Goal: Task Accomplishment & Management: Complete application form

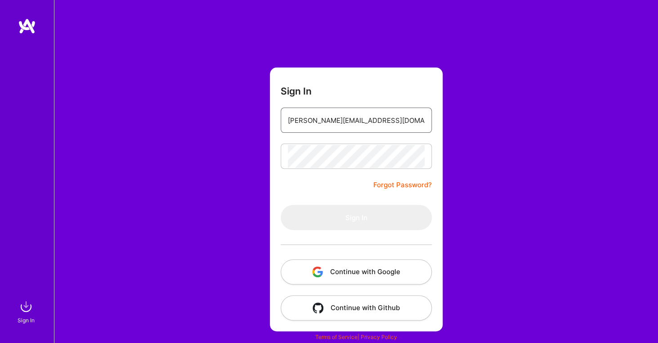
click at [409, 121] on input "[PERSON_NAME][EMAIL_ADDRESS][DOMAIN_NAME]" at bounding box center [356, 120] width 137 height 23
click at [409, 120] on input "[PERSON_NAME][EMAIL_ADDRESS][DOMAIN_NAME]" at bounding box center [356, 120] width 137 height 23
click at [28, 319] on div "Sign In" at bounding box center [26, 319] width 17 height 9
click at [358, 123] on input "email" at bounding box center [356, 120] width 137 height 23
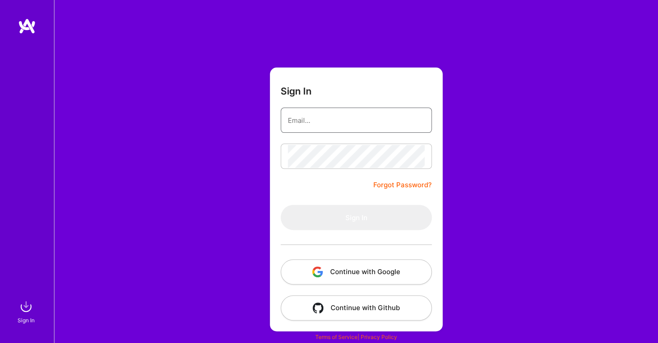
click at [358, 123] on input "email" at bounding box center [356, 120] width 137 height 23
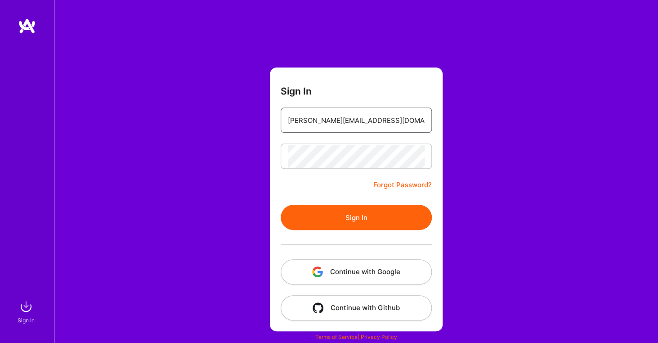
type input "[PERSON_NAME][EMAIL_ADDRESS][DOMAIN_NAME]"
click at [365, 219] on button "Sign In" at bounding box center [356, 217] width 151 height 25
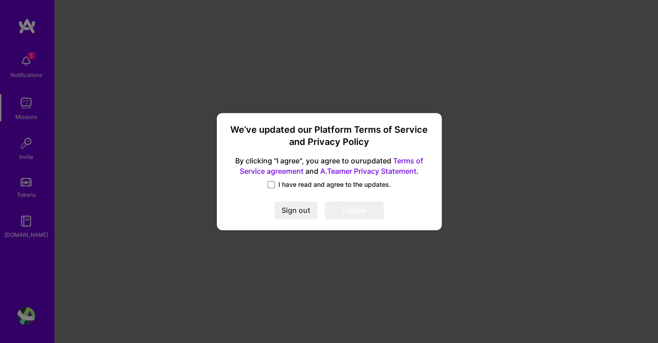
click at [275, 184] on label "I have read and agree to the updates." at bounding box center [329, 184] width 123 height 9
click at [0, 0] on input "I have read and agree to the updates." at bounding box center [0, 0] width 0 height 0
click at [354, 208] on button "I agree" at bounding box center [354, 210] width 59 height 18
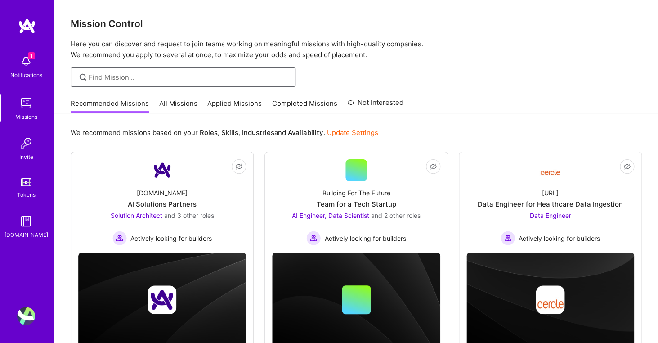
click at [268, 78] on input at bounding box center [189, 76] width 200 height 9
type input "data analyst"
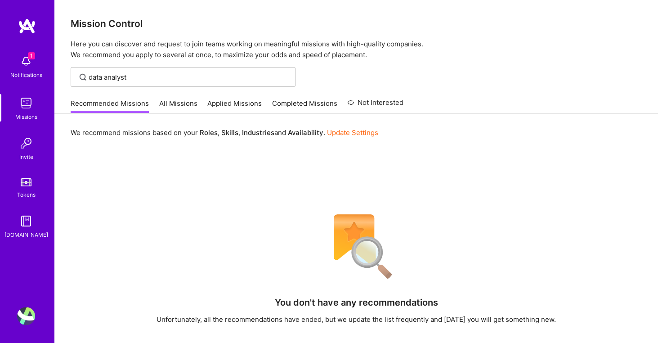
click at [345, 130] on link "Update Settings" at bounding box center [352, 132] width 51 height 9
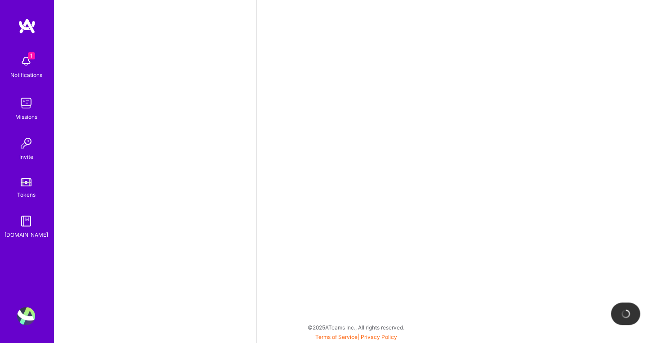
select select "US"
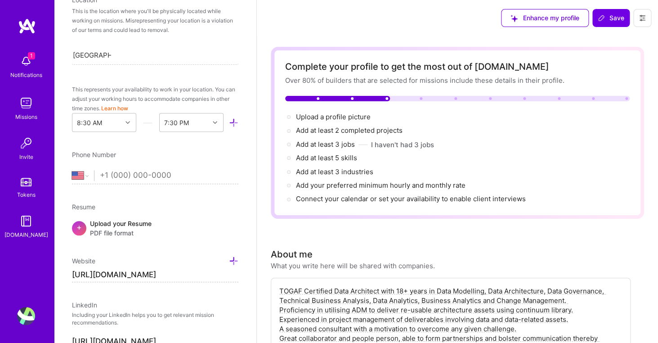
scroll to position [169, 0]
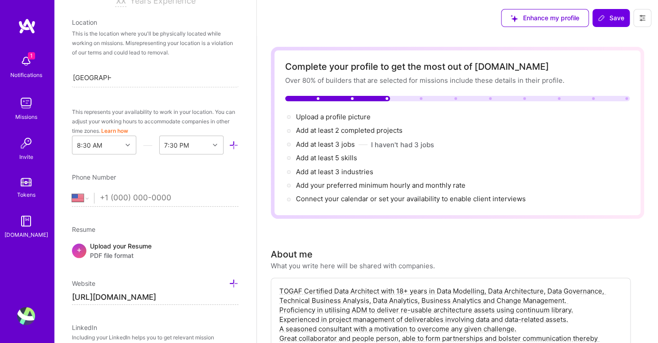
click at [29, 72] on div "Notifications" at bounding box center [26, 74] width 32 height 9
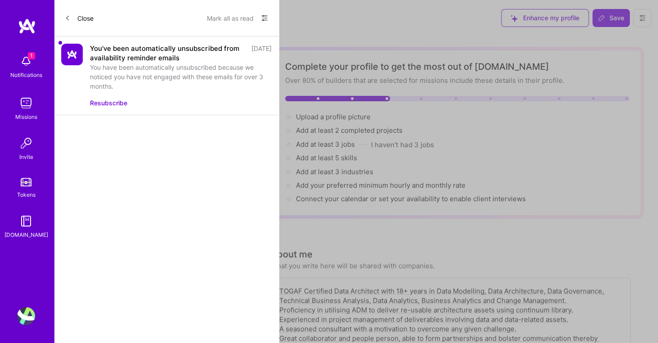
click at [144, 58] on div "You've been automatically unsubscribed from availability reminder emails" at bounding box center [168, 53] width 156 height 19
click at [117, 105] on button "Resubscribe" at bounding box center [108, 102] width 37 height 9
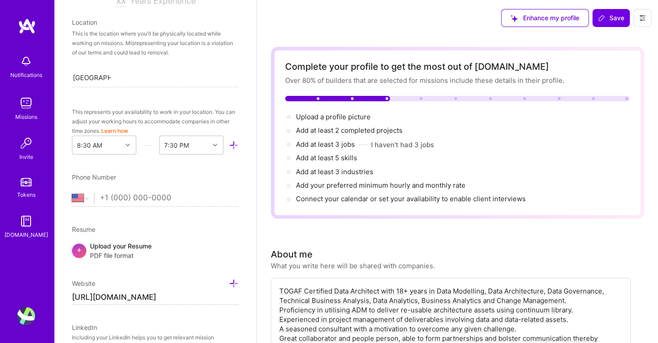
click at [26, 68] on div "Notifications Missions Invite Tokens [DOMAIN_NAME]" at bounding box center [27, 144] width 54 height 189
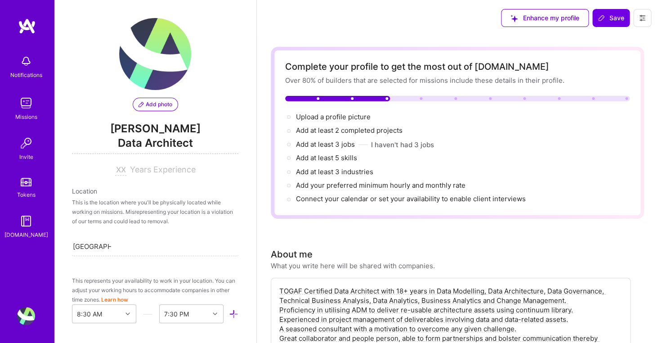
click at [139, 173] on span "Years Experience" at bounding box center [163, 169] width 66 height 9
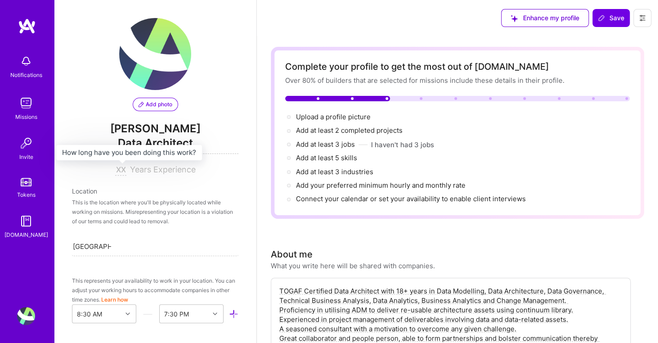
click at [127, 173] on div at bounding box center [122, 169] width 15 height 9
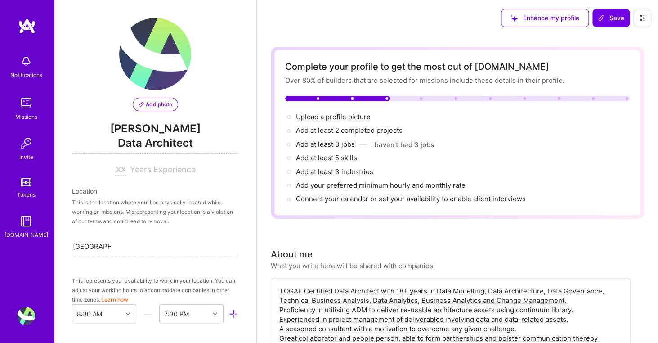
click at [125, 171] on input at bounding box center [120, 170] width 11 height 11
type input "20"
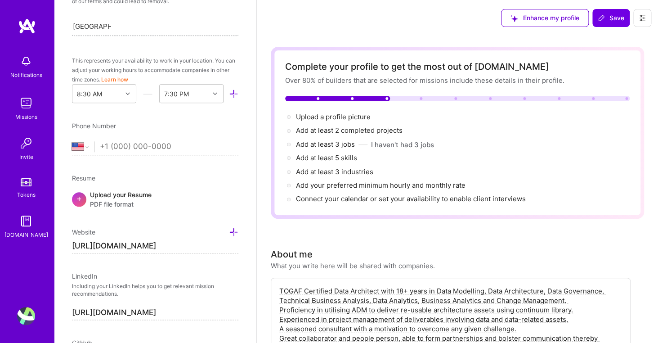
scroll to position [221, 0]
click at [129, 202] on span "PDF file format" at bounding box center [121, 202] width 62 height 9
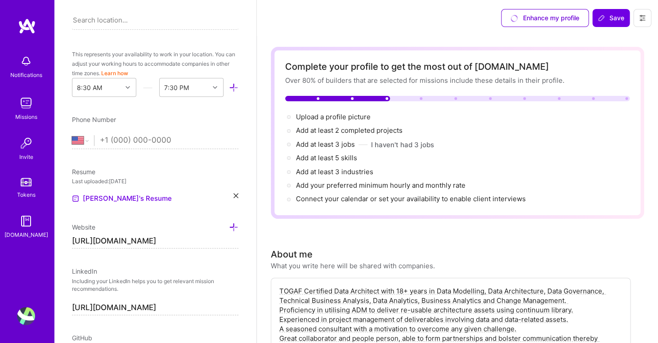
scroll to position [0, 0]
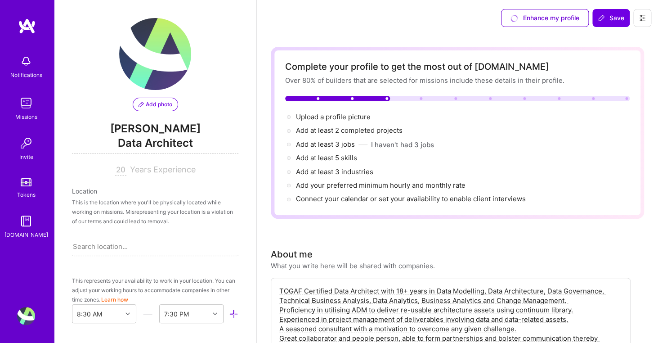
click at [139, 126] on span "[PERSON_NAME]" at bounding box center [155, 128] width 166 height 13
click at [143, 137] on span "Data Architect" at bounding box center [155, 144] width 166 height 18
click at [29, 28] on img at bounding box center [27, 26] width 18 height 16
click at [164, 112] on div "Add photo [PERSON_NAME] Data Architect 20 Years Experience" at bounding box center [155, 96] width 166 height 157
click at [164, 104] on span "Add photo" at bounding box center [156, 104] width 34 height 8
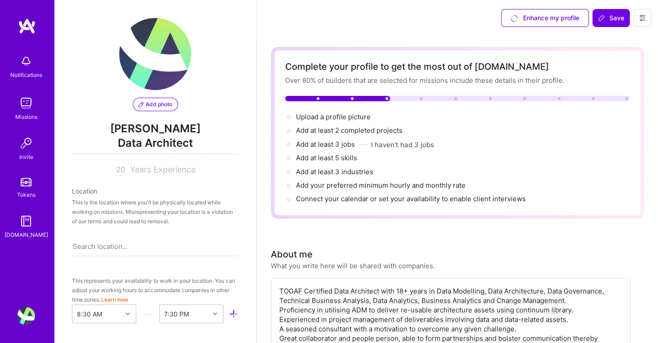
click at [163, 141] on span "Data Architect" at bounding box center [155, 144] width 166 height 18
click at [164, 145] on span "Data Architect" at bounding box center [155, 144] width 166 height 18
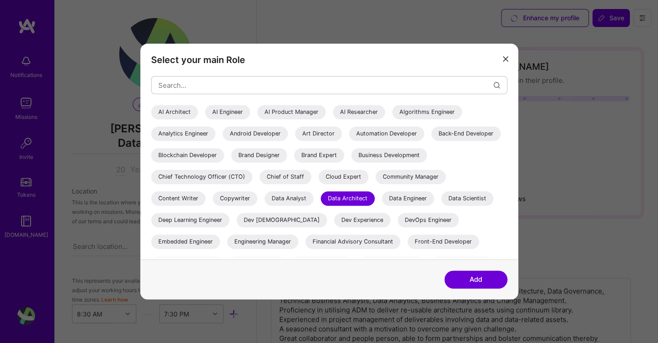
click at [295, 200] on div "Data Analyst" at bounding box center [288, 198] width 49 height 14
click at [471, 285] on button "Add" at bounding box center [475, 279] width 63 height 18
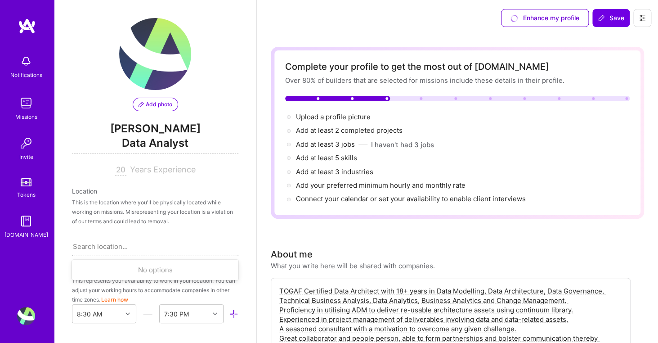
click at [166, 249] on div "Search location..." at bounding box center [155, 246] width 166 height 19
type input "[GEOGRAPHIC_DATA]"
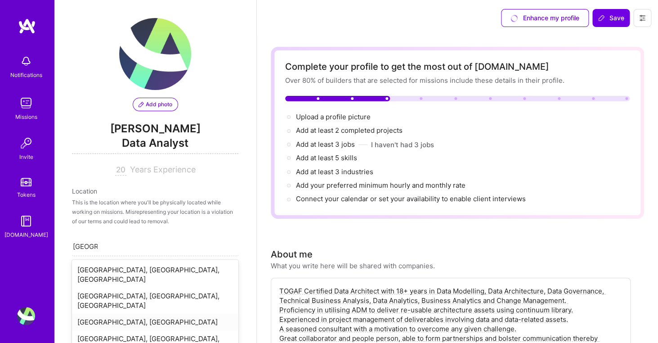
click at [135, 314] on div "[GEOGRAPHIC_DATA], [GEOGRAPHIC_DATA]" at bounding box center [155, 322] width 166 height 17
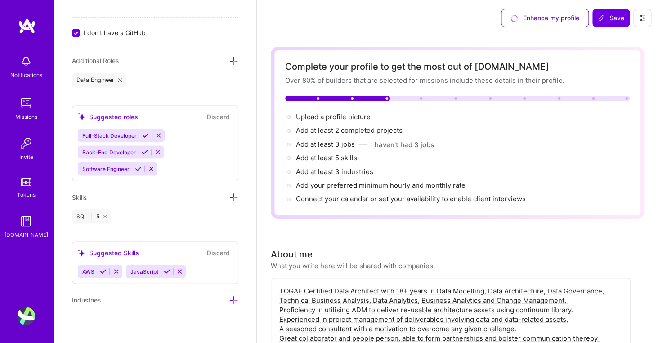
scroll to position [573, 0]
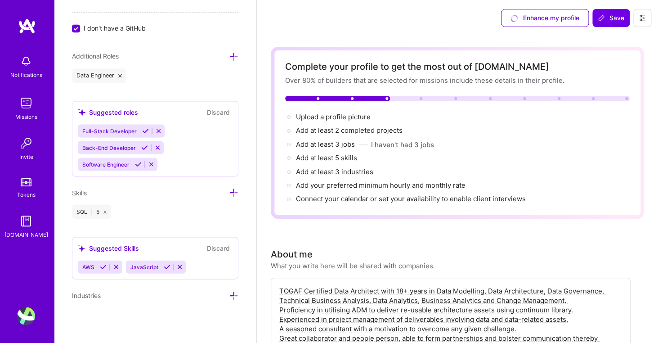
click at [155, 131] on icon at bounding box center [158, 130] width 7 height 7
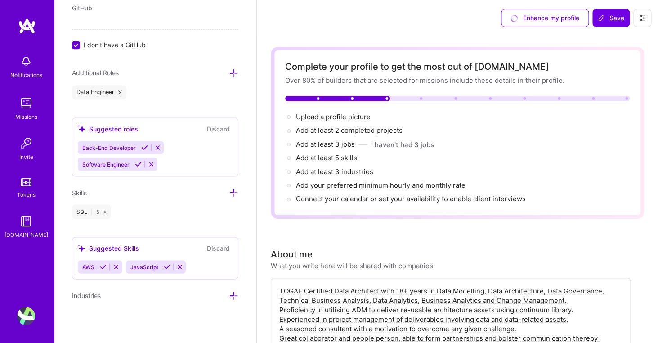
click at [155, 131] on div "Suggested roles Discard" at bounding box center [155, 128] width 155 height 10
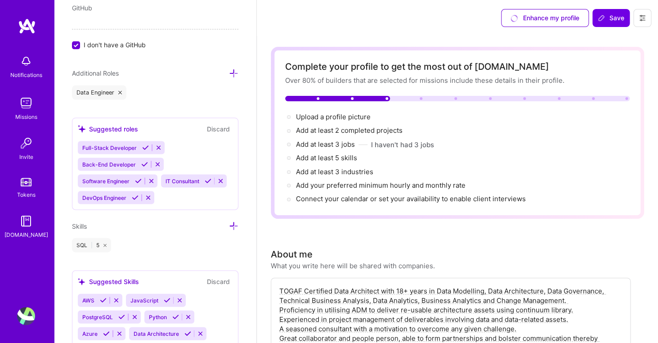
click at [155, 146] on icon at bounding box center [158, 147] width 7 height 7
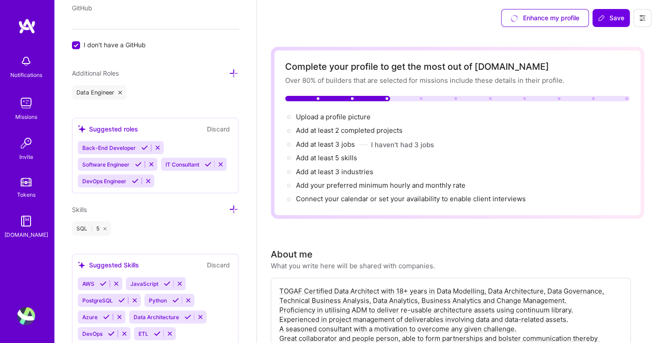
click at [154, 146] on icon at bounding box center [157, 147] width 7 height 7
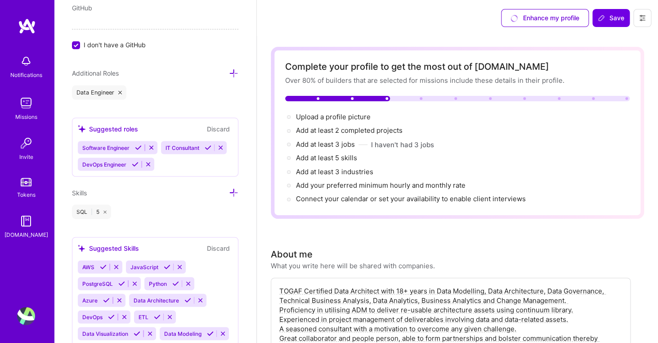
click at [149, 146] on icon at bounding box center [151, 147] width 7 height 7
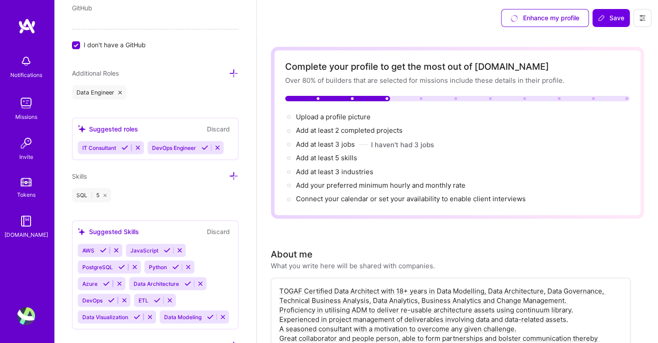
click at [138, 147] on icon at bounding box center [137, 147] width 7 height 7
click at [145, 148] on icon at bounding box center [148, 147] width 7 height 7
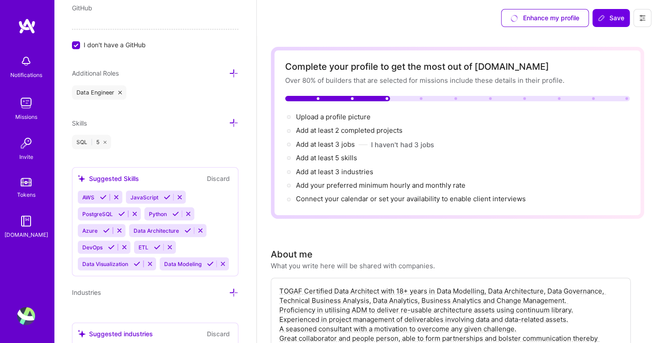
click at [236, 75] on icon at bounding box center [233, 72] width 9 height 9
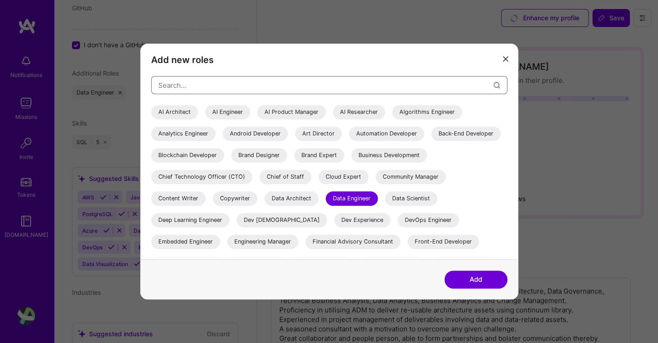
click at [233, 86] on input "modal" at bounding box center [325, 85] width 335 height 23
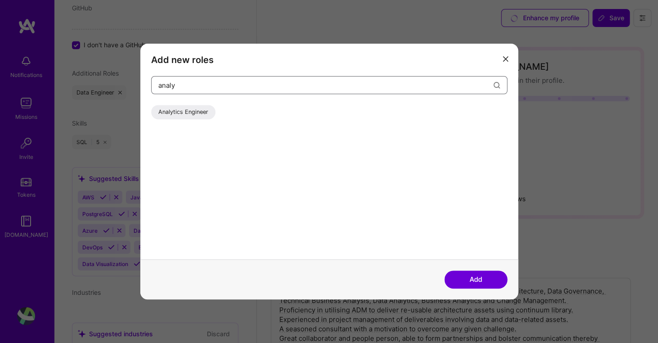
type input "analy"
click at [189, 115] on div "Analytics Engineer" at bounding box center [183, 112] width 64 height 14
click at [462, 277] on button "Add" at bounding box center [475, 279] width 63 height 18
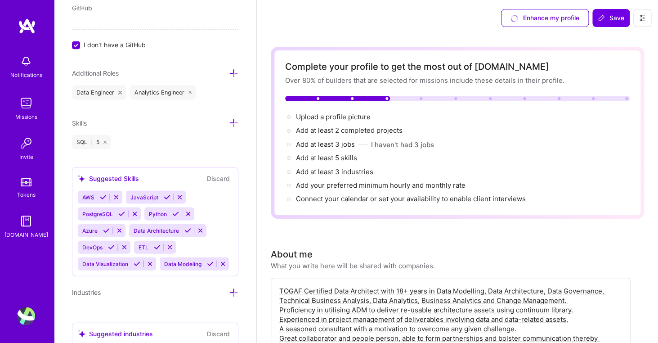
click at [233, 75] on icon at bounding box center [233, 72] width 9 height 9
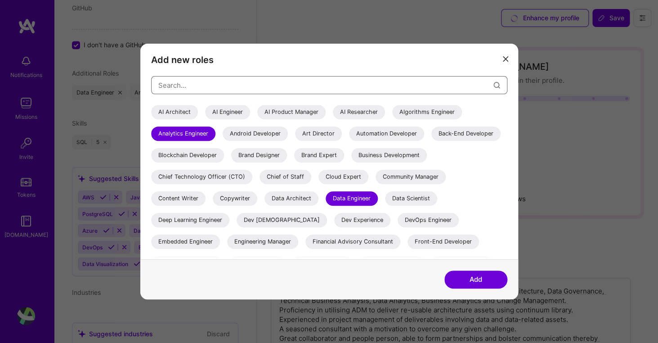
click at [240, 89] on input "modal" at bounding box center [325, 85] width 335 height 23
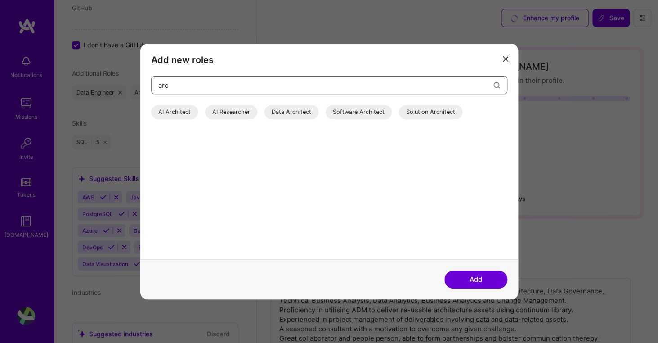
type input "arc"
click at [283, 112] on div "Data Architect" at bounding box center [291, 112] width 54 height 14
click at [460, 280] on button "Add" at bounding box center [475, 279] width 63 height 18
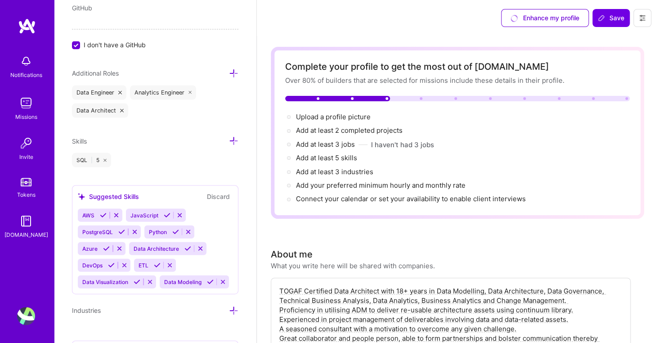
click at [235, 74] on icon at bounding box center [233, 72] width 9 height 9
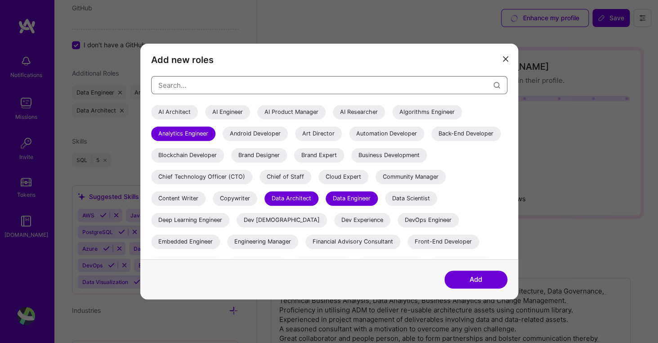
click at [228, 83] on input "modal" at bounding box center [325, 85] width 335 height 23
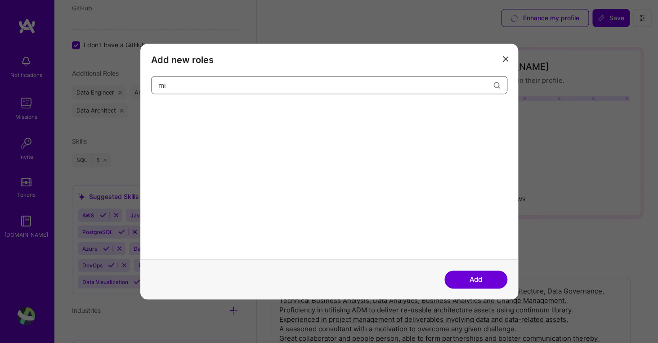
type input "m"
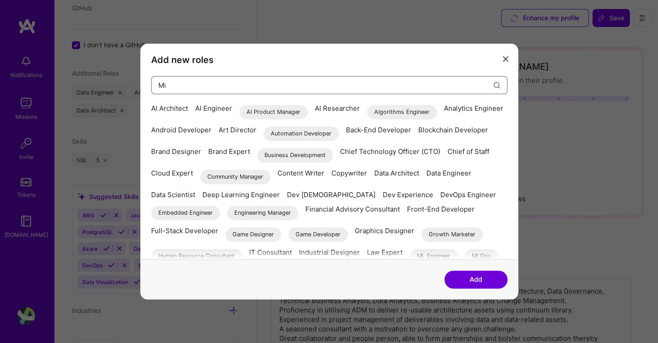
type input "M"
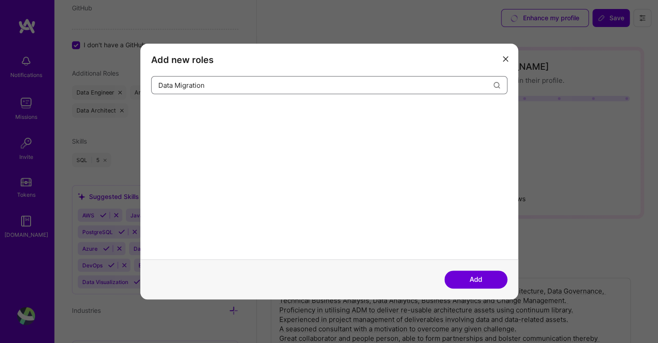
type input "Data Migration"
click at [476, 276] on button "Add" at bounding box center [475, 279] width 63 height 18
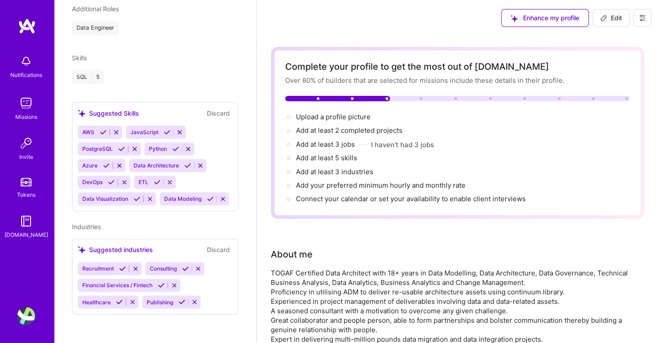
scroll to position [293, 0]
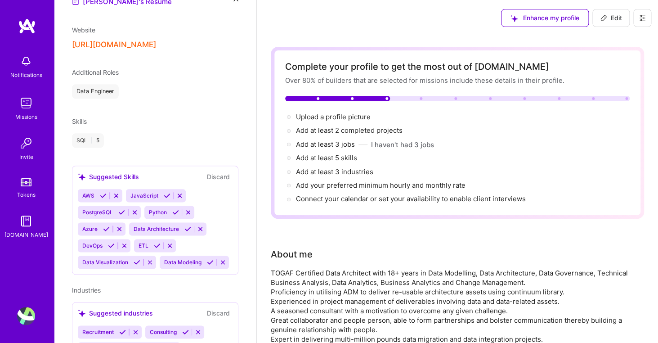
click at [117, 73] on span "Additional Roles" at bounding box center [95, 72] width 47 height 8
click at [126, 95] on div "Data Engineer" at bounding box center [155, 91] width 166 height 14
click at [101, 76] on div "Additional Roles" at bounding box center [95, 71] width 47 height 9
click at [101, 74] on span "Additional Roles" at bounding box center [95, 72] width 47 height 8
click at [102, 89] on div "Data Engineer" at bounding box center [95, 91] width 47 height 14
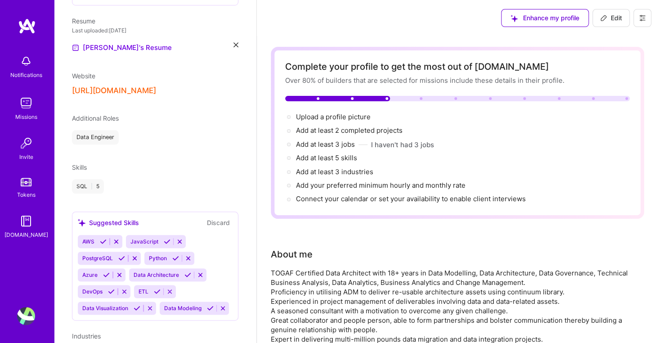
scroll to position [238, 0]
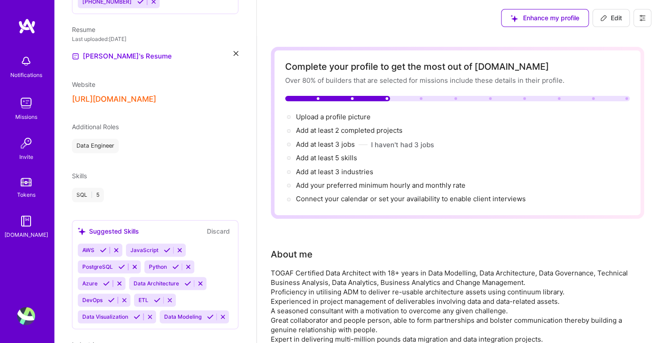
click at [103, 128] on span "Additional Roles" at bounding box center [95, 127] width 47 height 8
click at [106, 144] on div "Data Engineer" at bounding box center [95, 146] width 47 height 14
click at [107, 128] on span "Additional Roles" at bounding box center [95, 127] width 47 height 8
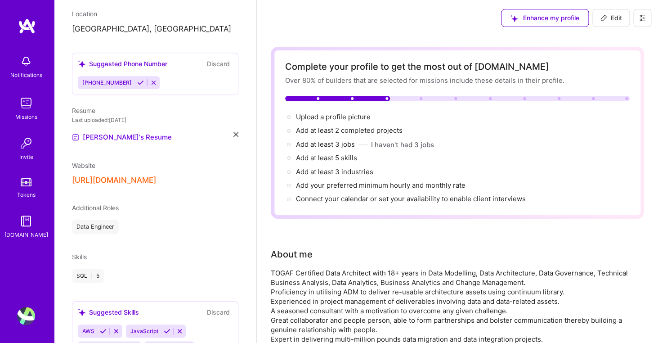
scroll to position [0, 0]
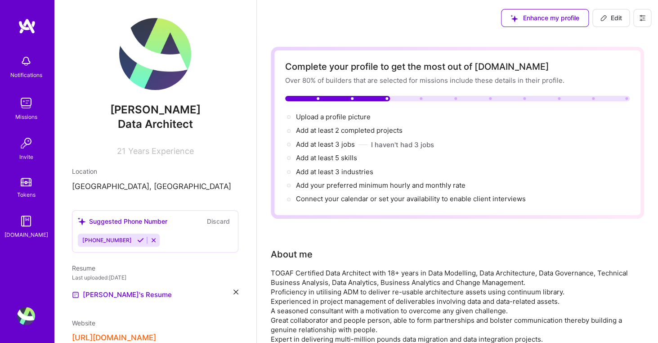
click at [609, 24] on button "Edit" at bounding box center [610, 18] width 37 height 18
select select "US"
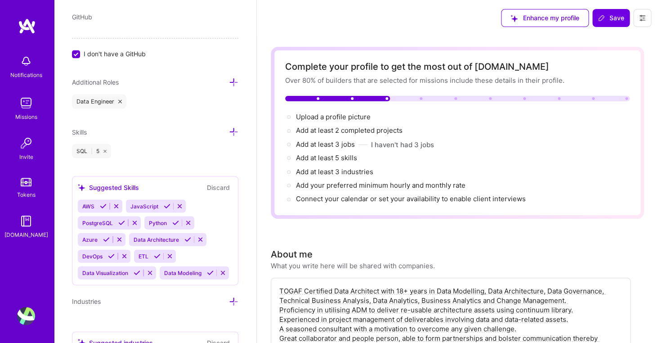
scroll to position [593, 0]
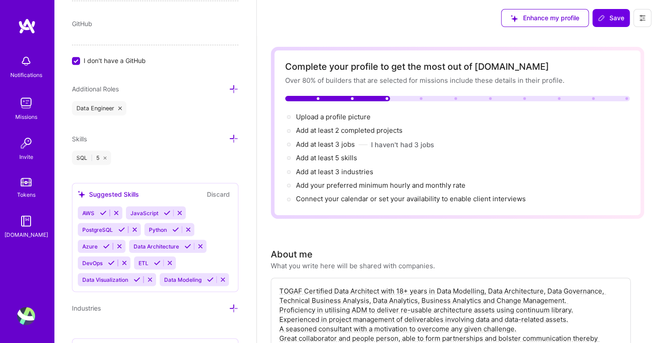
click at [237, 84] on icon at bounding box center [233, 88] width 9 height 9
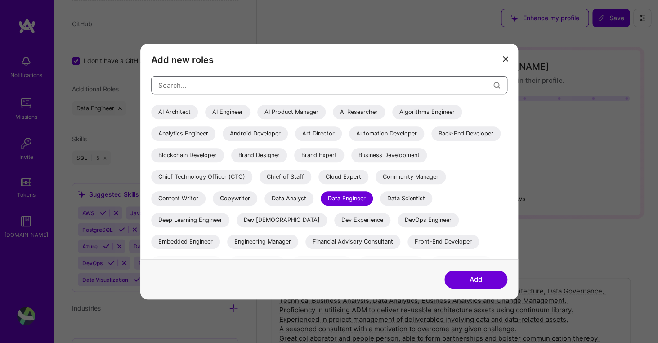
click at [241, 88] on input "modal" at bounding box center [325, 85] width 335 height 23
click at [288, 193] on div "Data Analyst" at bounding box center [288, 198] width 49 height 14
click at [262, 76] on input "modal" at bounding box center [325, 85] width 335 height 23
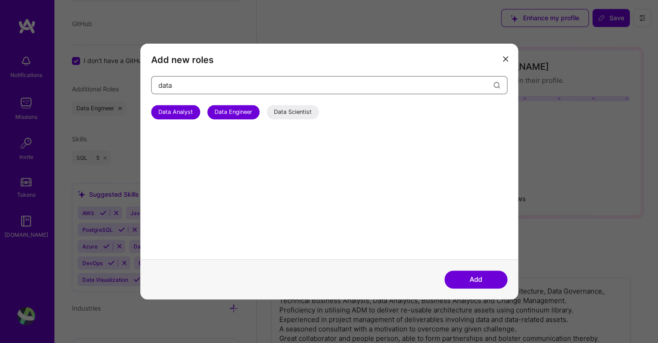
type input "data"
click at [477, 282] on button "Add" at bounding box center [475, 279] width 63 height 18
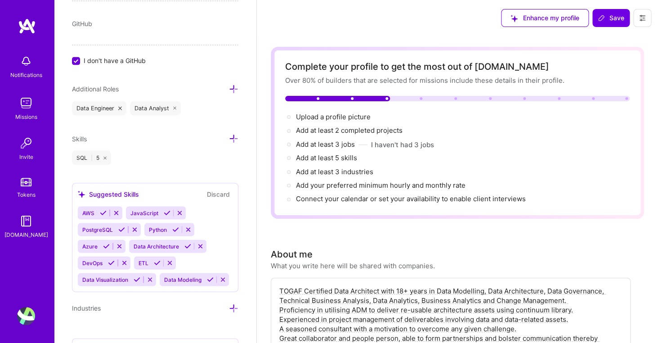
click at [234, 91] on icon at bounding box center [233, 88] width 9 height 9
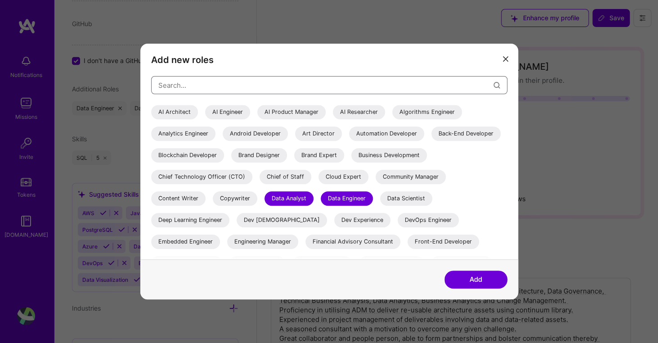
click at [234, 84] on input "modal" at bounding box center [325, 85] width 335 height 23
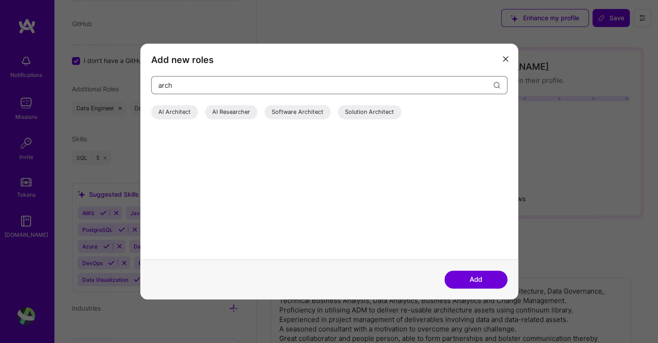
type input "arch"
click at [507, 62] on button "modal" at bounding box center [505, 58] width 11 height 15
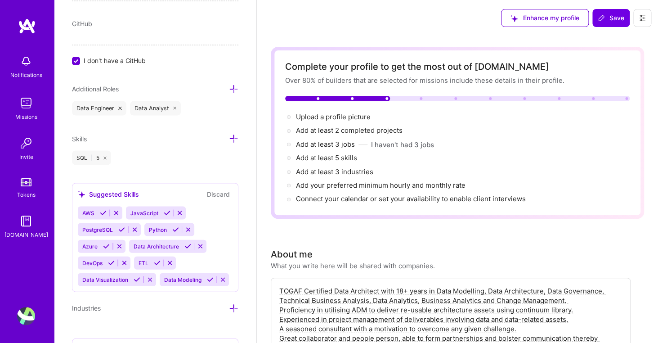
click at [233, 91] on icon at bounding box center [233, 88] width 9 height 9
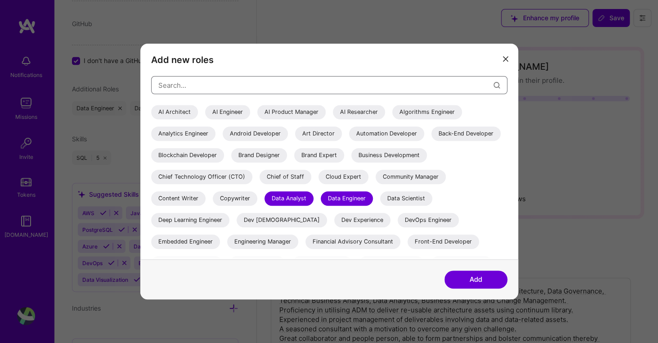
click at [233, 89] on input "modal" at bounding box center [325, 85] width 335 height 23
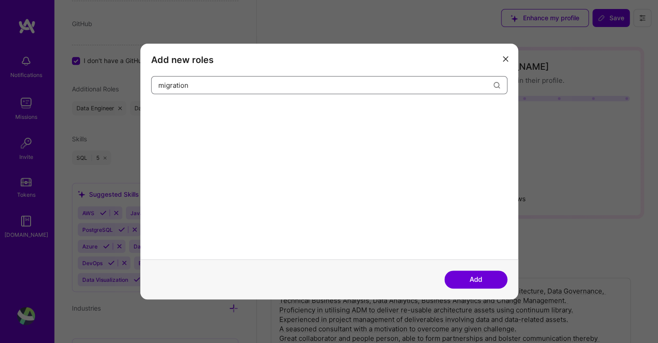
type input "migration"
click at [460, 275] on button "Add" at bounding box center [475, 279] width 63 height 18
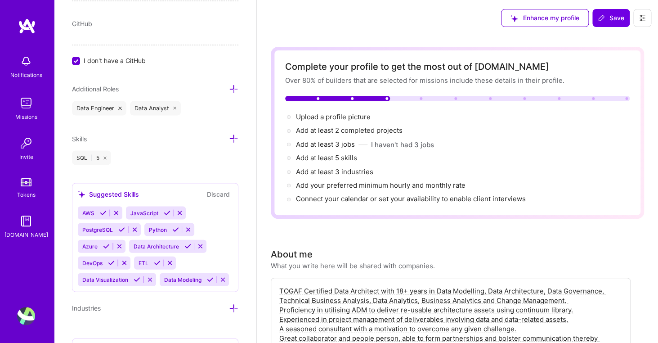
click at [81, 159] on div "SQL | 5" at bounding box center [91, 157] width 39 height 14
click at [235, 138] on icon at bounding box center [233, 138] width 9 height 9
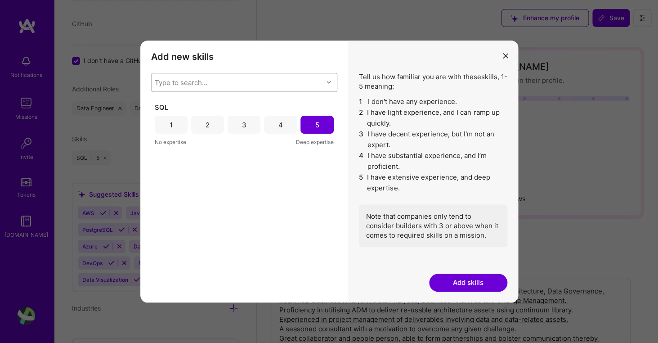
click at [273, 82] on div "Type to search..." at bounding box center [237, 82] width 171 height 18
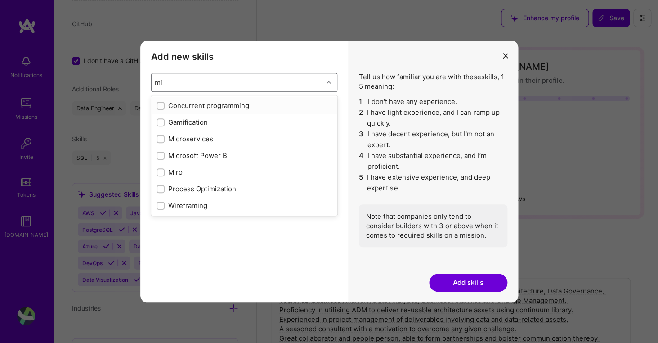
type input "m"
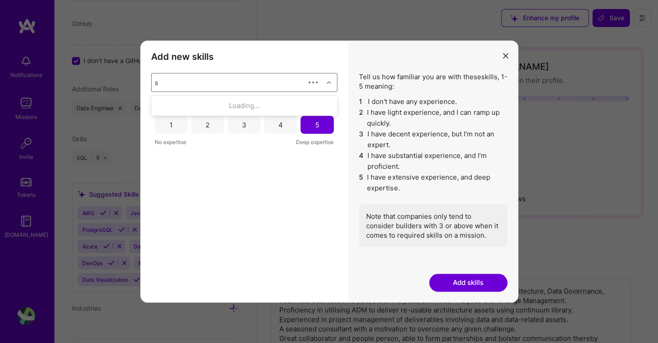
scroll to position [0, 0]
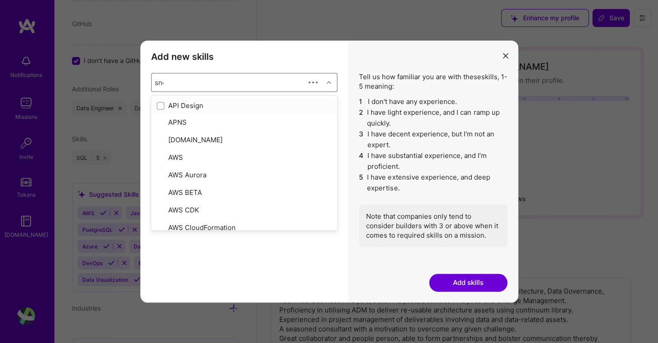
type input "snow"
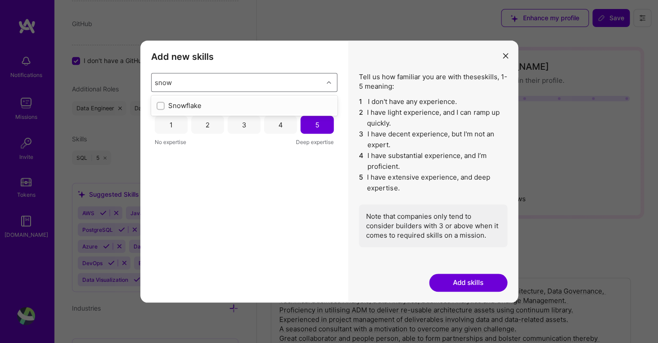
click at [160, 104] on input "modal" at bounding box center [161, 106] width 6 height 6
checkbox input "false"
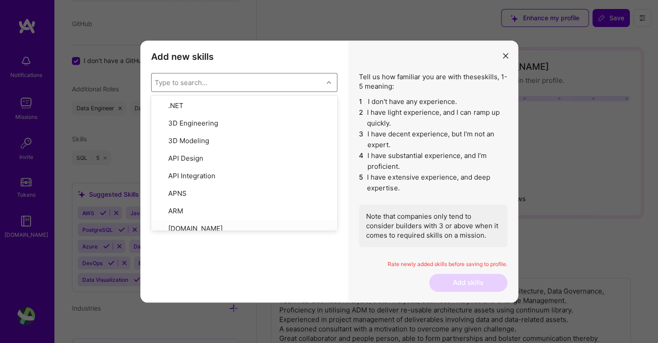
click at [289, 262] on div "Add new skills Tell us how familiar you are with given skills, using between 1 …" at bounding box center [244, 171] width 208 height 262
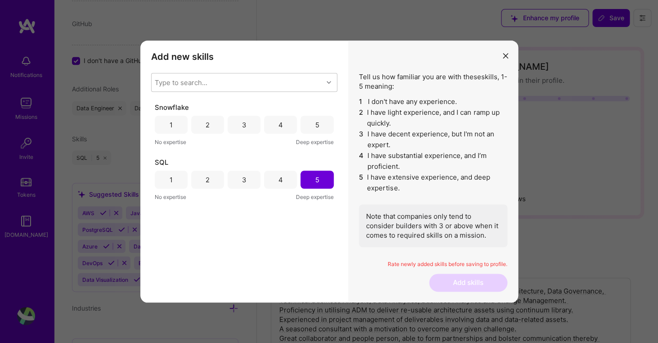
click at [255, 127] on div "3" at bounding box center [244, 125] width 33 height 18
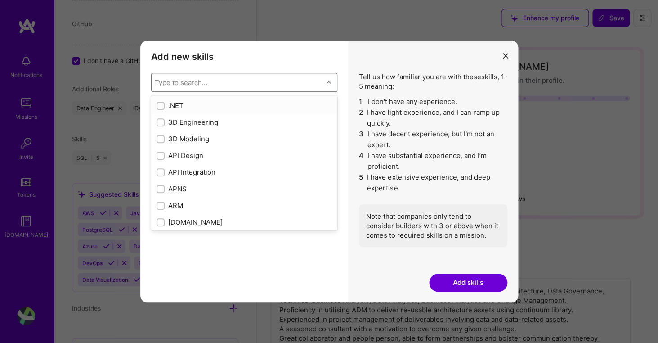
click at [333, 83] on div "modal" at bounding box center [330, 82] width 14 height 12
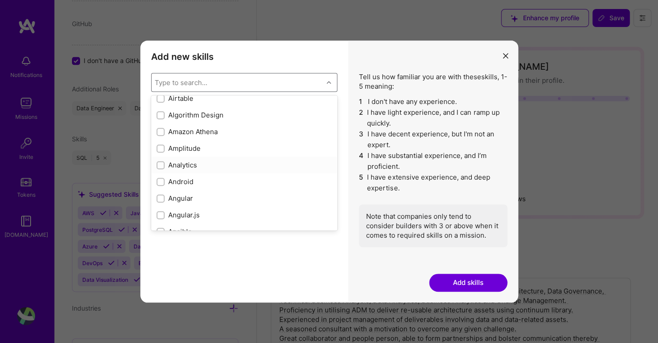
scroll to position [401, 0]
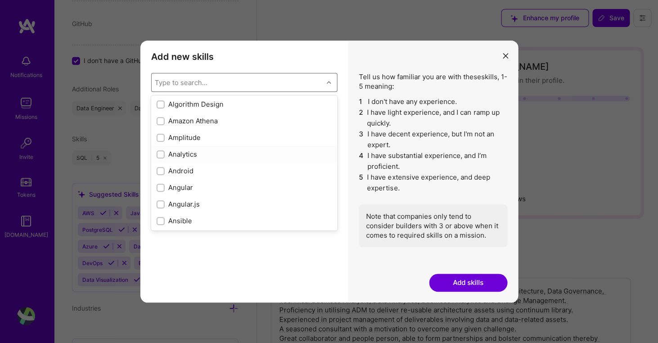
click at [159, 154] on input "modal" at bounding box center [161, 155] width 6 height 6
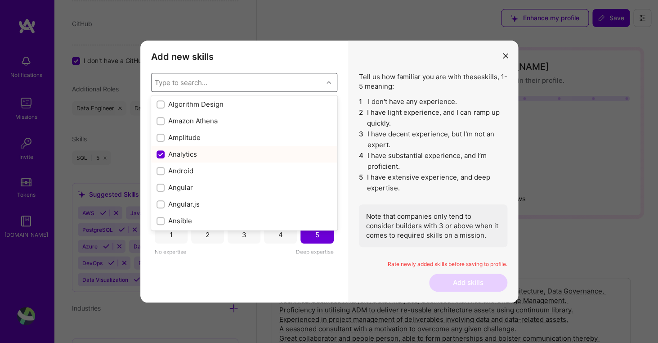
click at [159, 154] on input "modal" at bounding box center [161, 155] width 8 height 8
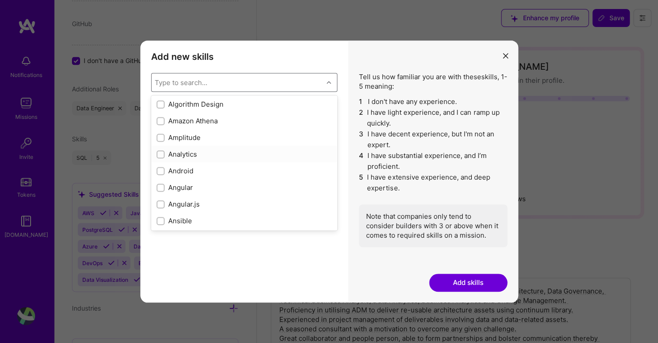
click at [160, 154] on input "modal" at bounding box center [161, 155] width 6 height 6
checkbox input "true"
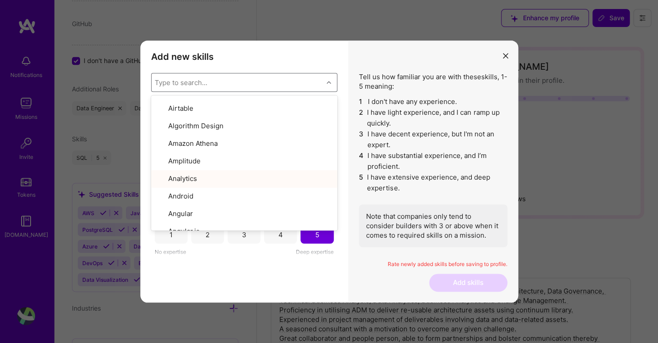
click at [267, 269] on div "Add new skills Tell us how familiar you are with given skills, using between 1 …" at bounding box center [244, 171] width 208 height 262
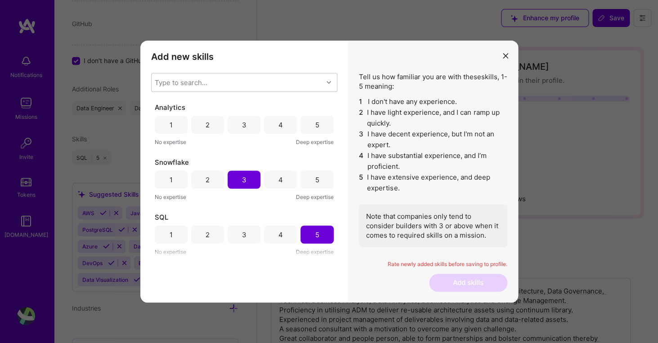
click at [317, 124] on div "5" at bounding box center [317, 124] width 4 height 9
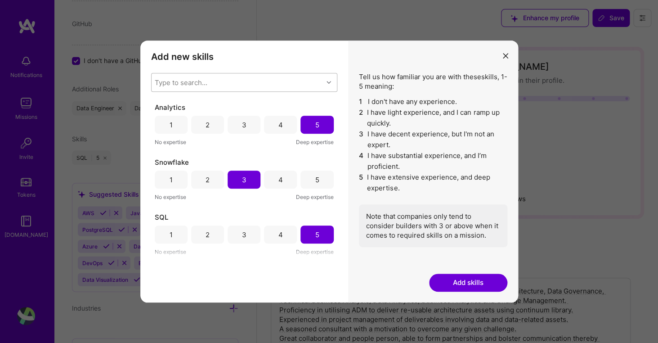
click at [249, 85] on div "Type to search..." at bounding box center [237, 82] width 171 height 18
type input "data"
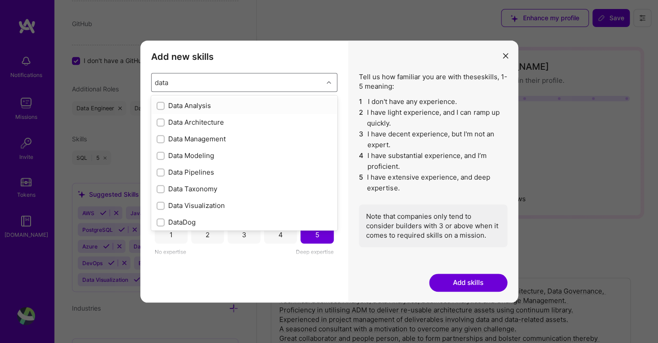
click at [161, 106] on input "modal" at bounding box center [161, 106] width 6 height 6
checkbox input "false"
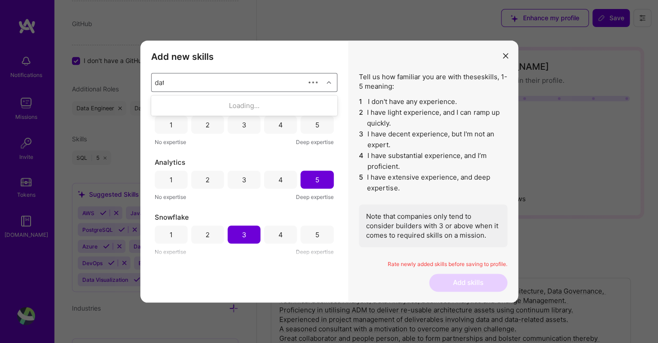
type input "data"
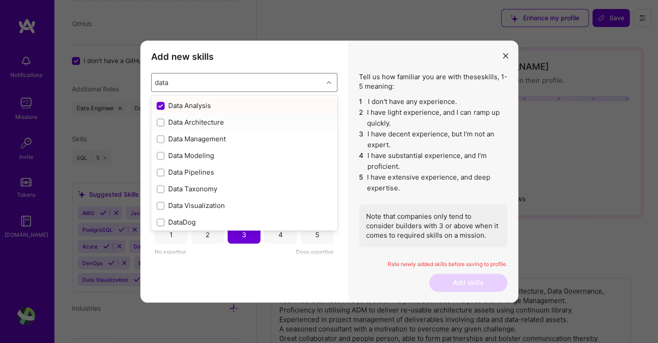
click at [162, 121] on input "modal" at bounding box center [161, 123] width 6 height 6
checkbox input "false"
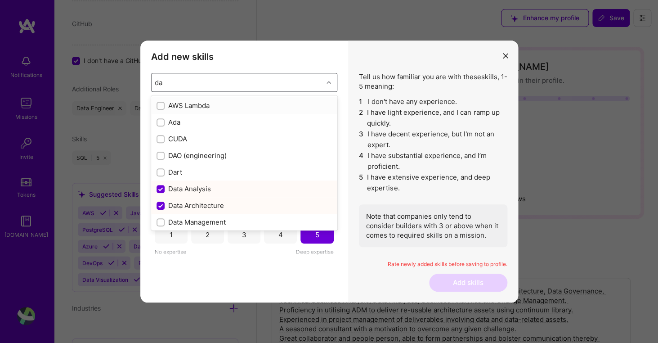
type input "dat"
checkbox input "true"
checkbox input "false"
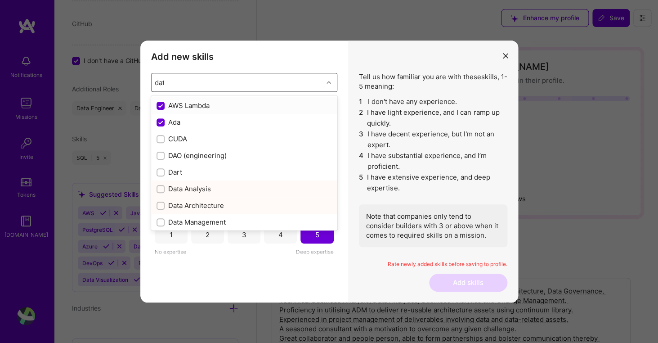
type input "data"
click at [161, 156] on input "modal" at bounding box center [161, 156] width 6 height 6
checkbox input "false"
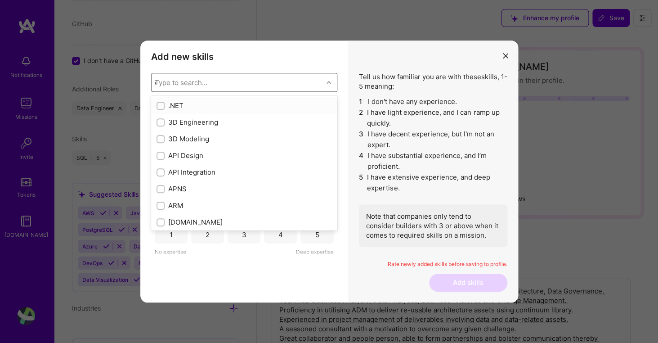
checkbox input "false"
type input "d"
checkbox input "true"
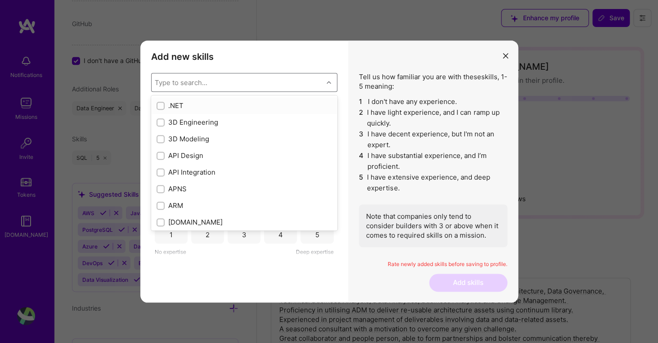
checkbox input "false"
checkbox input "true"
checkbox input "false"
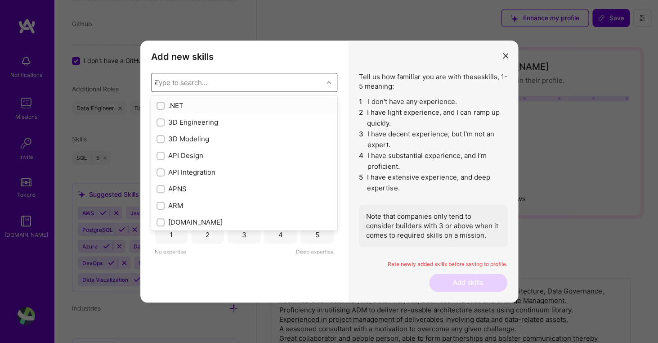
type input "da"
checkbox input "true"
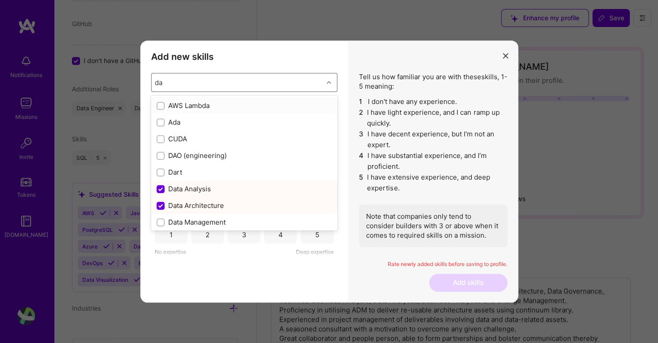
type input "dat"
checkbox input "true"
checkbox input "false"
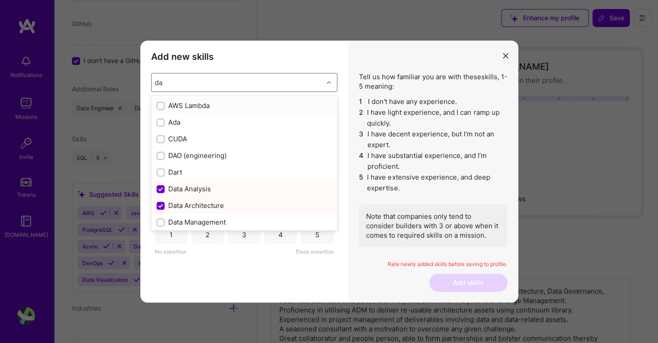
checkbox input "false"
type input "data"
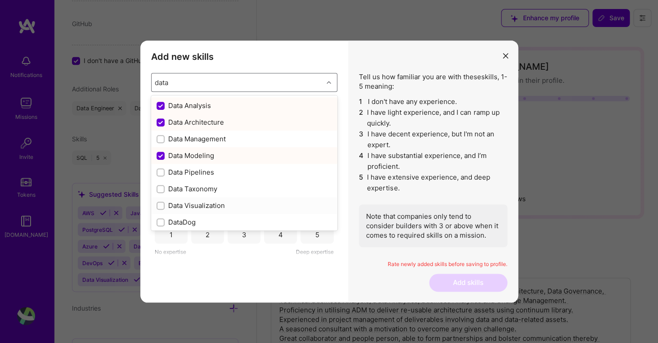
click at [158, 210] on label "modal" at bounding box center [161, 205] width 8 height 9
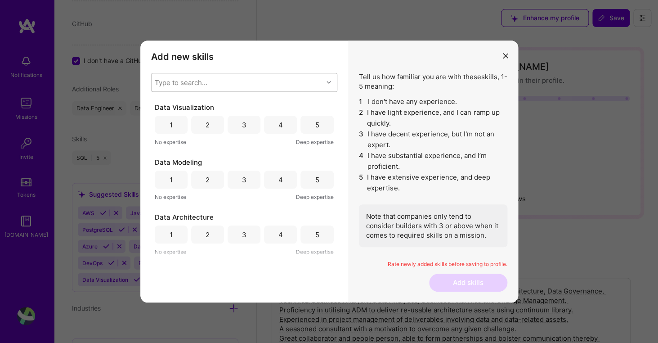
click at [281, 125] on div "4" at bounding box center [280, 124] width 4 height 9
click at [281, 184] on div "4" at bounding box center [280, 179] width 33 height 18
click at [286, 227] on div "4" at bounding box center [280, 234] width 33 height 18
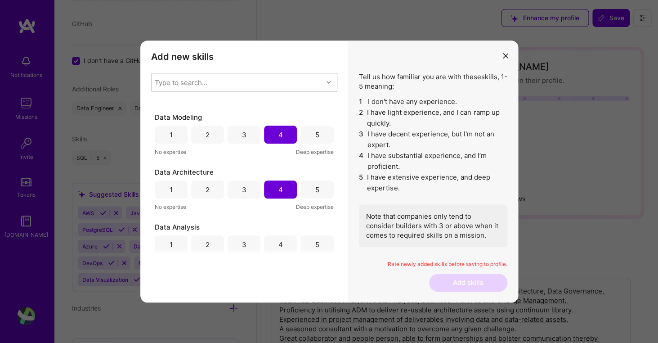
click at [280, 247] on div "4" at bounding box center [280, 244] width 4 height 9
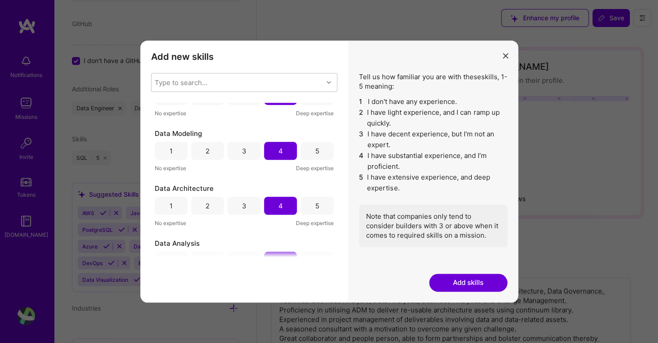
scroll to position [0, 0]
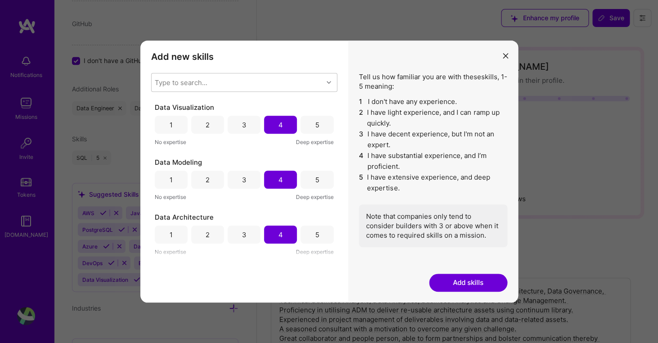
click at [315, 183] on div "5" at bounding box center [316, 179] width 33 height 18
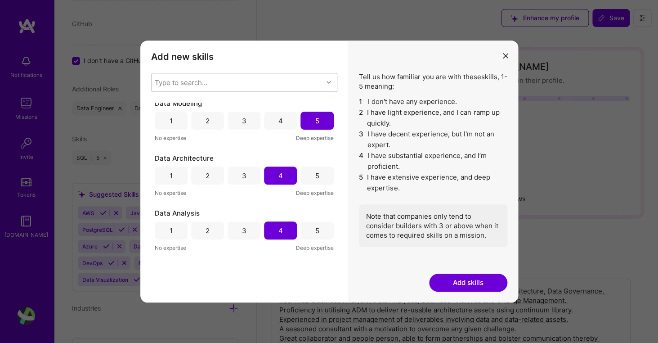
scroll to position [95, 0]
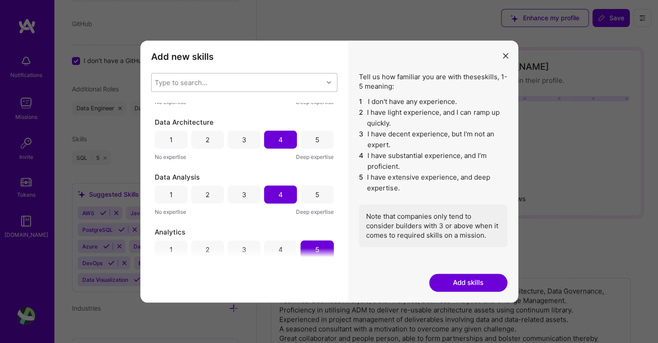
click at [332, 81] on div "modal" at bounding box center [330, 82] width 14 height 12
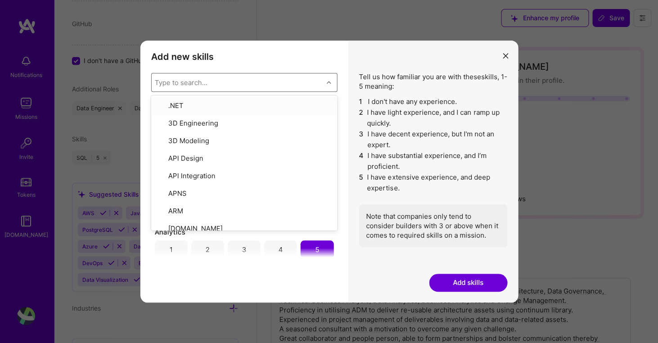
click at [332, 81] on div "modal" at bounding box center [330, 82] width 14 height 12
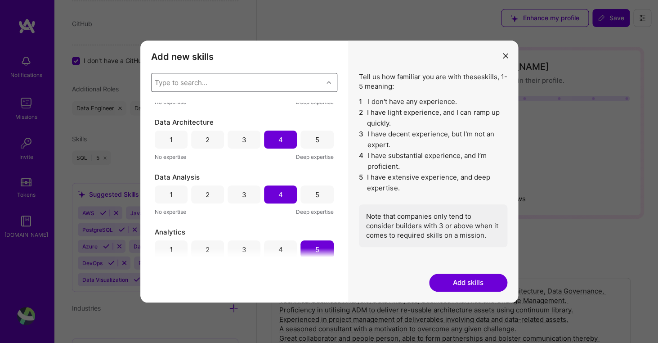
click at [445, 282] on button "Add skills" at bounding box center [468, 282] width 78 height 18
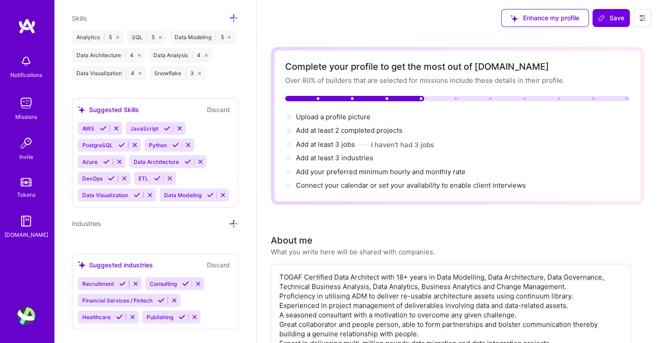
scroll to position [728, 0]
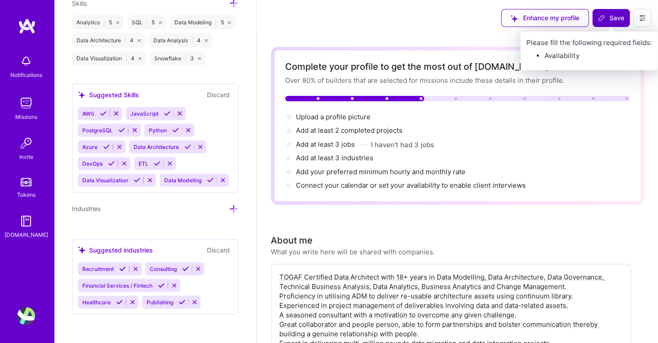
click at [603, 16] on icon at bounding box center [601, 17] width 7 height 7
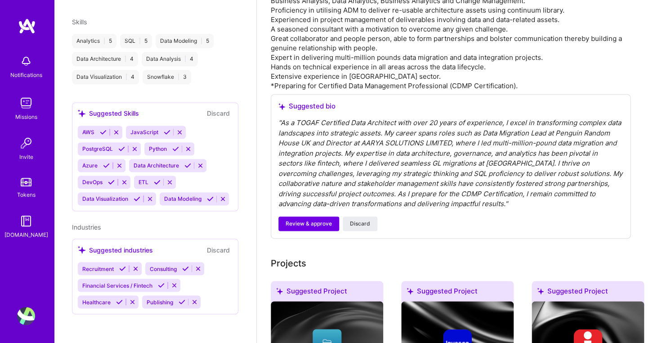
scroll to position [270, 0]
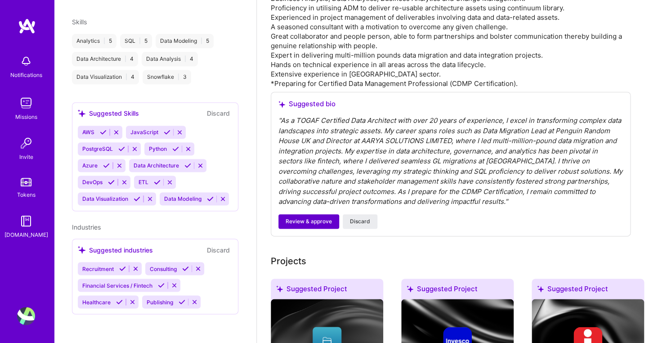
click at [314, 226] on button "Review & approve" at bounding box center [308, 221] width 61 height 14
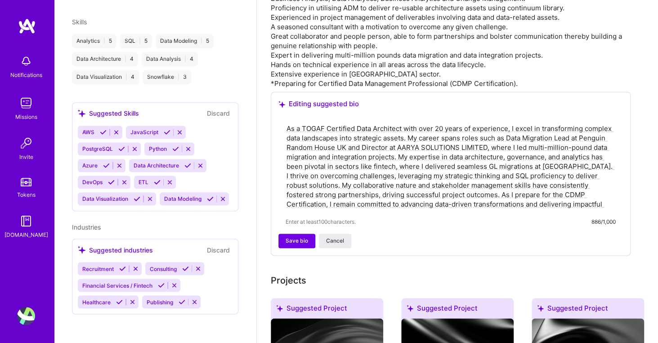
click at [588, 206] on textarea "As a TOGAF Certified Data Architect with over 20 years of experience, I excel i…" at bounding box center [451, 166] width 330 height 87
click at [422, 71] on div "TOGAF Certified Data Architect with 18+ years in Data Modelling, Data Architect…" at bounding box center [451, 36] width 360 height 104
click at [304, 241] on span "Save bio" at bounding box center [297, 241] width 22 height 8
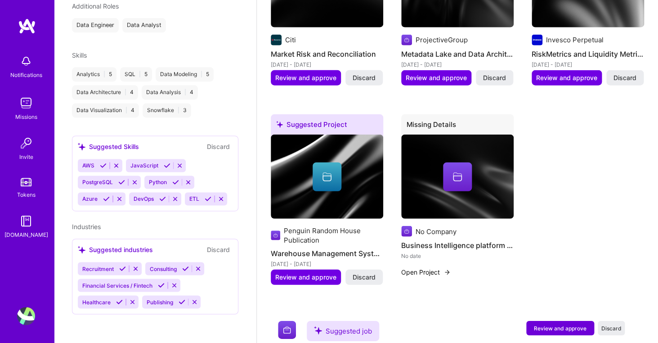
scroll to position [845, 0]
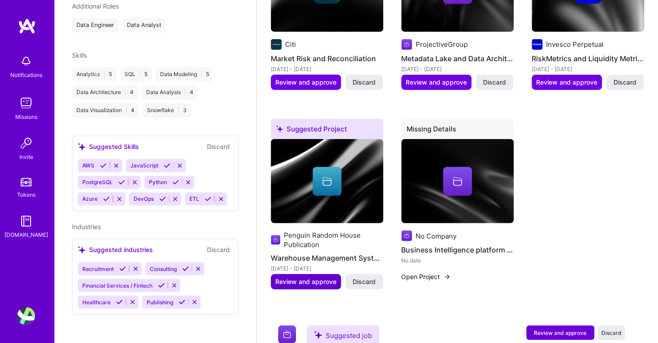
click at [312, 286] on span "Review and approve" at bounding box center [305, 281] width 61 height 9
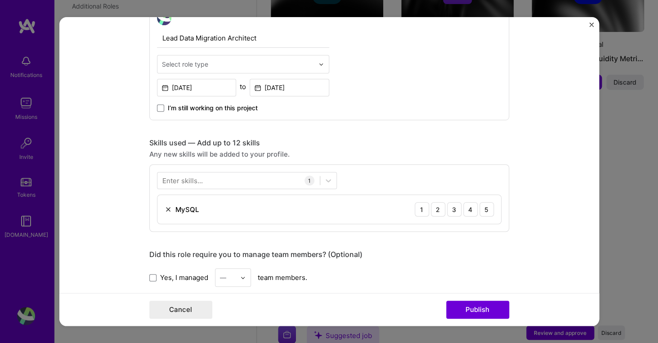
scroll to position [329, 0]
drag, startPoint x: 488, startPoint y: 311, endPoint x: 363, endPoint y: 302, distance: 125.0
click at [363, 302] on div "Cancel Publish" at bounding box center [329, 309] width 360 height 18
click at [210, 181] on div at bounding box center [238, 180] width 162 height 15
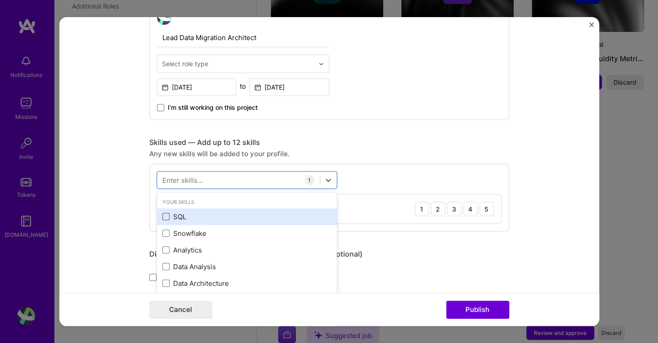
click at [166, 218] on span at bounding box center [165, 216] width 7 height 7
click at [0, 0] on input "checkbox" at bounding box center [0, 0] width 0 height 0
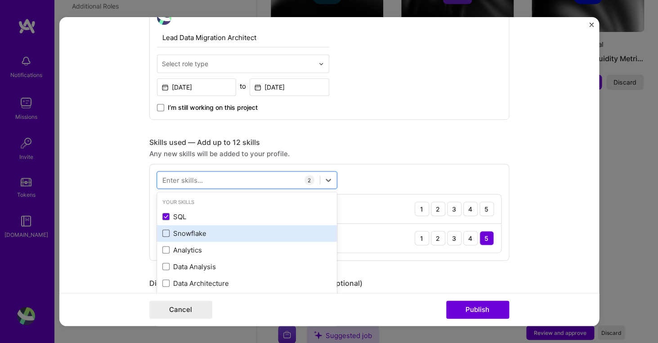
click at [167, 233] on span at bounding box center [165, 232] width 7 height 7
click at [0, 0] on input "checkbox" at bounding box center [0, 0] width 0 height 0
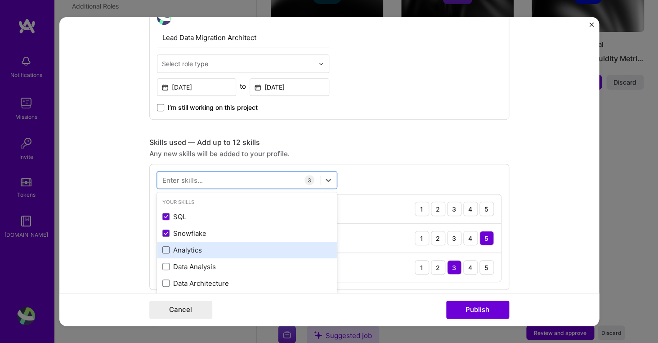
click at [166, 252] on span at bounding box center [165, 249] width 7 height 7
click at [0, 0] on input "checkbox" at bounding box center [0, 0] width 0 height 0
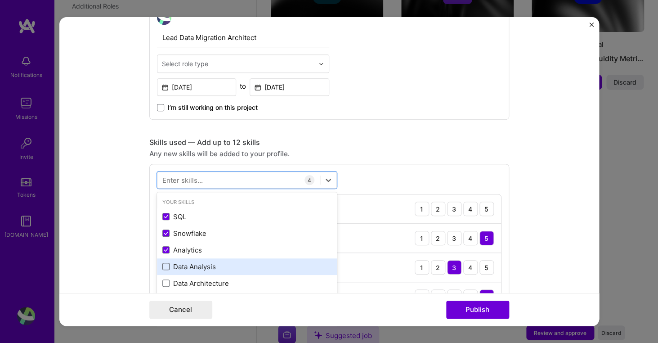
click at [167, 267] on span at bounding box center [165, 266] width 7 height 7
click at [0, 0] on input "checkbox" at bounding box center [0, 0] width 0 height 0
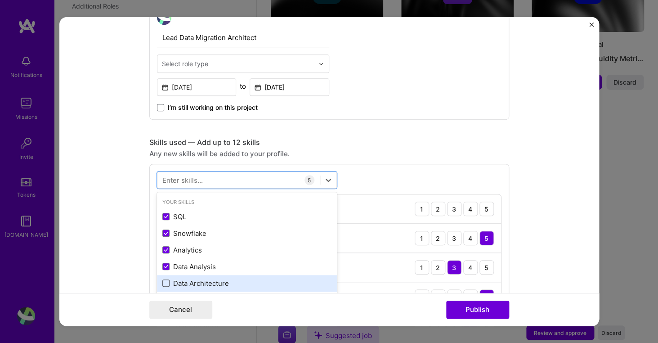
click at [168, 284] on span at bounding box center [165, 282] width 7 height 7
click at [0, 0] on input "checkbox" at bounding box center [0, 0] width 0 height 0
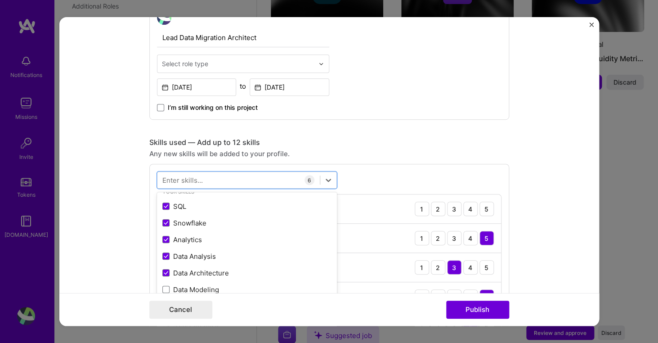
scroll to position [17, 0]
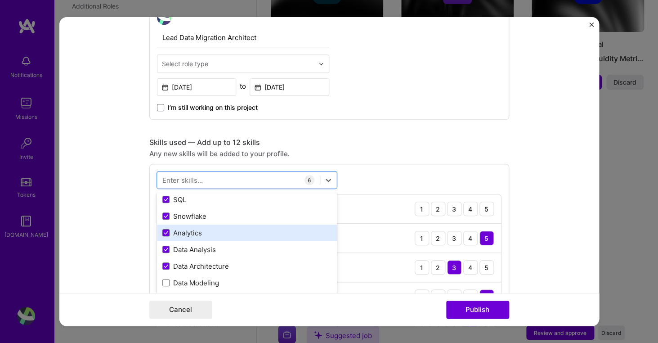
click at [166, 234] on icon at bounding box center [166, 233] width 4 height 4
click at [0, 0] on input "checkbox" at bounding box center [0, 0] width 0 height 0
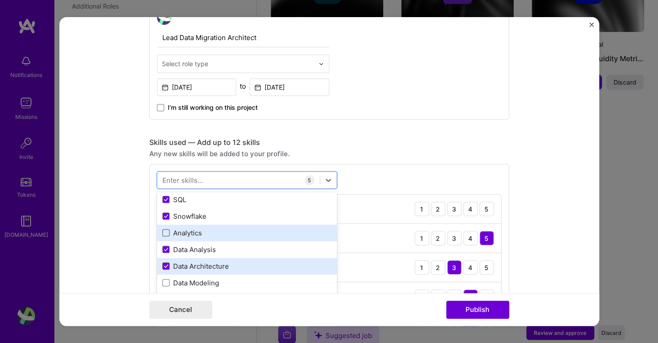
click at [167, 264] on icon at bounding box center [166, 265] width 4 height 3
click at [0, 0] on input "checkbox" at bounding box center [0, 0] width 0 height 0
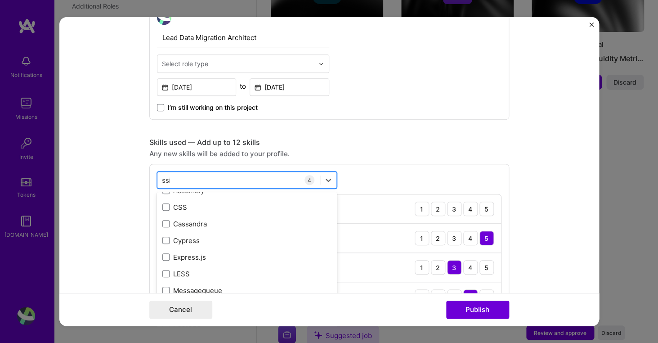
scroll to position [0, 0]
type input "s"
type input "r"
type input "a"
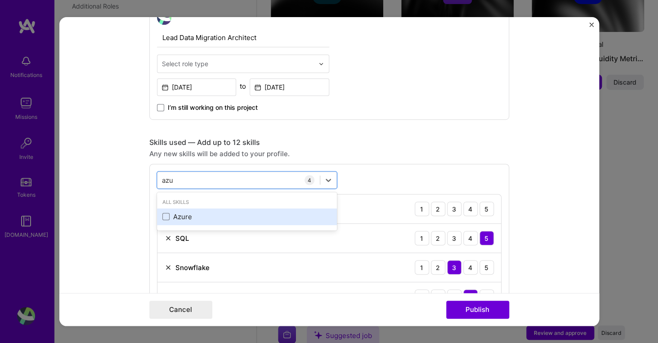
click at [171, 218] on div "Azure" at bounding box center [246, 216] width 169 height 9
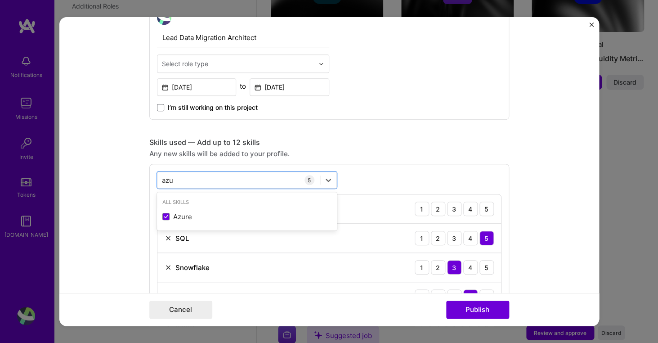
type input "azu"
click at [131, 243] on form "Editing suggested project This project is suggested based on your LinkedIn, res…" at bounding box center [329, 171] width 540 height 309
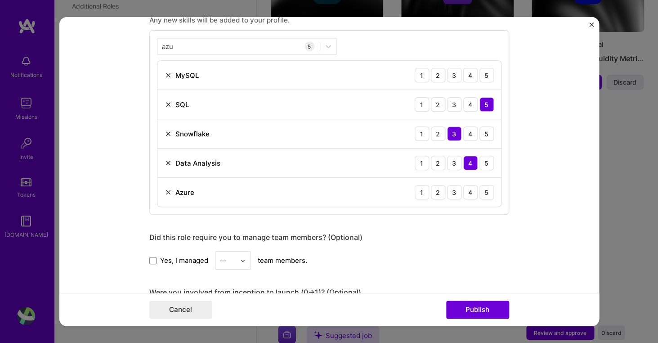
scroll to position [459, 0]
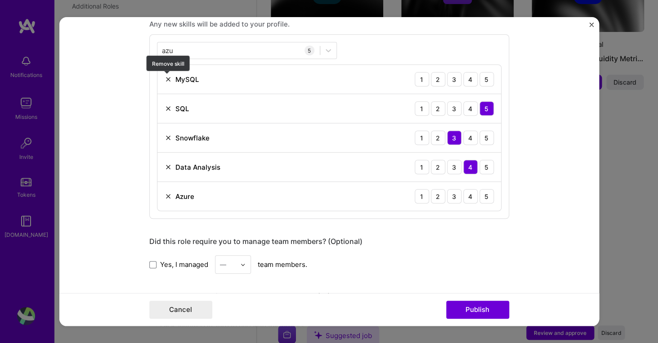
click at [167, 80] on img at bounding box center [168, 79] width 7 height 7
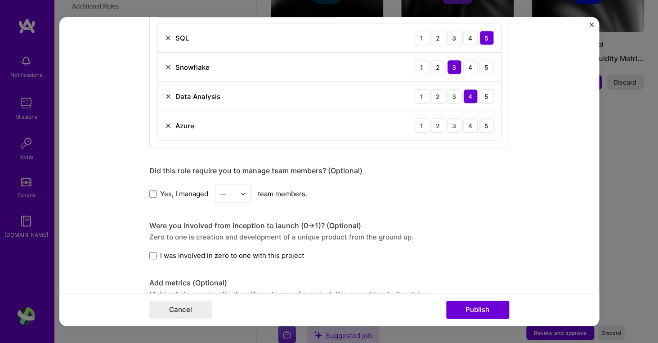
scroll to position [501, 0]
click at [152, 191] on span at bounding box center [152, 193] width 7 height 7
click at [0, 0] on input "Yes, I managed" at bounding box center [0, 0] width 0 height 0
click at [250, 193] on div at bounding box center [245, 193] width 10 height 18
click at [235, 244] on div "3" at bounding box center [233, 250] width 31 height 17
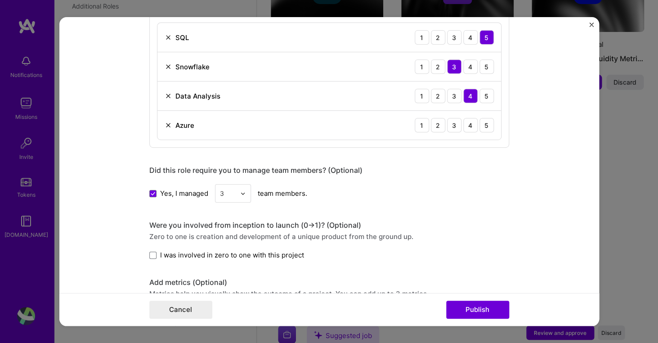
click at [356, 204] on div "Editing suggested project This project is suggested based on your LinkedIn, res…" at bounding box center [329, 114] width 360 height 1160
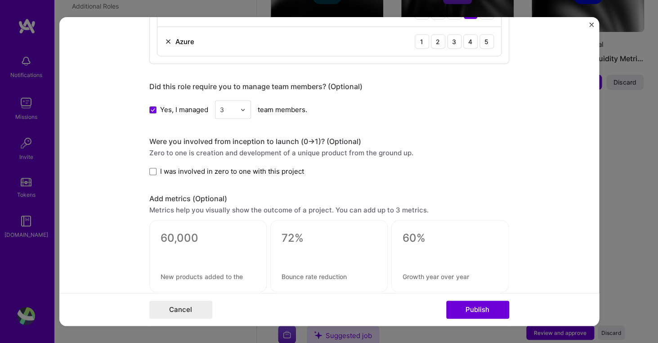
scroll to position [585, 0]
click at [159, 172] on label "I was involved in zero to one with this project" at bounding box center [226, 170] width 155 height 9
click at [0, 0] on input "I was involved in zero to one with this project" at bounding box center [0, 0] width 0 height 0
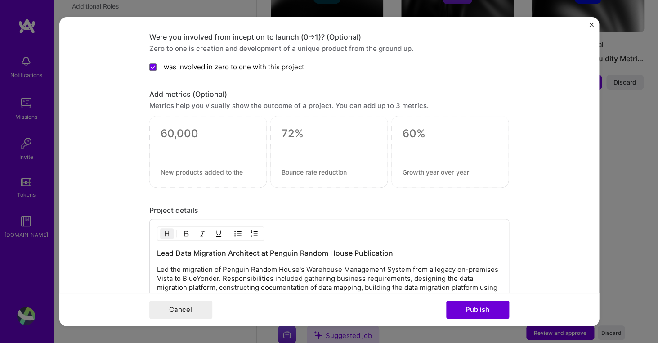
scroll to position [690, 0]
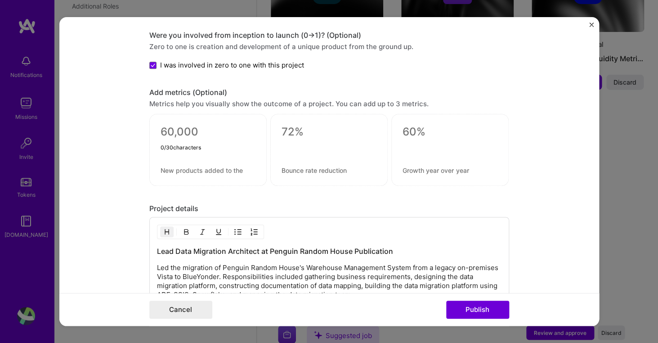
click at [167, 131] on textarea at bounding box center [208, 131] width 95 height 13
type textarea "7"
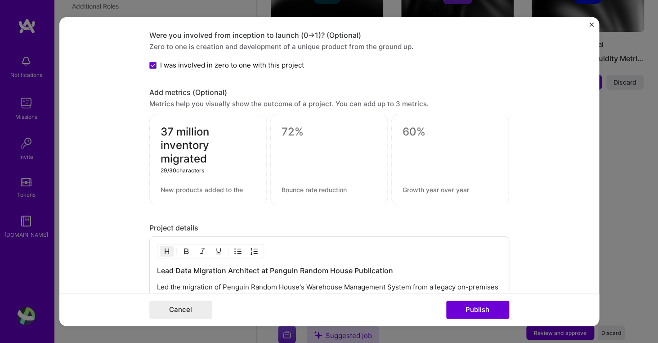
type textarea "37 million inventory migrated"
click at [299, 139] on textarea at bounding box center [329, 131] width 95 height 13
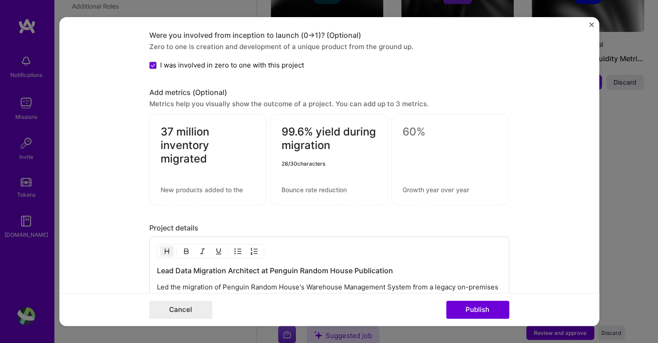
type textarea "99.6% yield during migration"
click at [489, 141] on div at bounding box center [449, 159] width 117 height 91
click at [431, 138] on textarea at bounding box center [450, 131] width 95 height 13
type textarea "100% reconciliation"
click at [570, 170] on form "Editing suggested project This project is suggested based on your LinkedIn, res…" at bounding box center [329, 171] width 540 height 309
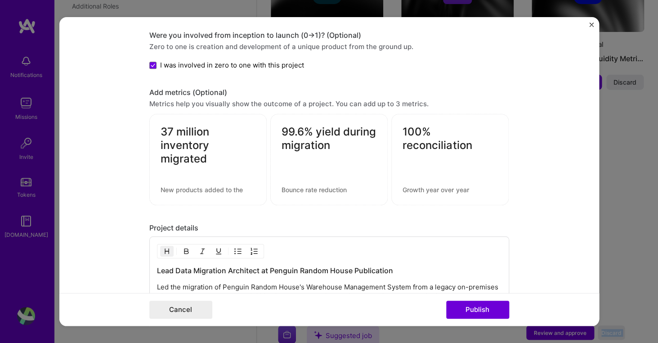
click at [554, 131] on form "Editing suggested project This project is suggested based on your LinkedIn, res…" at bounding box center [329, 171] width 540 height 309
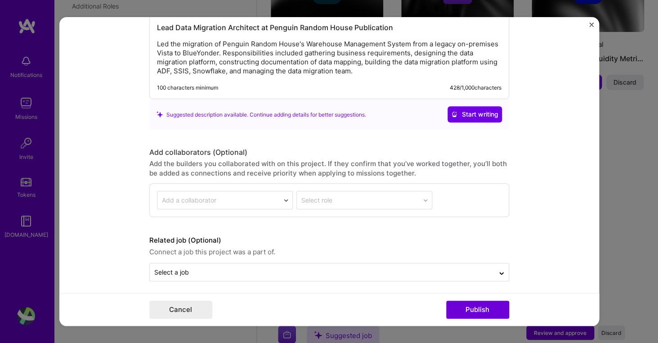
scroll to position [940, 0]
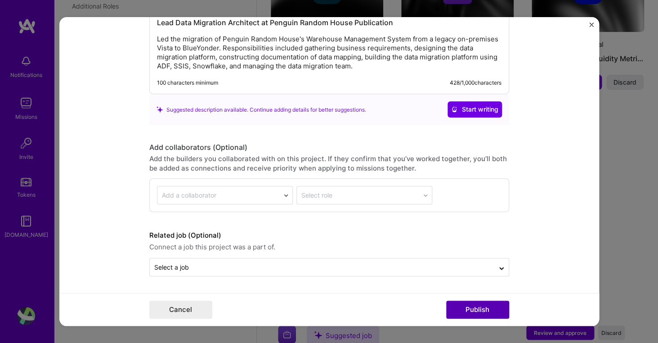
click at [479, 307] on button "Publish" at bounding box center [477, 309] width 63 height 18
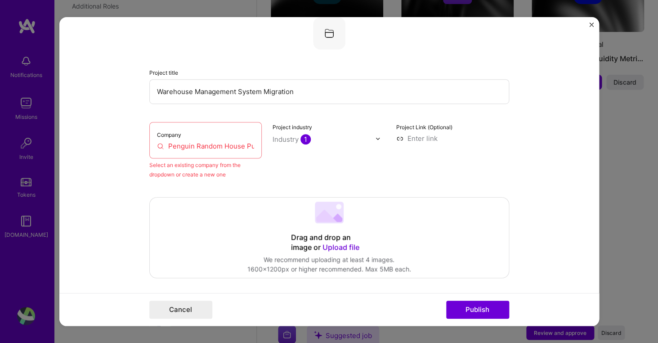
scroll to position [59, 0]
click at [243, 148] on input "Penguin Random House Publication" at bounding box center [206, 145] width 98 height 9
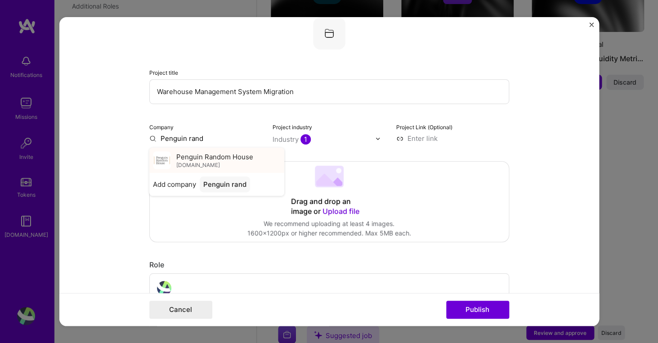
click at [220, 162] on span "[DOMAIN_NAME]" at bounding box center [198, 164] width 44 height 7
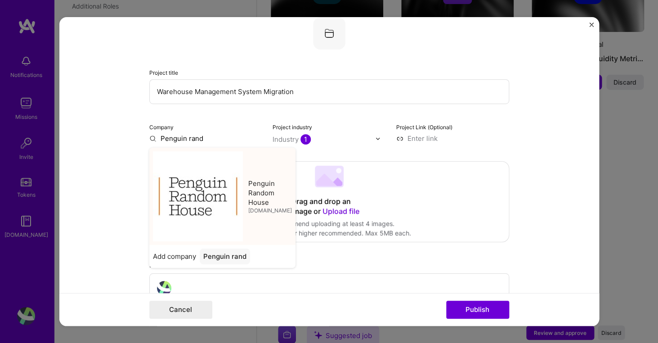
type input "Penguin Random House"
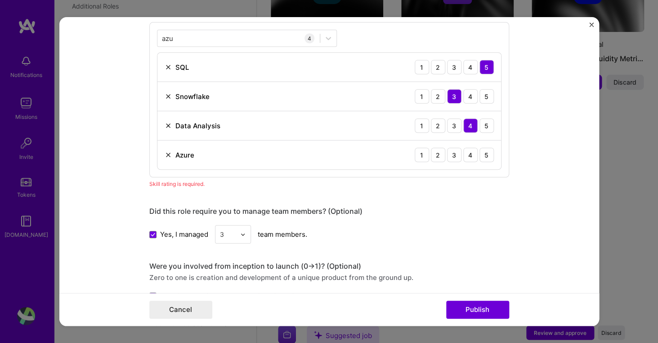
scroll to position [477, 0]
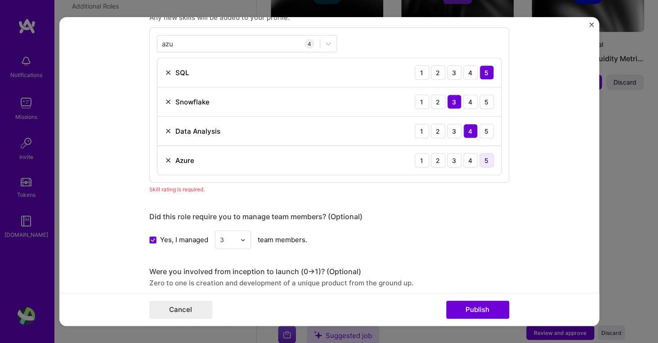
click at [490, 164] on div "5" at bounding box center [486, 160] width 14 height 14
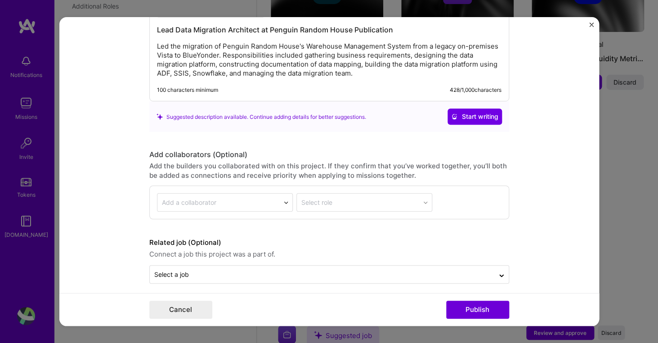
scroll to position [963, 0]
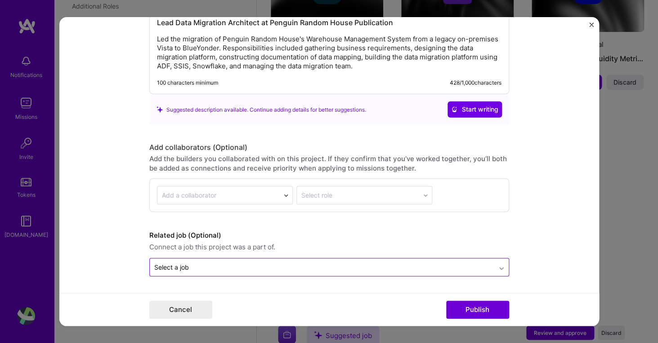
click at [501, 263] on div at bounding box center [501, 267] width 14 height 14
click at [503, 266] on icon at bounding box center [501, 266] width 7 height 9
click at [503, 266] on icon at bounding box center [501, 268] width 7 height 9
click at [503, 266] on icon at bounding box center [501, 266] width 7 height 9
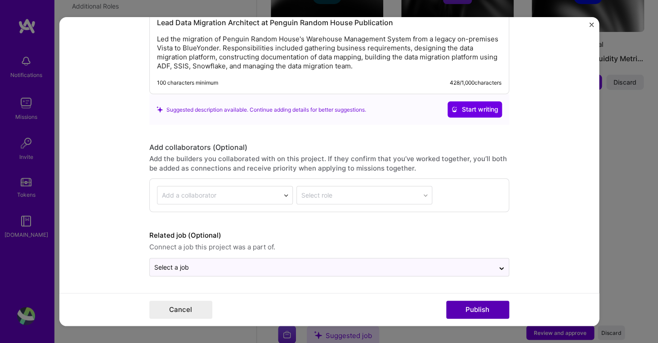
click at [481, 315] on button "Publish" at bounding box center [477, 309] width 63 height 18
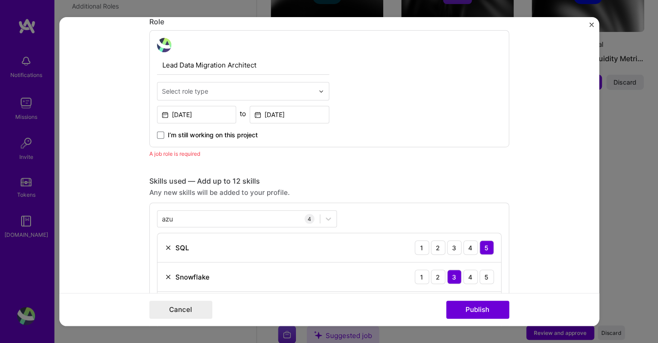
scroll to position [302, 0]
click at [324, 93] on div at bounding box center [323, 91] width 10 height 18
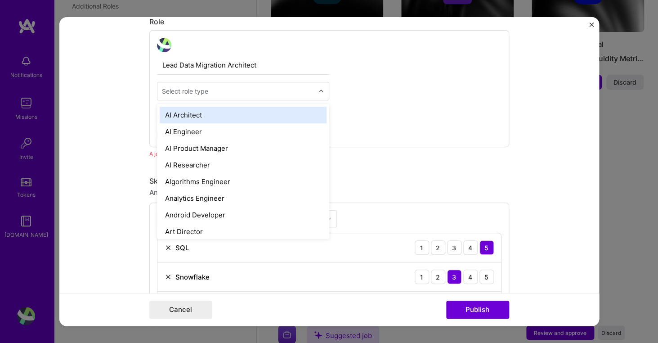
click at [324, 94] on div at bounding box center [323, 91] width 10 height 18
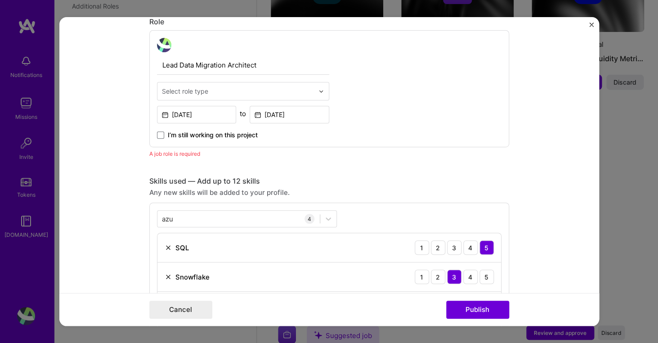
click at [242, 63] on input "Lead Data Migration Architect" at bounding box center [243, 65] width 172 height 19
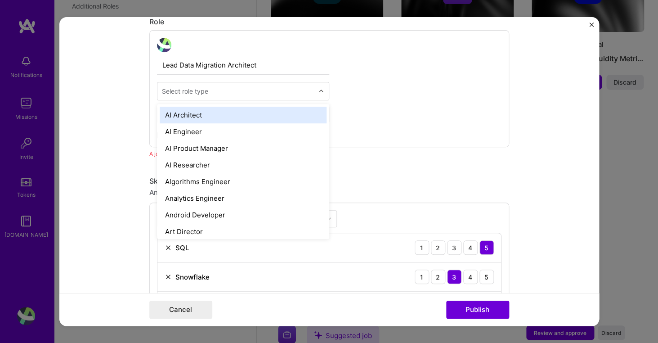
click at [320, 95] on div at bounding box center [323, 91] width 10 height 18
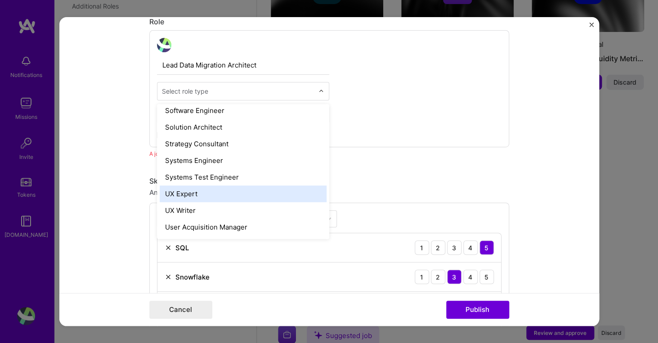
scroll to position [999, 0]
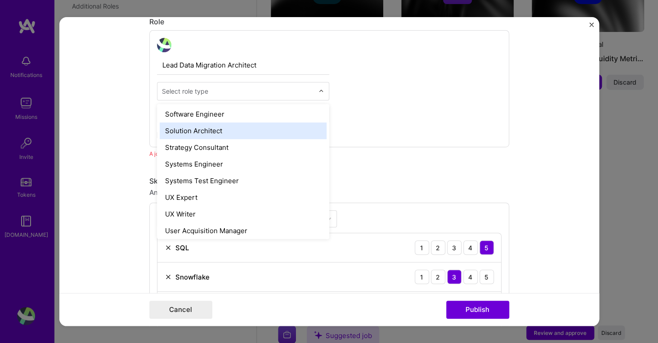
click at [255, 130] on div "Solution Architect" at bounding box center [243, 130] width 167 height 17
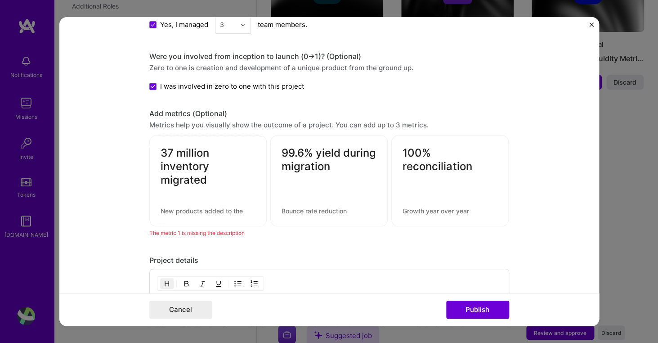
scroll to position [701, 0]
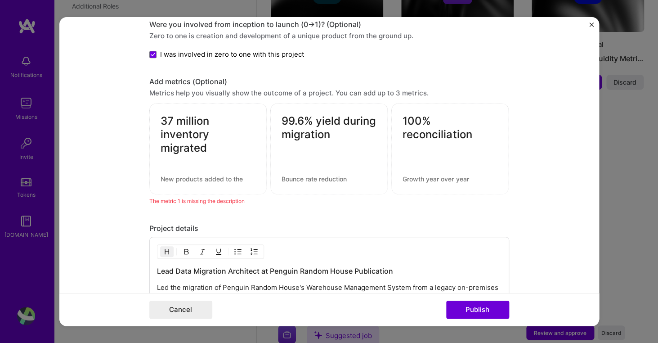
click at [229, 146] on textarea "37 million inventory migrated" at bounding box center [208, 135] width 95 height 40
click at [227, 179] on textarea at bounding box center [208, 179] width 95 height 9
click at [219, 148] on textarea "37 million inventory migrated" at bounding box center [208, 135] width 95 height 40
drag, startPoint x: 210, startPoint y: 150, endPoint x: 158, endPoint y: 139, distance: 52.8
click at [161, 139] on textarea "37 million inventory migrated" at bounding box center [208, 135] width 95 height 40
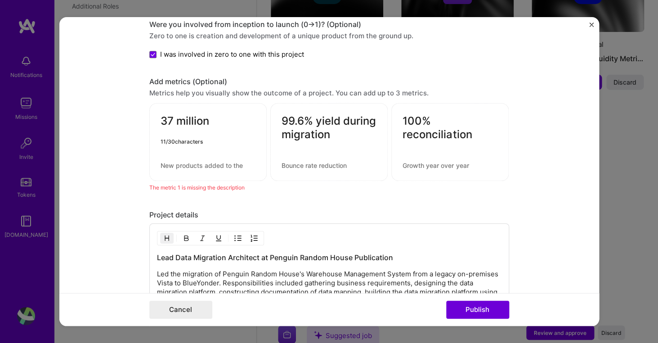
type textarea "37 million"
click at [162, 166] on textarea at bounding box center [208, 165] width 95 height 9
paste textarea "inventory migrated"
type textarea "inventory migrated to new WMS"
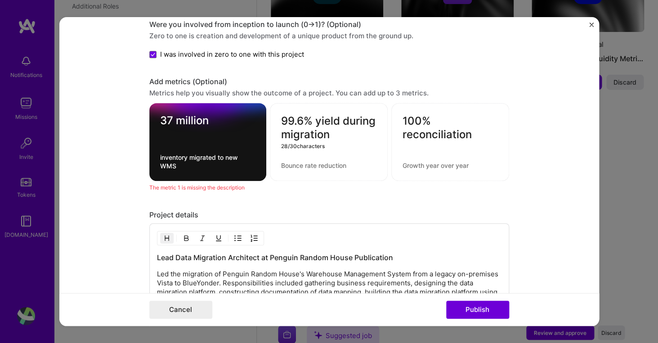
drag, startPoint x: 317, startPoint y: 125, endPoint x: 340, endPoint y: 128, distance: 23.7
click at [340, 128] on textarea "99.6% yield during migration" at bounding box center [328, 128] width 95 height 27
click at [367, 139] on textarea "99.6% yield during migration" at bounding box center [328, 128] width 95 height 27
type textarea "99.6%"
click at [318, 161] on div "99.6% 6 / 30 characters" at bounding box center [329, 142] width 118 height 78
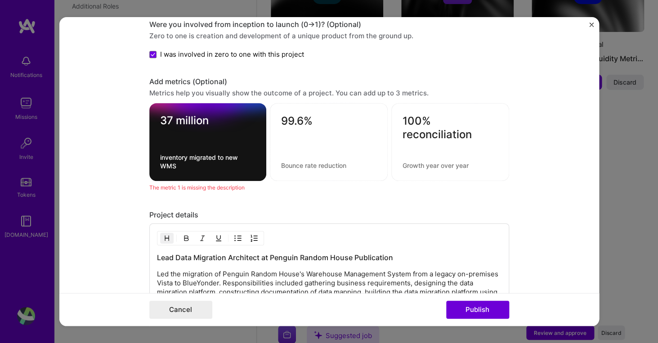
click at [314, 167] on textarea at bounding box center [328, 165] width 95 height 9
paste textarea "yield during migration"
click at [282, 166] on textarea "yield during migration" at bounding box center [328, 165] width 95 height 9
click at [299, 168] on textarea "Yield during migration" at bounding box center [328, 165] width 95 height 9
click at [345, 170] on textarea "Yield during migration" at bounding box center [328, 165] width 95 height 9
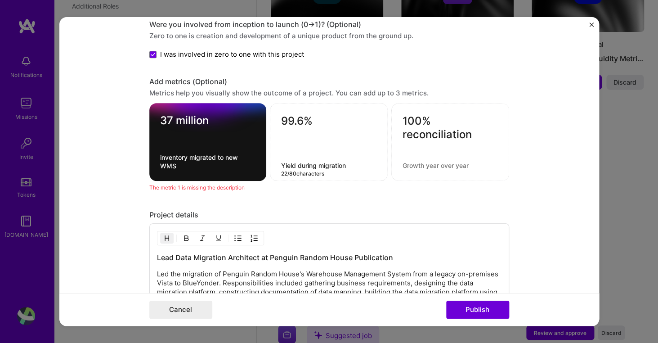
type textarea "Yield during migration"
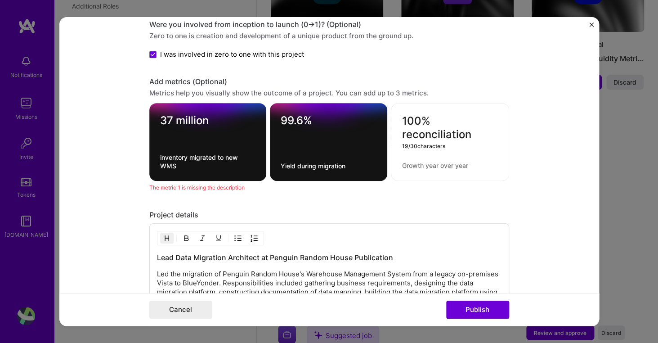
drag, startPoint x: 404, startPoint y: 135, endPoint x: 474, endPoint y: 131, distance: 70.3
click at [474, 131] on textarea "100% reconciliation" at bounding box center [450, 128] width 96 height 27
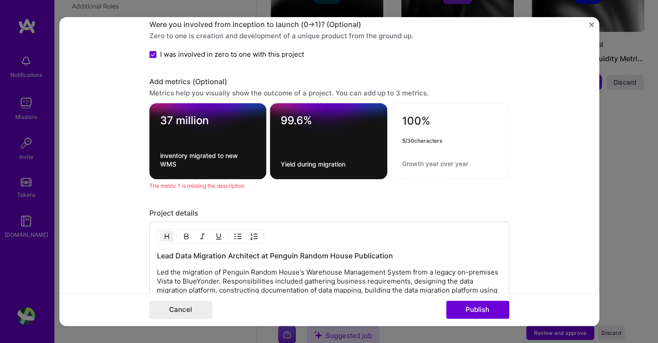
type textarea "100%"
click at [421, 162] on textarea at bounding box center [450, 164] width 96 height 9
paste textarea "reconciliation"
click at [405, 165] on textarea "reconciliation" at bounding box center [450, 164] width 96 height 9
click at [445, 160] on div "100% Reconciliation 14 / 80 characters" at bounding box center [450, 141] width 118 height 76
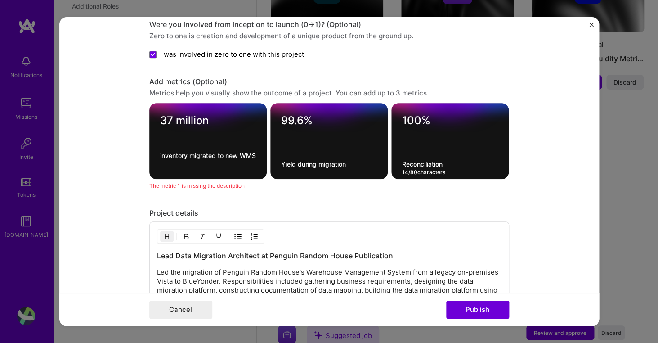
click at [457, 167] on textarea "Reconciliation" at bounding box center [450, 164] width 96 height 9
type textarea "Reconciliation between source and target"
click at [301, 167] on textarea "Yield during migration" at bounding box center [329, 164] width 96 height 9
drag, startPoint x: 300, startPoint y: 166, endPoint x: 309, endPoint y: 171, distance: 10.1
click at [305, 169] on textarea "Yield during migration" at bounding box center [329, 164] width 96 height 9
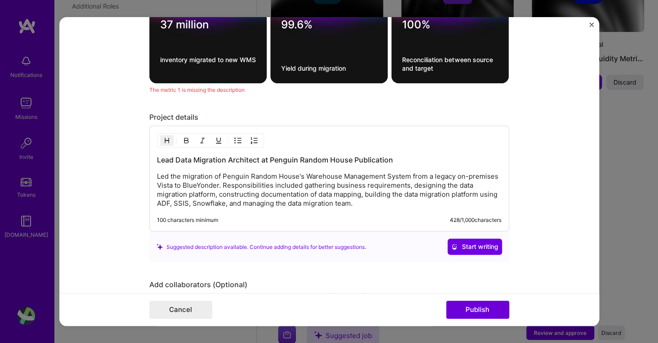
scroll to position [837, 0]
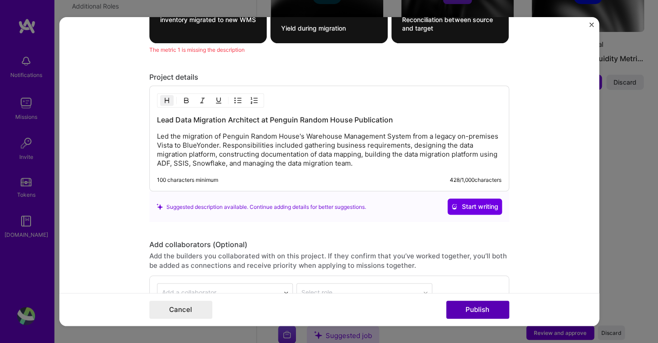
click at [464, 313] on button "Publish" at bounding box center [477, 309] width 63 height 18
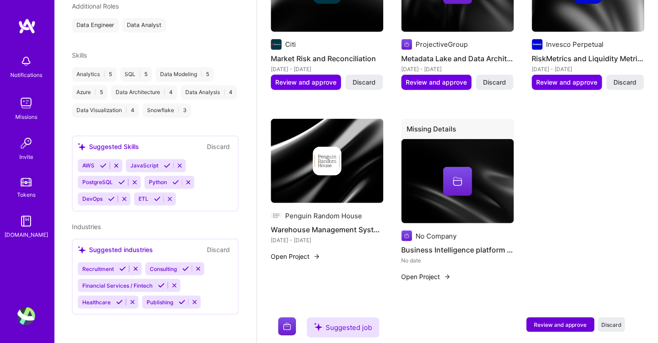
click at [454, 251] on h4 "Business Intelligence platform for PRIIPS" at bounding box center [457, 250] width 112 height 12
click at [449, 235] on div "No Company" at bounding box center [436, 235] width 41 height 9
click at [435, 148] on img at bounding box center [457, 181] width 112 height 85
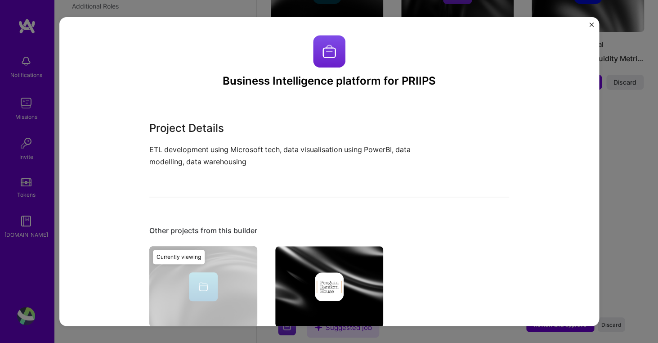
click at [593, 26] on img "Close" at bounding box center [591, 24] width 4 height 4
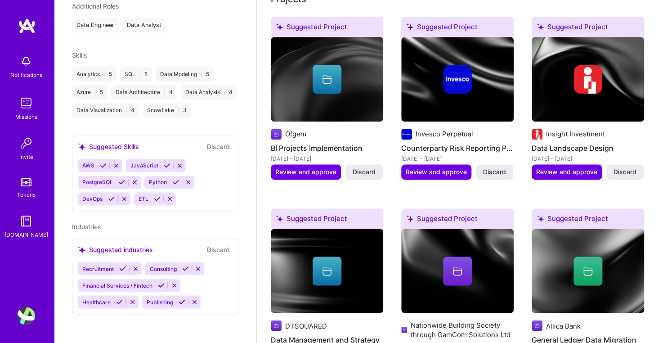
scroll to position [365, 0]
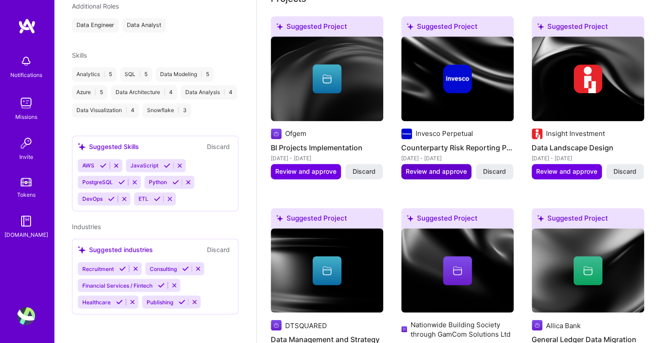
click at [448, 174] on span "Review and approve" at bounding box center [436, 171] width 61 height 9
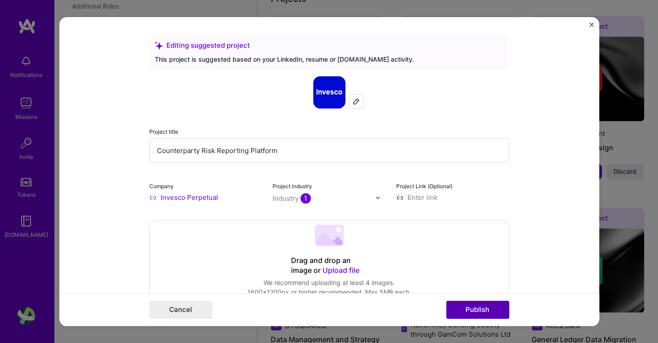
click at [488, 307] on button "Publish" at bounding box center [477, 309] width 63 height 18
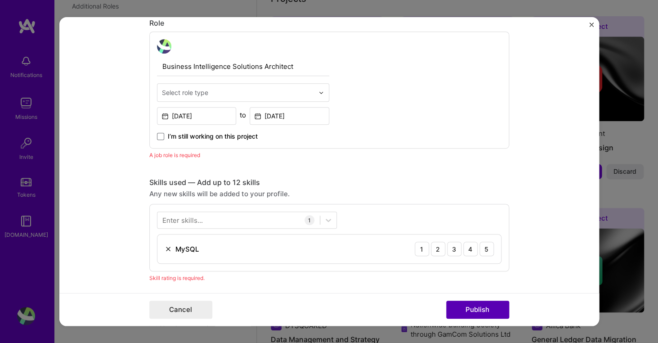
scroll to position [302, 0]
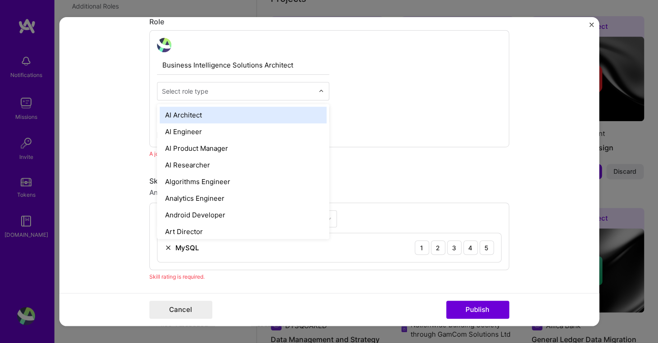
click at [320, 91] on img at bounding box center [320, 91] width 5 height 5
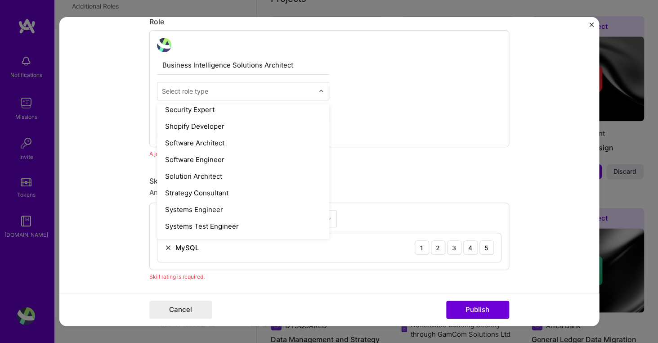
scroll to position [954, 0]
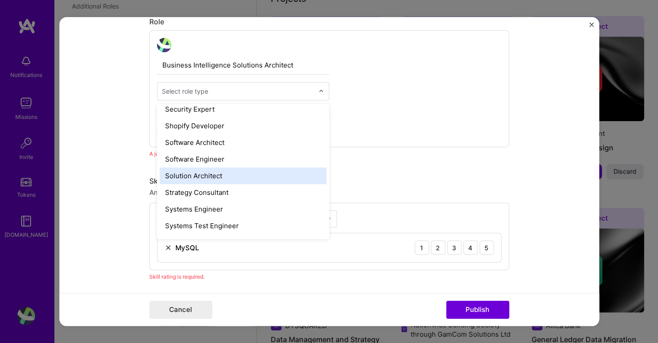
click at [260, 178] on div "Solution Architect" at bounding box center [243, 175] width 167 height 17
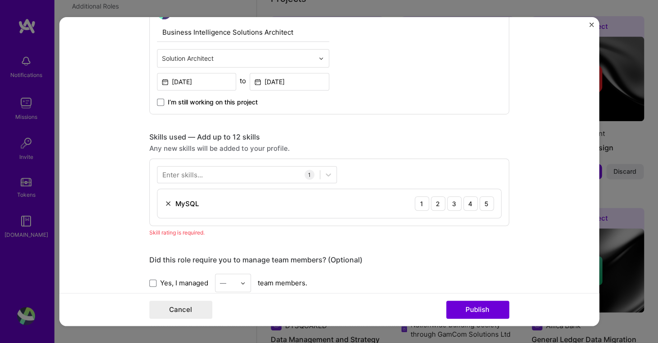
scroll to position [361, 0]
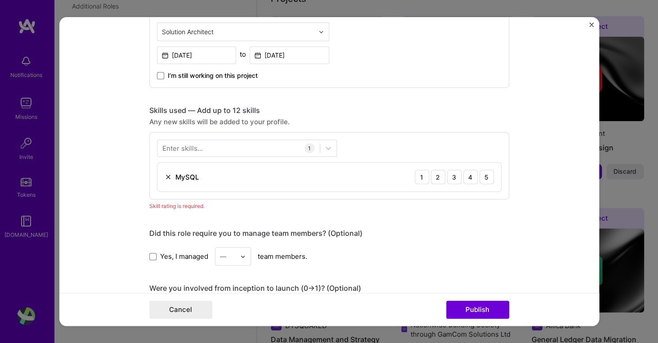
click at [167, 175] on img at bounding box center [168, 176] width 7 height 7
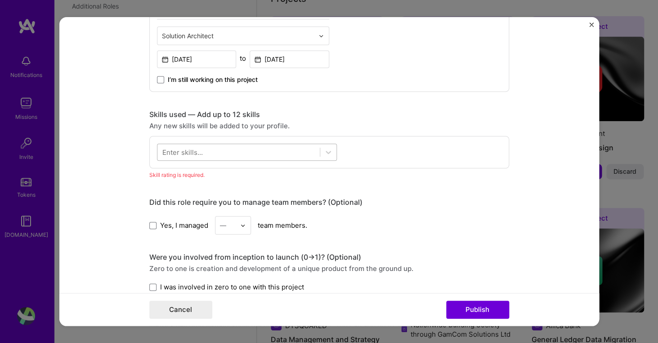
scroll to position [354, 0]
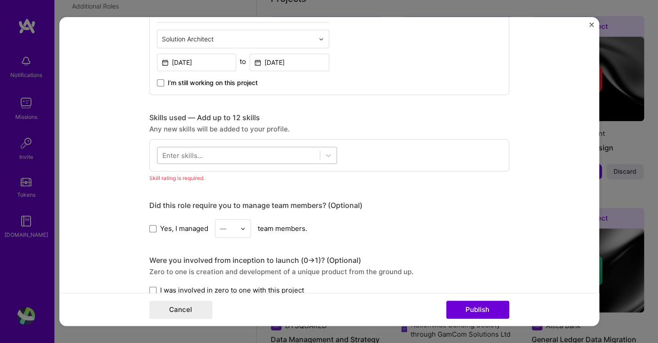
click at [283, 154] on div at bounding box center [238, 155] width 162 height 15
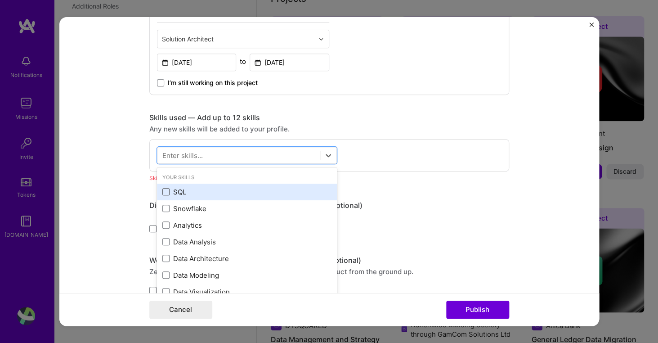
click at [167, 192] on span at bounding box center [165, 191] width 7 height 7
click at [0, 0] on input "checkbox" at bounding box center [0, 0] width 0 height 0
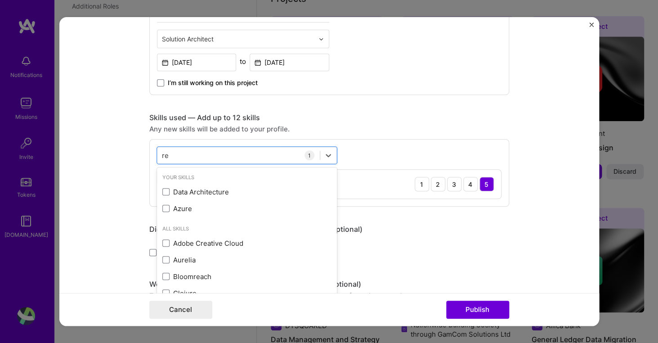
type input "r"
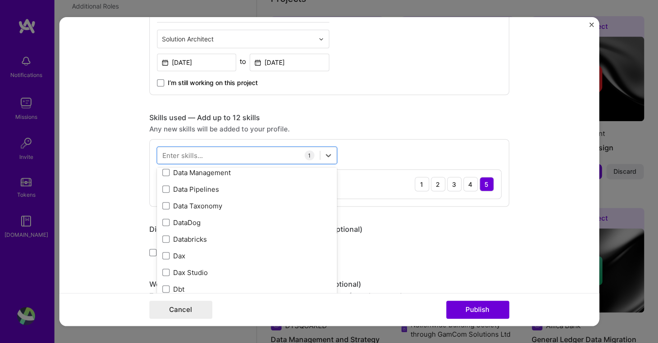
scroll to position [1553, 0]
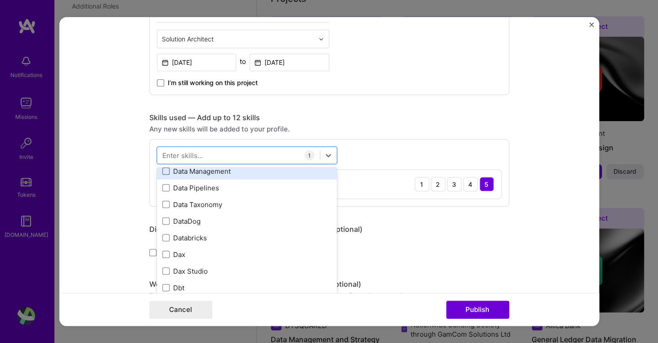
click at [165, 171] on span at bounding box center [165, 170] width 7 height 7
click at [0, 0] on input "checkbox" at bounding box center [0, 0] width 0 height 0
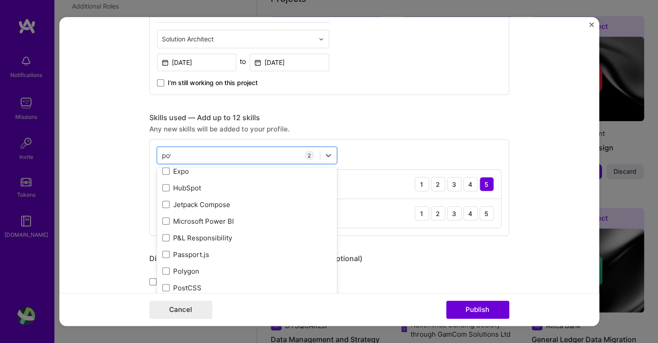
scroll to position [0, 0]
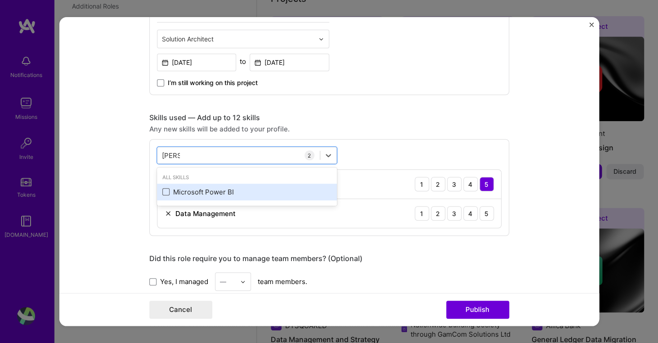
click at [169, 192] on span at bounding box center [165, 191] width 7 height 7
click at [0, 0] on input "checkbox" at bounding box center [0, 0] width 0 height 0
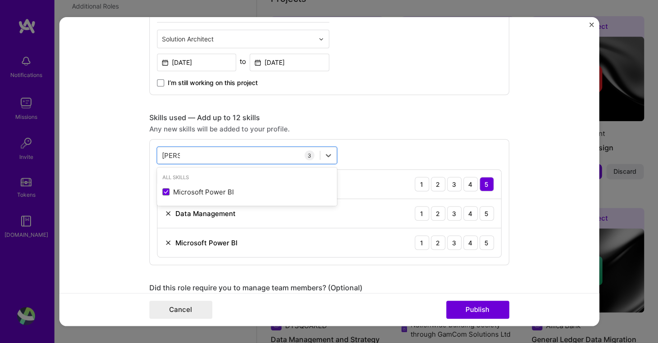
type input "[PERSON_NAME]"
click at [120, 236] on form "Editing suggested project This project is suggested based on your LinkedIn, res…" at bounding box center [329, 171] width 540 height 309
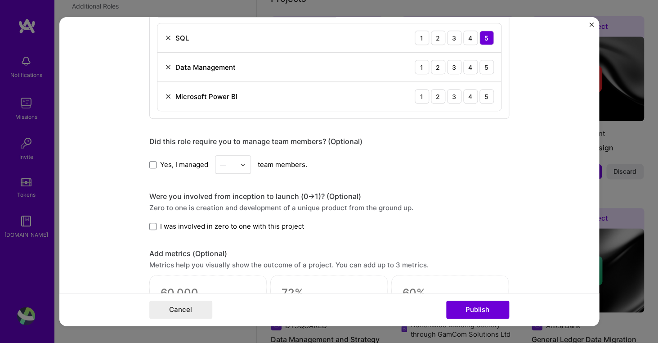
scroll to position [501, 0]
click at [466, 96] on div "4" at bounding box center [470, 95] width 14 height 14
click at [466, 67] on div "4" at bounding box center [470, 66] width 14 height 14
click at [488, 67] on div "5" at bounding box center [486, 66] width 14 height 14
click at [152, 221] on label "I was involved in zero to one with this project" at bounding box center [226, 224] width 155 height 9
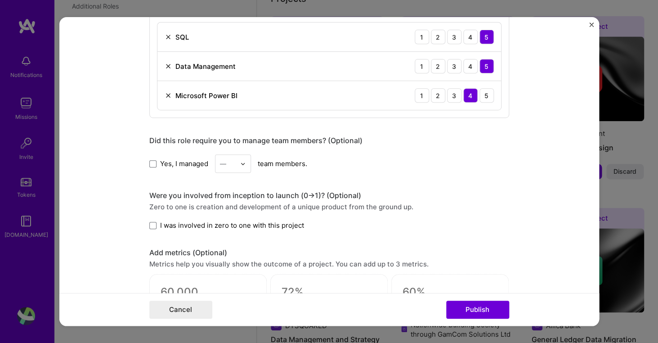
click at [0, 0] on input "I was involved in zero to one with this project" at bounding box center [0, 0] width 0 height 0
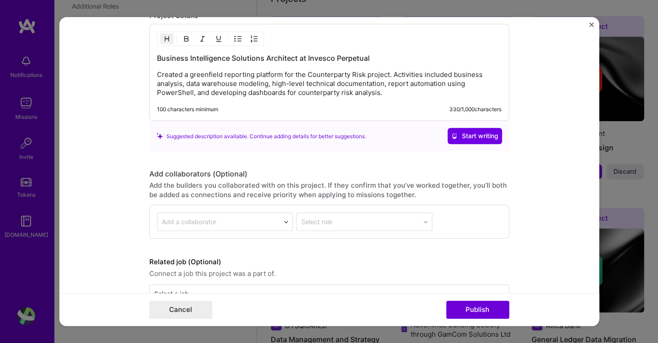
scroll to position [881, 0]
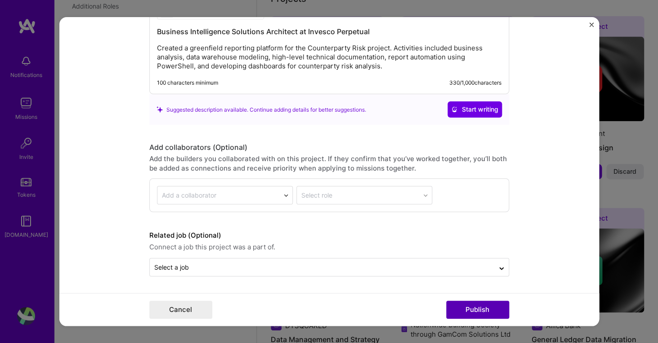
click at [472, 309] on button "Publish" at bounding box center [477, 309] width 63 height 18
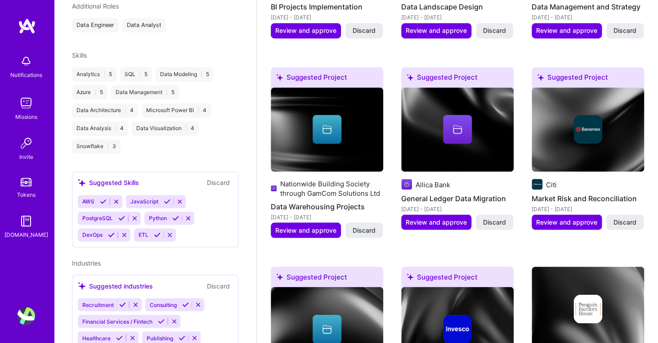
scroll to position [520, 0]
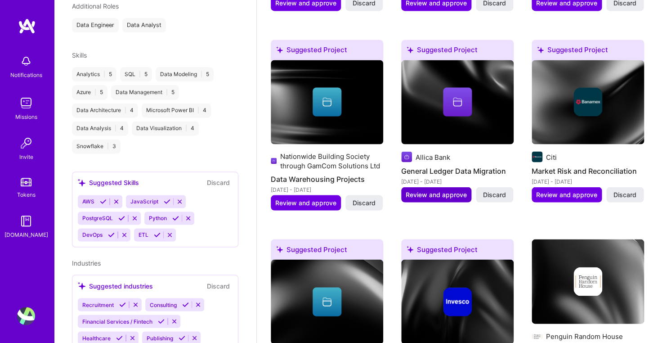
click at [453, 197] on span "Review and approve" at bounding box center [436, 194] width 61 height 9
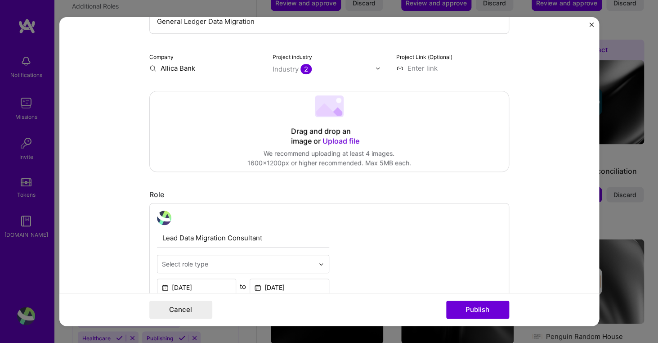
scroll to position [130, 0]
click at [189, 67] on input "Allica Bank" at bounding box center [205, 67] width 113 height 9
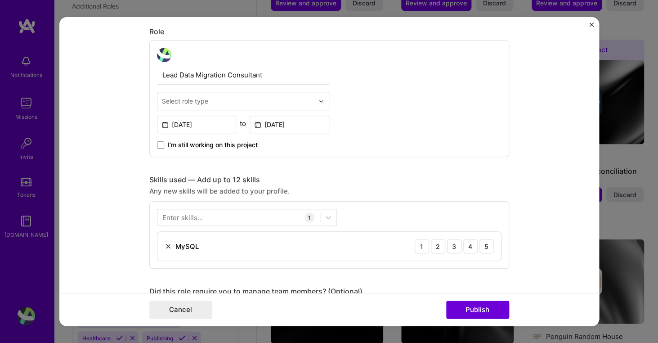
scroll to position [293, 0]
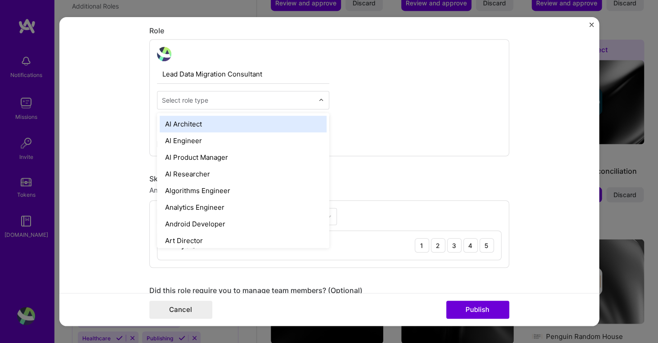
click at [326, 102] on div at bounding box center [323, 100] width 10 height 18
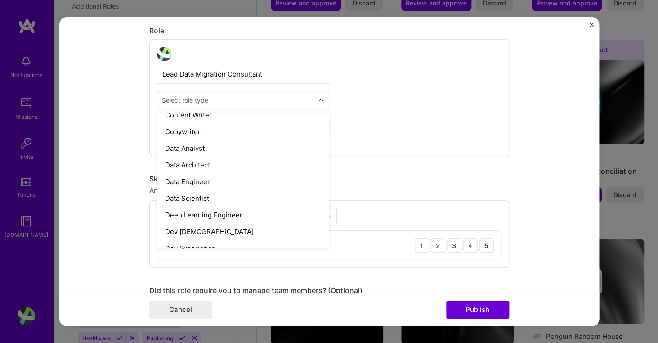
scroll to position [309, 0]
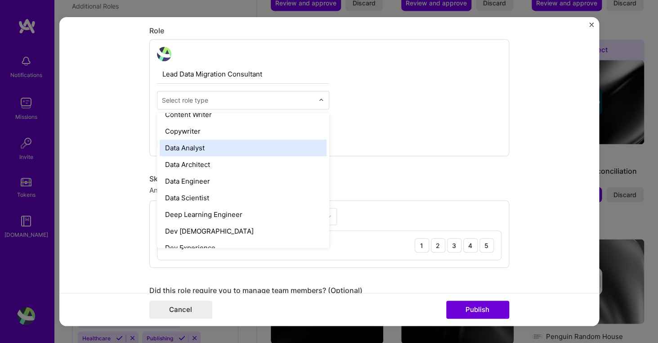
click at [251, 152] on div "Data Analyst" at bounding box center [243, 147] width 167 height 17
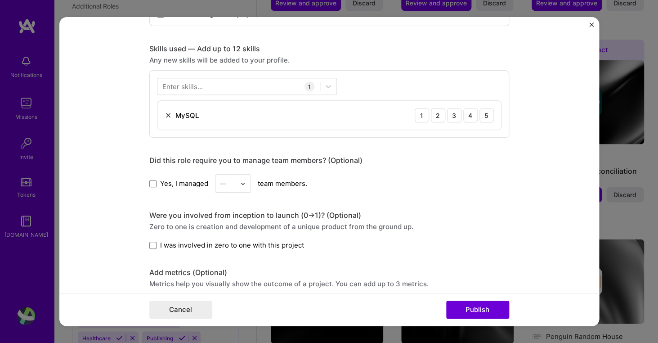
scroll to position [423, 0]
click at [169, 114] on img at bounding box center [168, 114] width 7 height 7
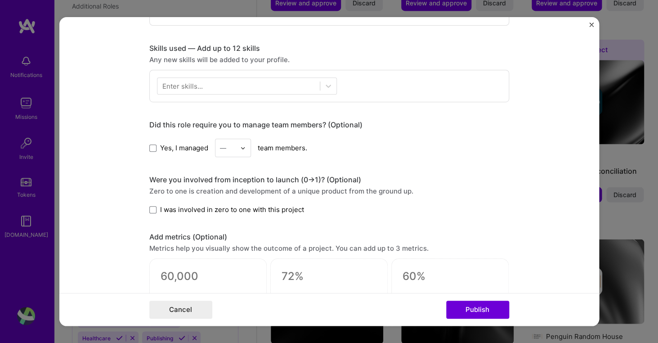
click at [192, 83] on div "Enter skills..." at bounding box center [182, 85] width 40 height 9
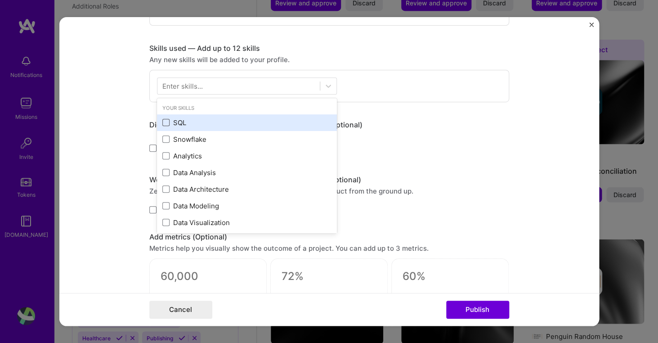
click at [168, 120] on span at bounding box center [165, 122] width 7 height 7
click at [0, 0] on input "checkbox" at bounding box center [0, 0] width 0 height 0
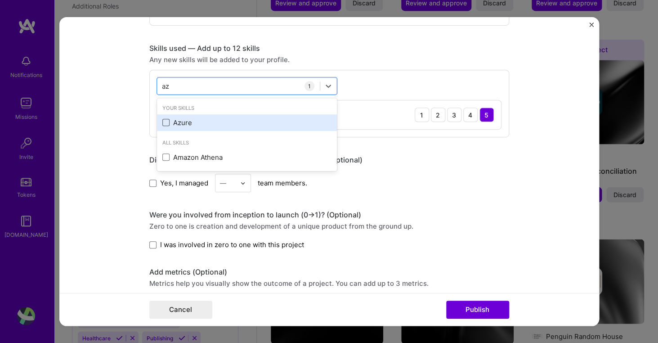
click at [164, 125] on span at bounding box center [165, 122] width 7 height 7
click at [0, 0] on input "checkbox" at bounding box center [0, 0] width 0 height 0
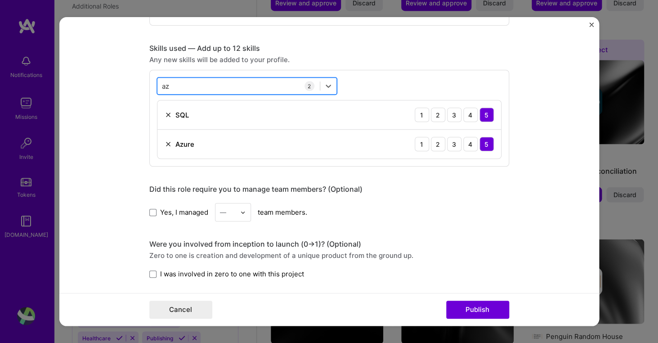
click at [217, 85] on div "az az" at bounding box center [238, 86] width 162 height 15
type input "a"
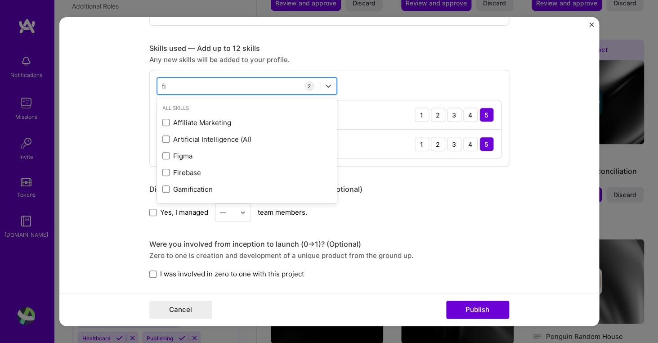
type input "f"
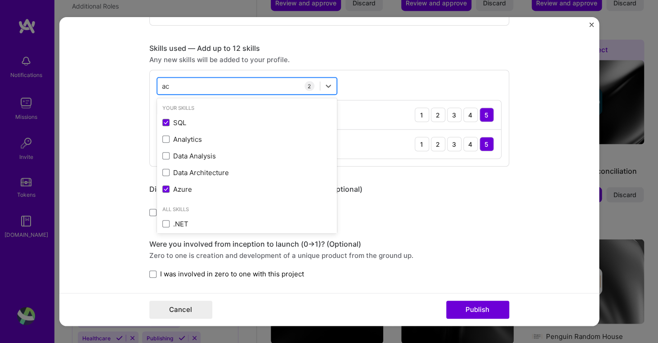
type input "a"
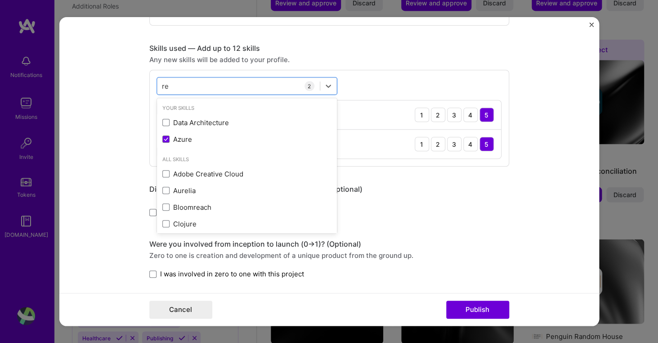
type input "r"
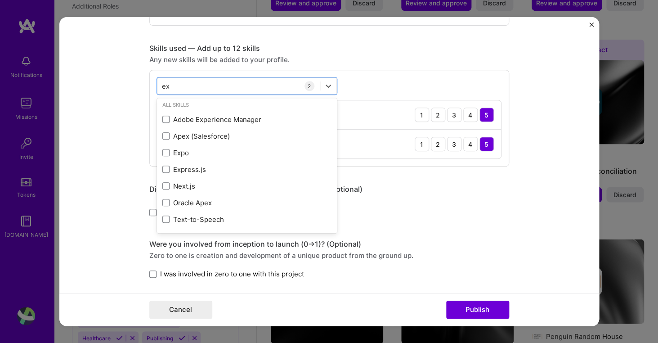
scroll to position [0, 0]
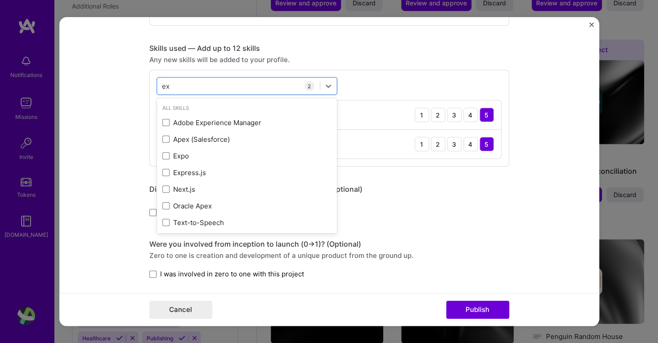
type input "e"
click at [384, 86] on div "option Azure, selected. option SQL selected, 0 of 2. 378 results available. Use…" at bounding box center [329, 118] width 360 height 97
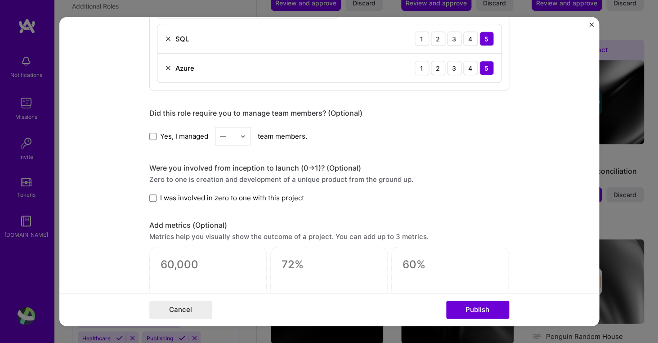
scroll to position [500, 0]
click at [150, 141] on div "Yes, I managed — team members." at bounding box center [329, 135] width 360 height 18
click at [153, 135] on span at bounding box center [152, 135] width 7 height 7
click at [0, 0] on input "Yes, I managed" at bounding box center [0, 0] width 0 height 0
click at [246, 143] on div at bounding box center [245, 136] width 10 height 18
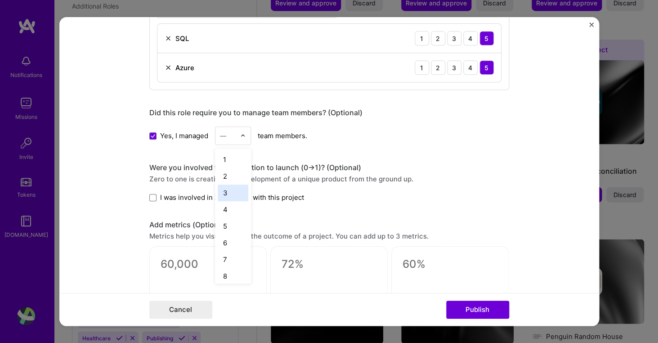
click at [234, 197] on div "3" at bounding box center [233, 192] width 31 height 17
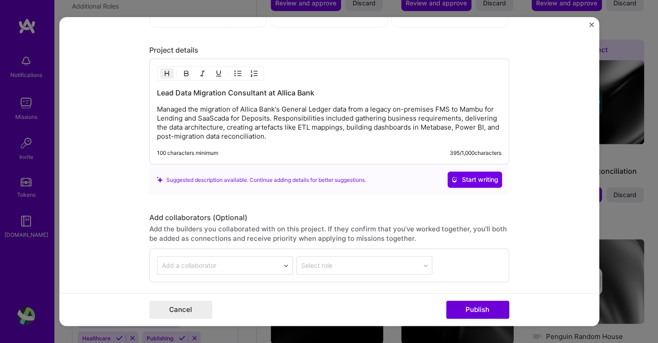
scroll to position [861, 0]
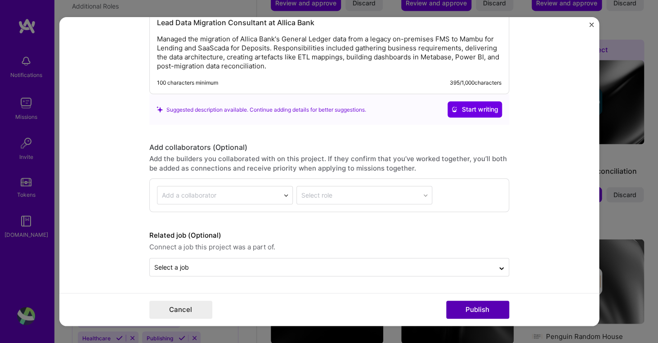
click at [479, 312] on button "Publish" at bounding box center [477, 309] width 63 height 18
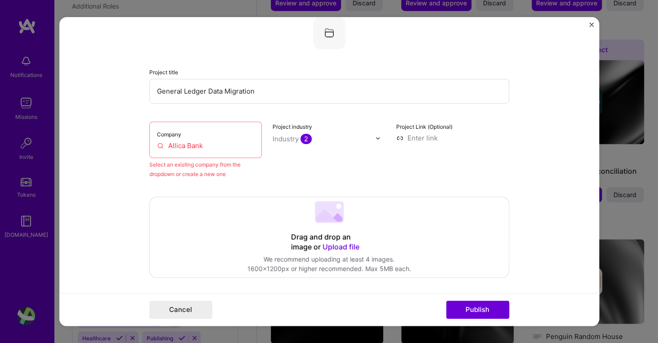
scroll to position [59, 0]
click at [211, 149] on input "Allica Bank" at bounding box center [206, 145] width 98 height 9
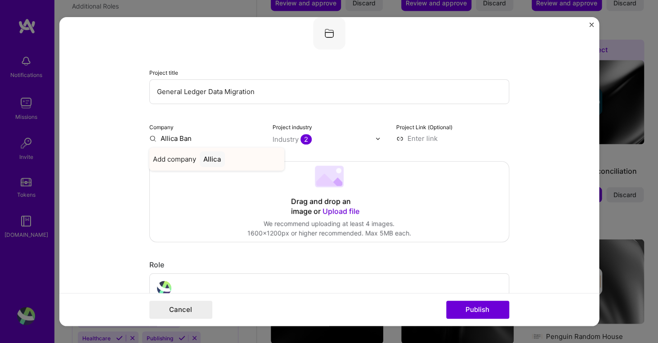
type input "Allica Bank"
click at [223, 158] on div "Allica Bank" at bounding box center [221, 159] width 43 height 16
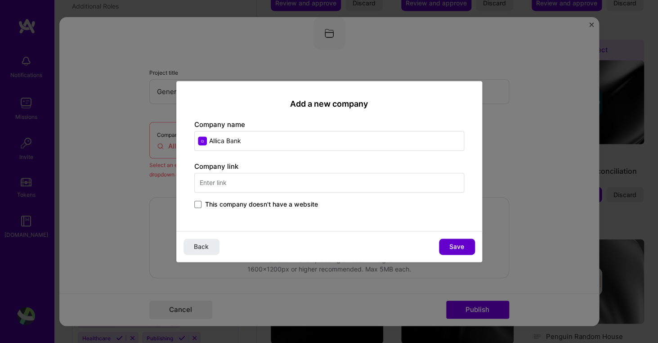
click at [456, 246] on span "Save" at bounding box center [456, 246] width 15 height 9
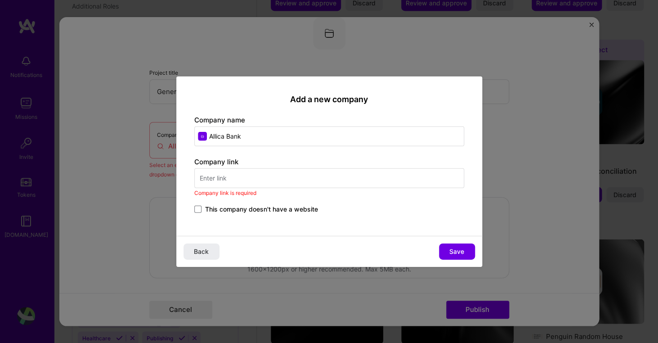
click at [264, 180] on input "text" at bounding box center [329, 178] width 270 height 20
paste input "[URL][DOMAIN_NAME]"
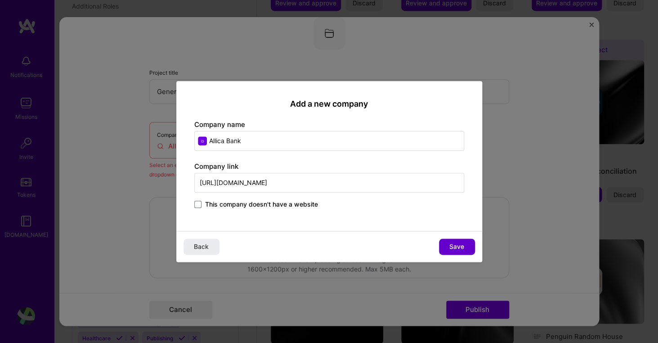
type input "[URL][DOMAIN_NAME]"
click at [462, 252] on button "Save" at bounding box center [457, 246] width 36 height 16
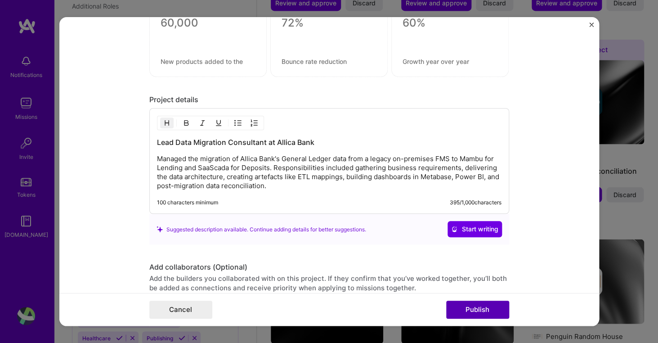
scroll to position [786, 0]
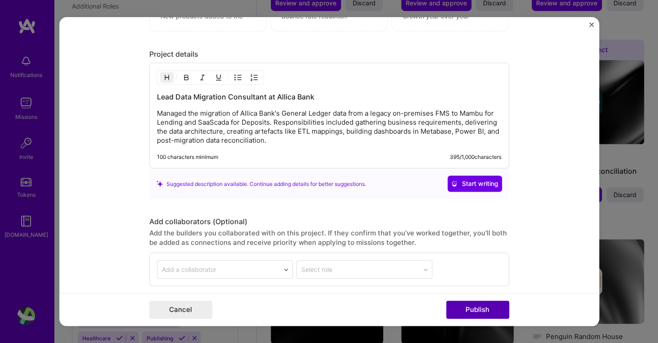
click at [483, 317] on button "Publish" at bounding box center [477, 309] width 63 height 18
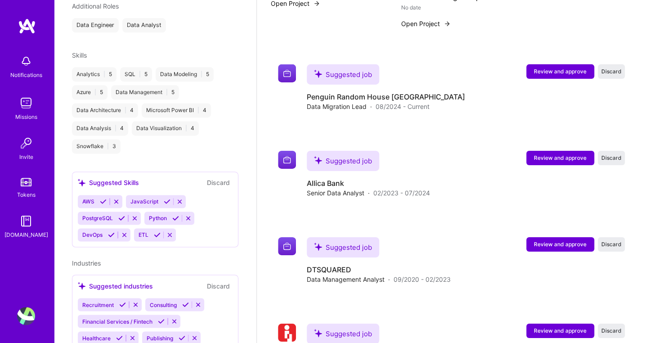
scroll to position [1091, 0]
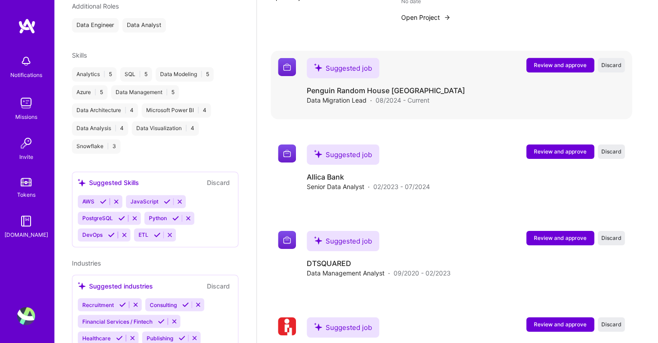
click at [572, 67] on span "Review and approve" at bounding box center [560, 65] width 53 height 8
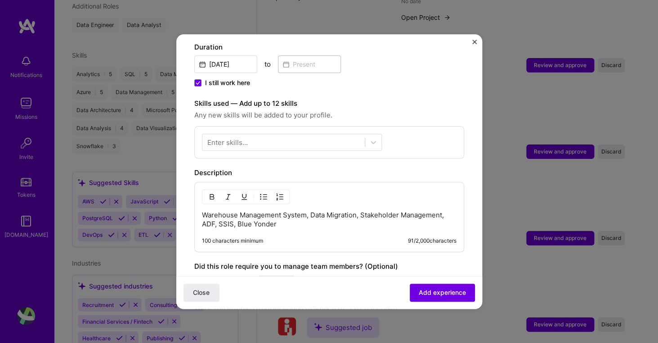
scroll to position [306, 0]
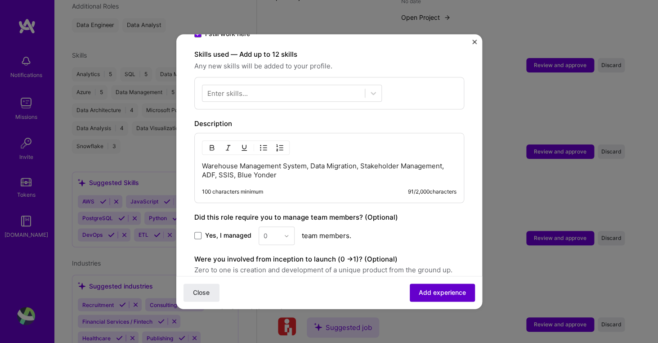
click at [443, 297] on button "Add experience" at bounding box center [442, 292] width 65 height 18
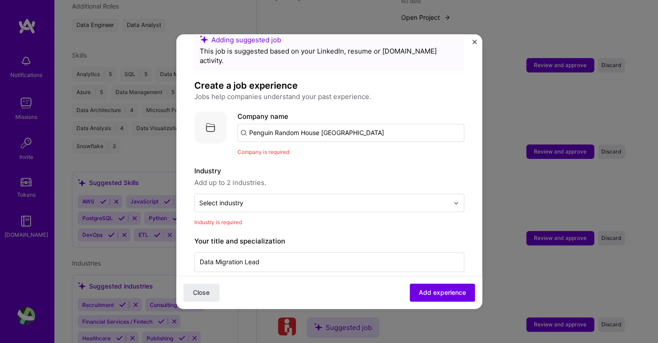
scroll to position [22, 0]
click at [430, 125] on input "Penguin Random House [GEOGRAPHIC_DATA]" at bounding box center [350, 134] width 227 height 18
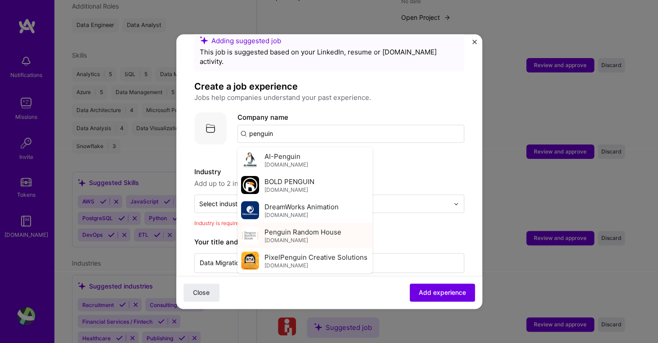
click at [336, 227] on span "Penguin Random House" at bounding box center [302, 231] width 77 height 9
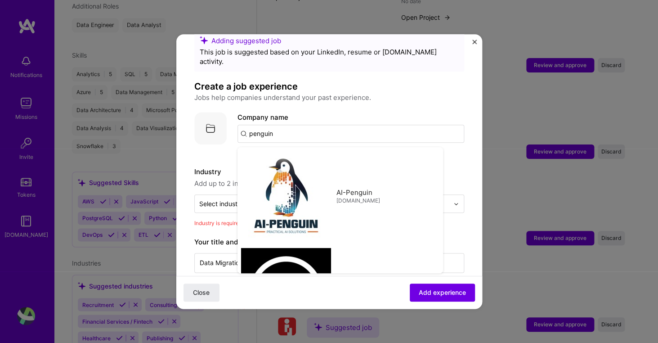
type input "Penguin Random House"
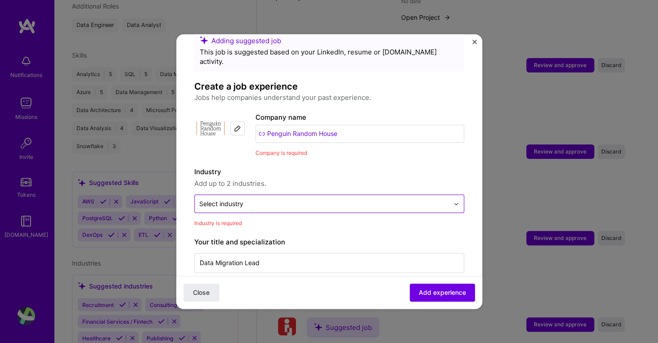
click at [265, 199] on input "text" at bounding box center [324, 203] width 250 height 9
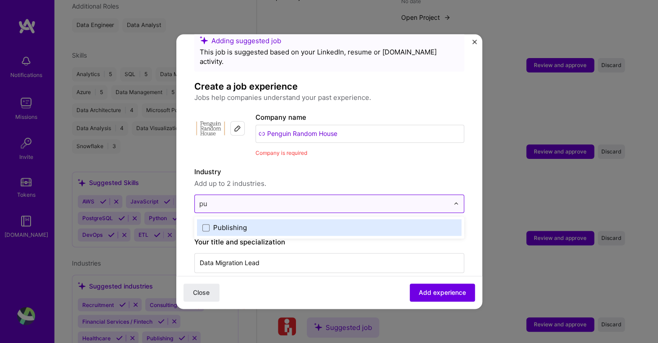
type input "pub"
click at [211, 223] on label "Publishing" at bounding box center [329, 227] width 254 height 9
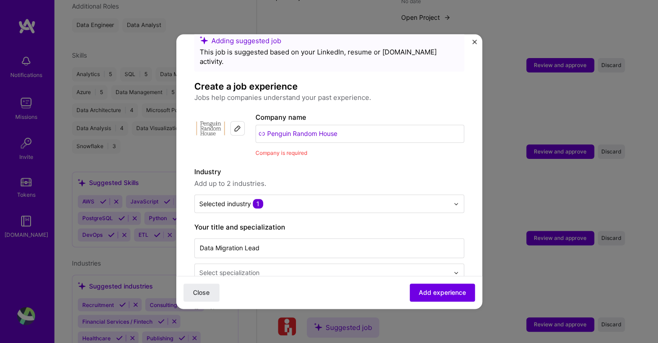
click at [356, 178] on span "Add up to 2 industries." at bounding box center [329, 183] width 270 height 11
click at [448, 290] on span "Add experience" at bounding box center [442, 292] width 47 height 9
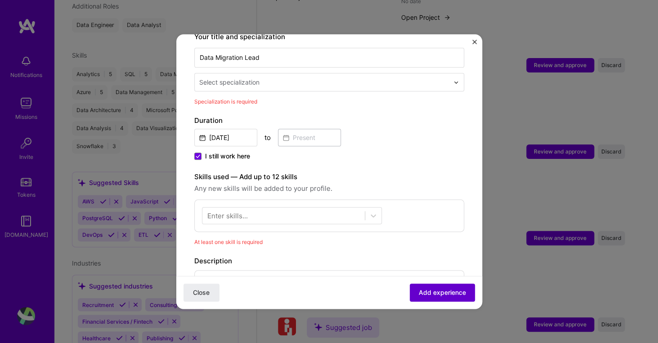
scroll to position [200, 0]
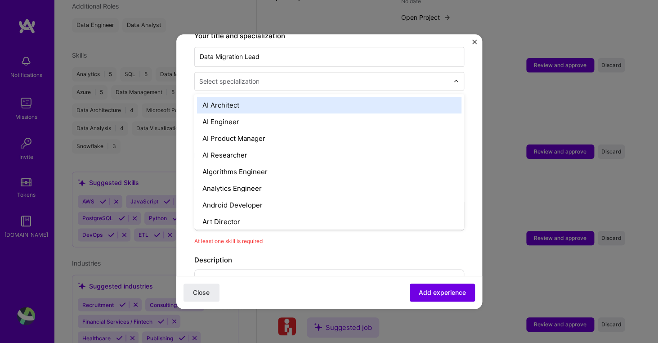
click at [334, 76] on input "text" at bounding box center [324, 80] width 251 height 9
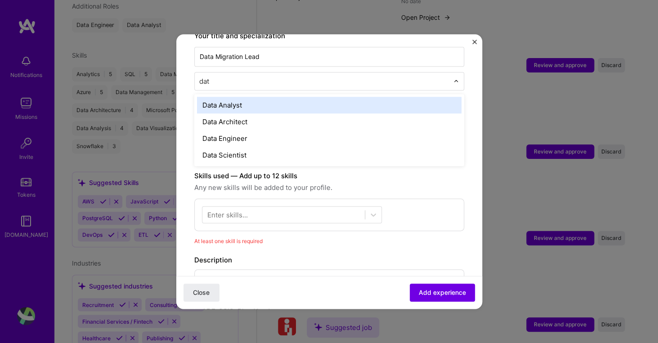
type input "data"
click at [275, 97] on div "Data Analyst" at bounding box center [329, 105] width 264 height 17
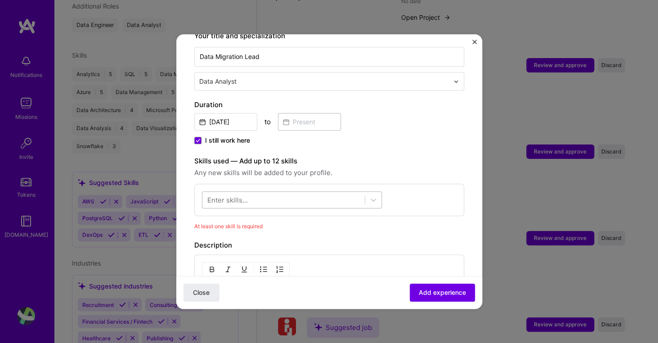
click at [339, 193] on div at bounding box center [283, 200] width 162 height 15
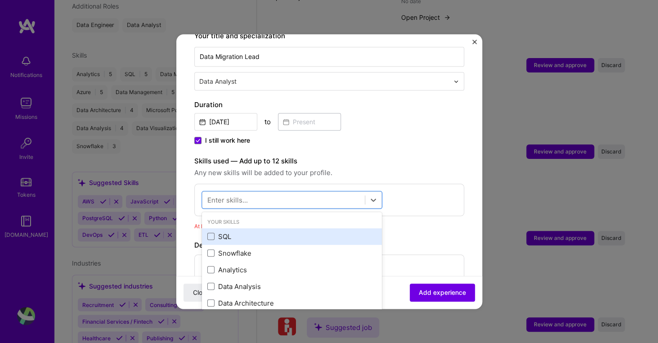
click at [228, 232] on div "SQL" at bounding box center [291, 236] width 169 height 9
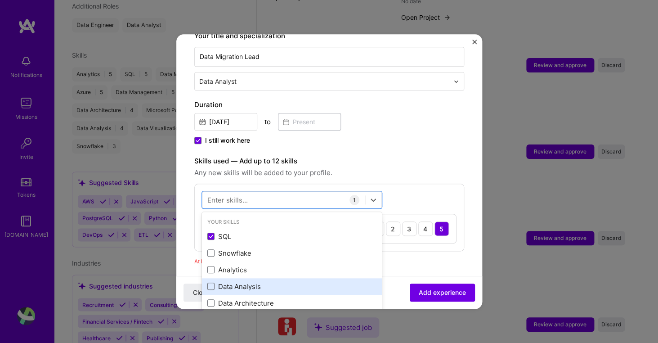
click at [219, 282] on div "Data Analysis" at bounding box center [291, 286] width 169 height 9
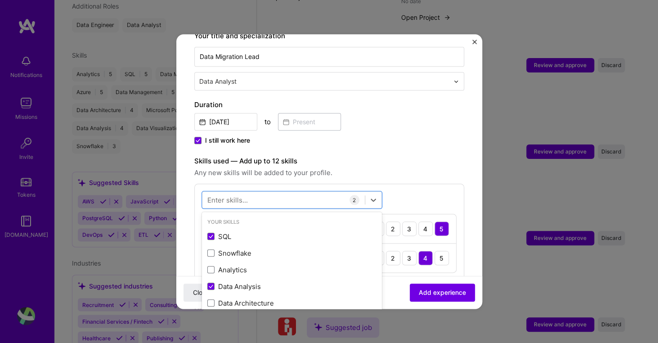
click at [428, 189] on div "option Data Analysis, selected. option Data Analysis selected, 0 of 2. 378 resu…" at bounding box center [329, 232] width 270 height 97
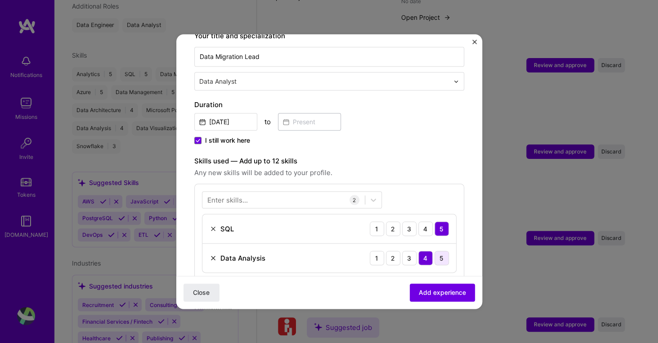
click at [440, 251] on div "5" at bounding box center [442, 258] width 14 height 14
click at [440, 297] on button "Add experience" at bounding box center [442, 292] width 65 height 18
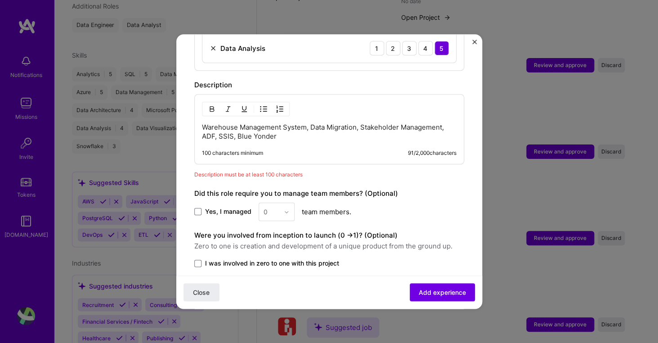
scroll to position [409, 0]
click at [318, 129] on p "Warehouse Management System, Data Migration, Stakeholder Management, ADF, SSIS,…" at bounding box center [329, 132] width 255 height 18
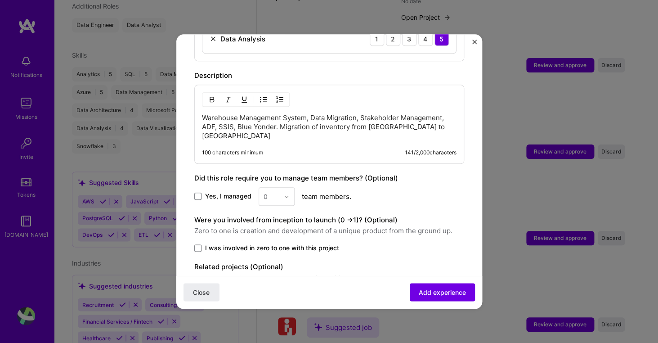
scroll to position [404, 0]
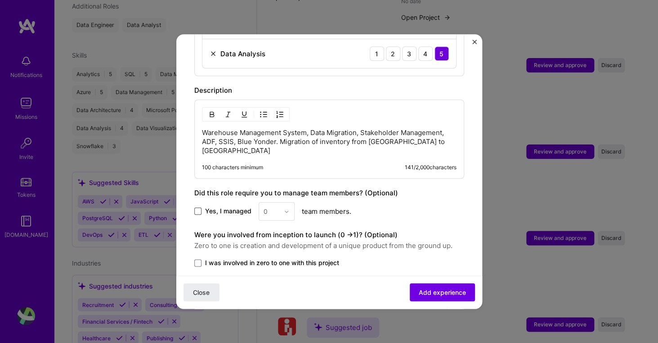
click at [198, 208] on span at bounding box center [197, 211] width 7 height 7
click at [0, 0] on input "Yes, I managed" at bounding box center [0, 0] width 0 height 0
click at [284, 202] on div at bounding box center [289, 211] width 10 height 18
click at [275, 260] on div "3" at bounding box center [276, 268] width 31 height 17
click at [200, 259] on span at bounding box center [197, 262] width 7 height 7
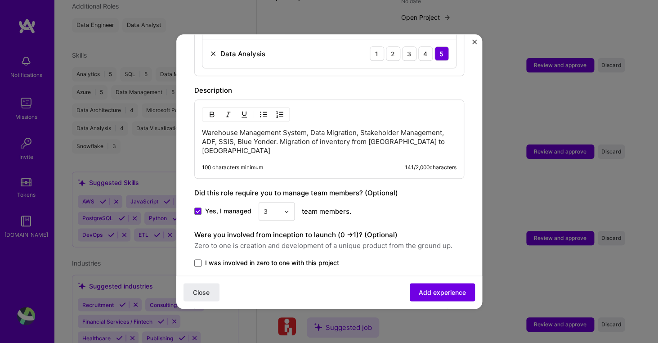
click at [0, 0] on input "I was involved in zero to one with this project" at bounding box center [0, 0] width 0 height 0
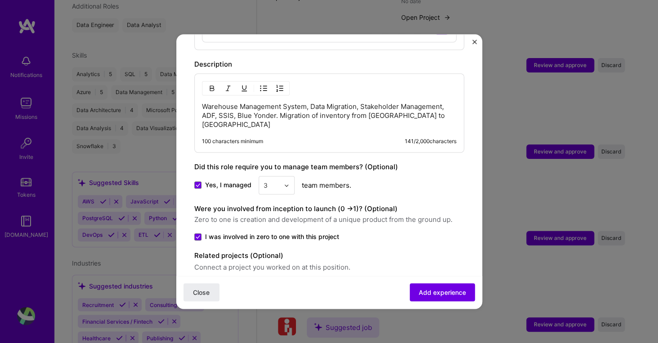
scroll to position [451, 0]
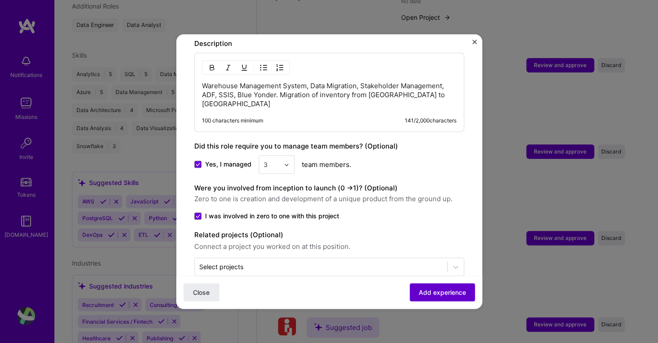
click at [439, 288] on span "Add experience" at bounding box center [442, 292] width 47 height 9
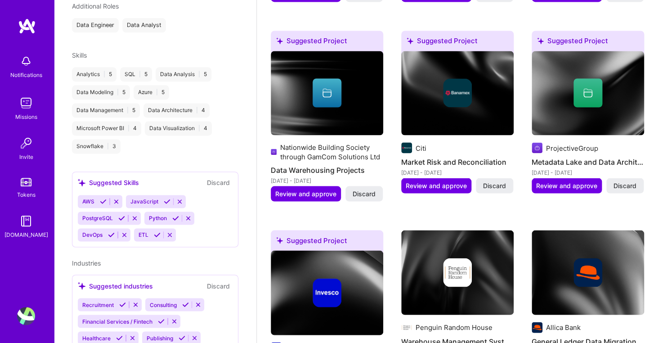
scroll to position [0, 0]
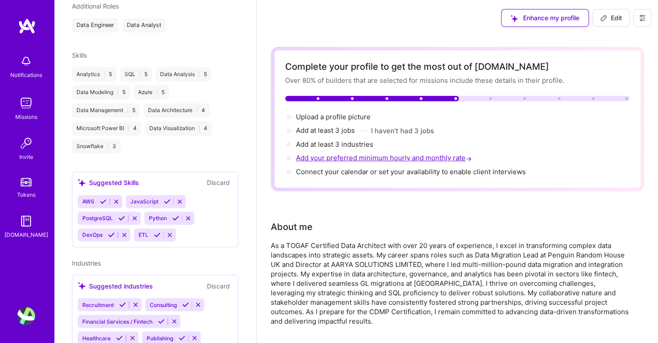
click at [379, 157] on span "Add your preferred minimum hourly and monthly rate →" at bounding box center [385, 157] width 178 height 9
select select "US"
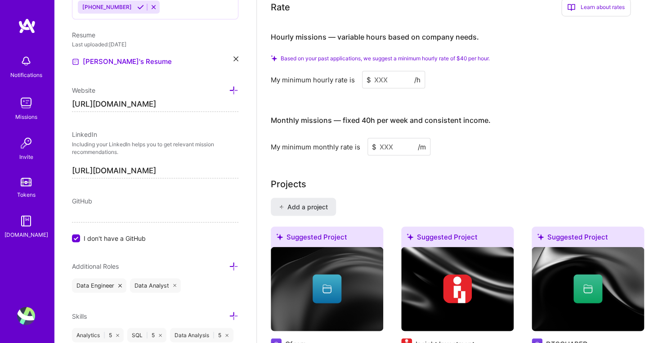
scroll to position [591, 0]
click at [388, 81] on input at bounding box center [393, 80] width 63 height 18
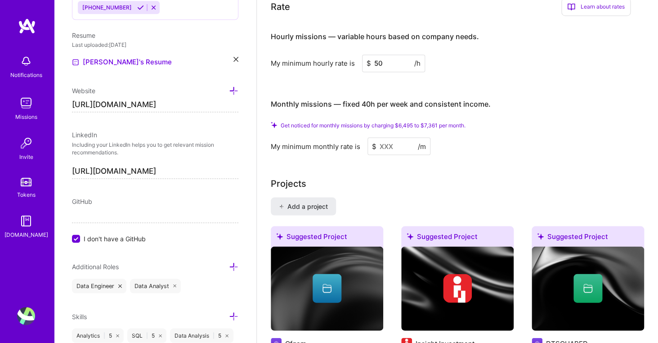
type input "50"
click at [399, 147] on input at bounding box center [398, 147] width 63 height 18
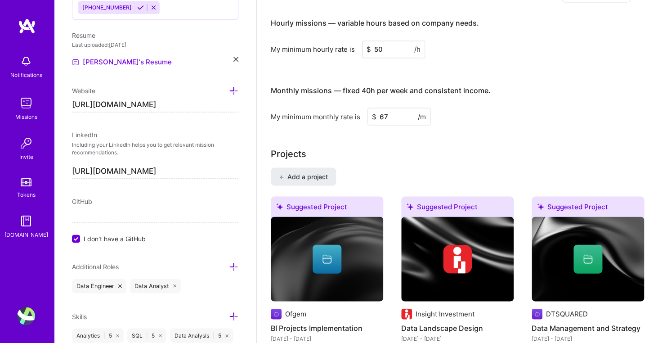
type input "6"
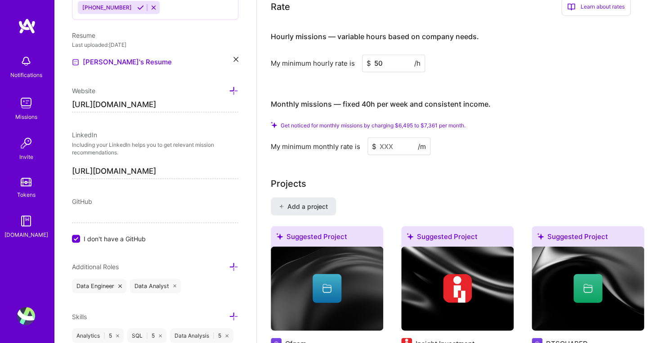
click at [389, 69] on input "50" at bounding box center [393, 64] width 63 height 18
type input "60"
click at [395, 148] on input at bounding box center [398, 147] width 63 height 18
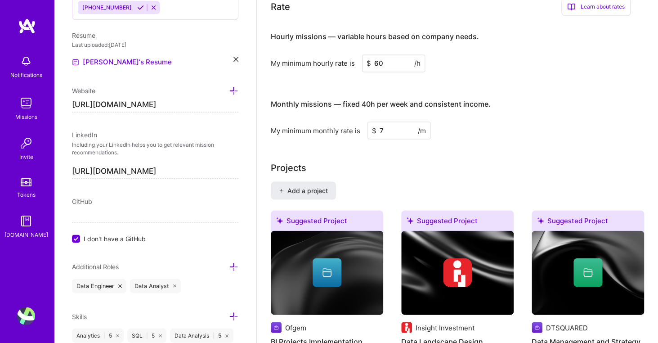
type input "77"
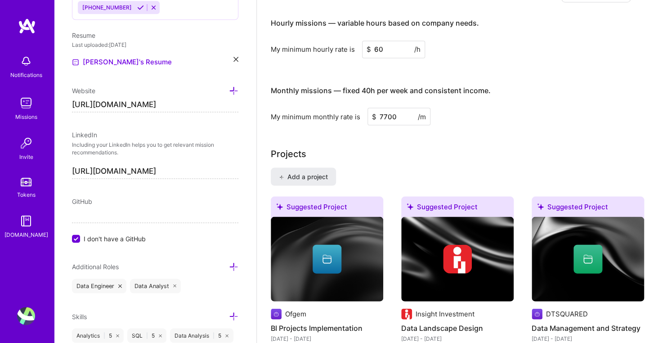
type input "7700"
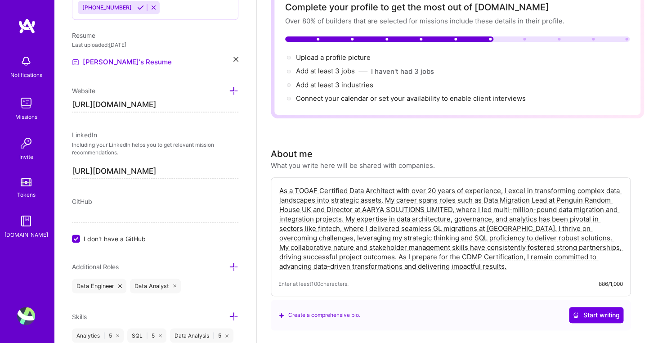
scroll to position [0, 0]
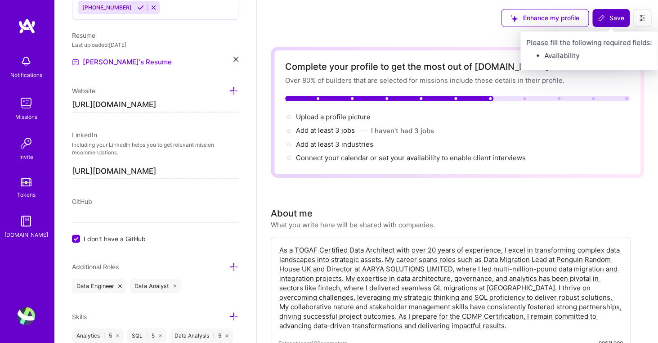
click at [616, 26] on button "Save" at bounding box center [610, 18] width 37 height 18
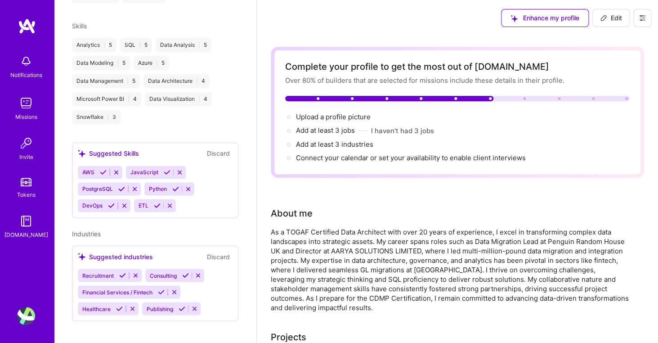
scroll to position [269, 0]
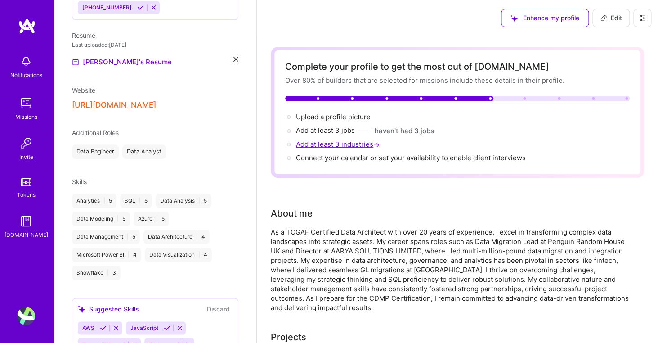
click at [343, 147] on span "Add at least 3 industries →" at bounding box center [338, 144] width 85 height 9
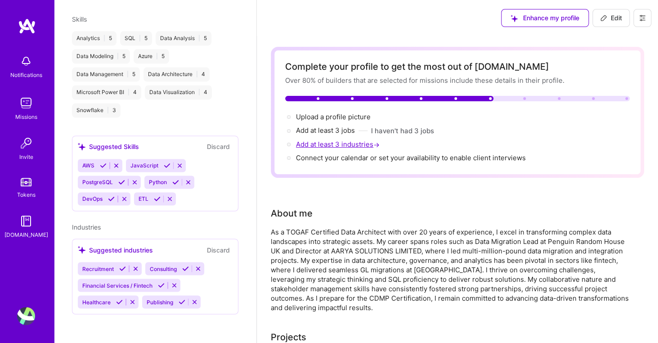
select select "US"
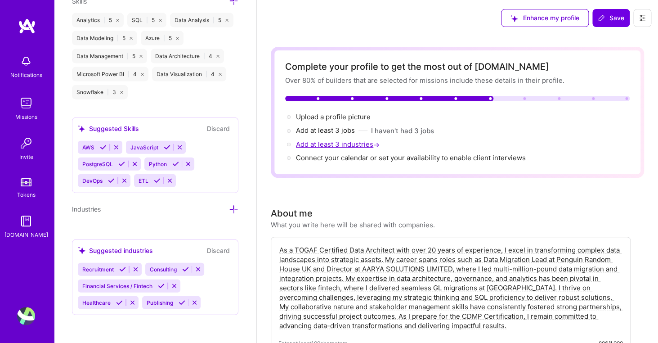
scroll to position [740, 0]
click at [162, 287] on icon at bounding box center [161, 285] width 7 height 7
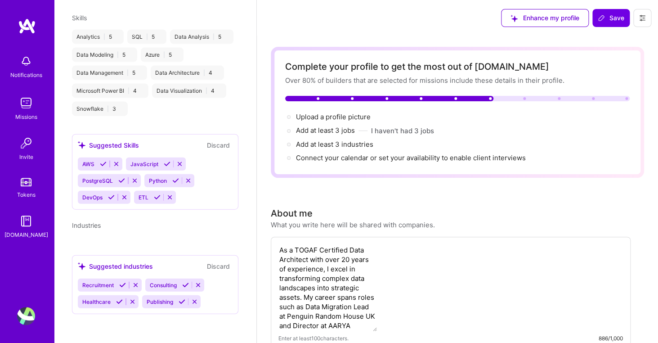
scroll to position [435, 0]
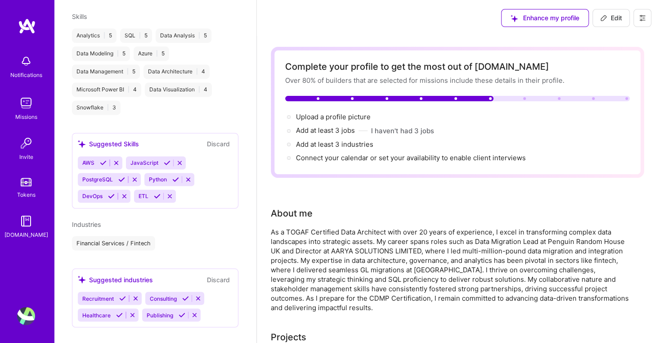
click at [118, 316] on icon at bounding box center [119, 314] width 7 height 7
click at [115, 316] on icon at bounding box center [117, 314] width 7 height 7
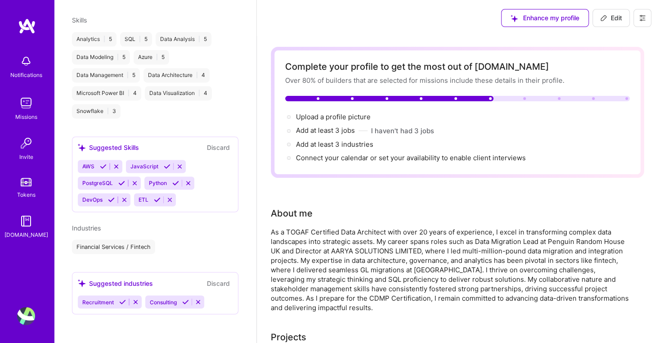
scroll to position [431, 0]
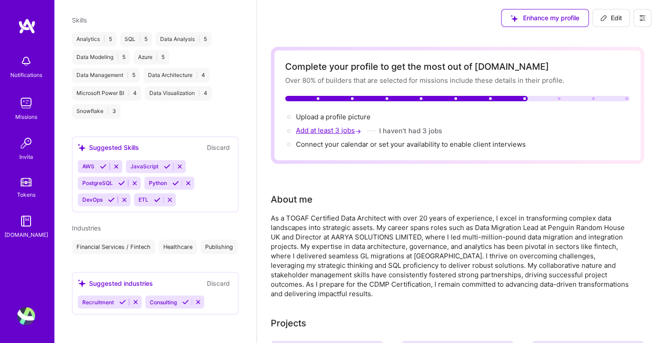
click at [327, 132] on span "Add at least 3 jobs →" at bounding box center [329, 130] width 67 height 9
select select "US"
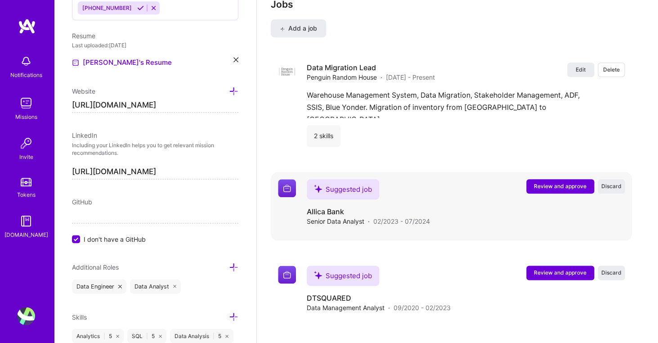
scroll to position [1550, 0]
click at [545, 189] on span "Review and approve" at bounding box center [560, 186] width 53 height 8
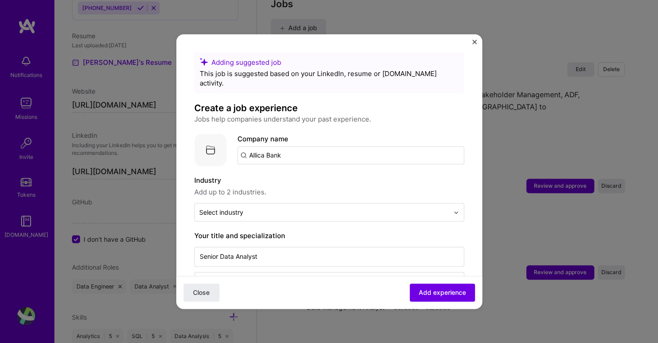
click at [388, 148] on input "Allica Bank" at bounding box center [350, 155] width 227 height 18
click at [303, 169] on div "Allica Bank [DOMAIN_NAME]" at bounding box center [304, 181] width 135 height 25
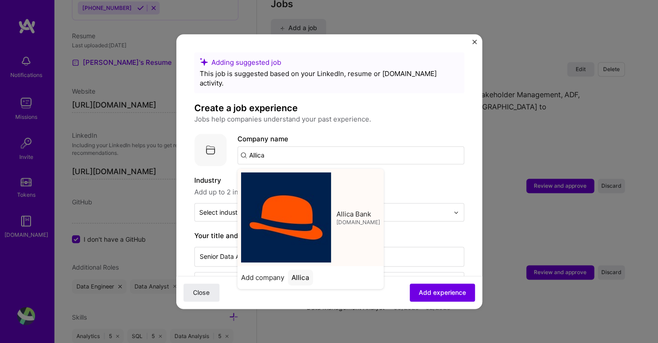
type input "Allica Bank"
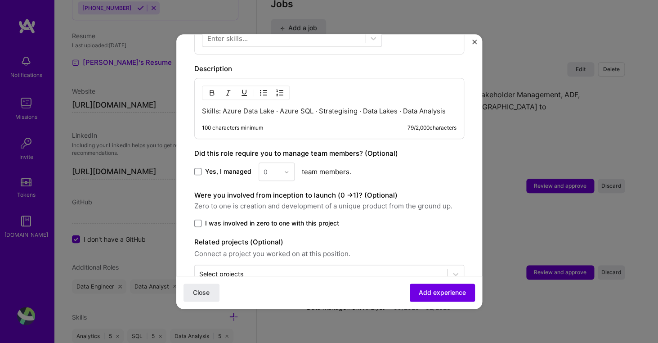
scroll to position [360, 0]
click at [445, 108] on p "Skills: Azure Data Lake · Azure SQL · Strategising · Data Lakes · Data Analysis" at bounding box center [329, 112] width 255 height 9
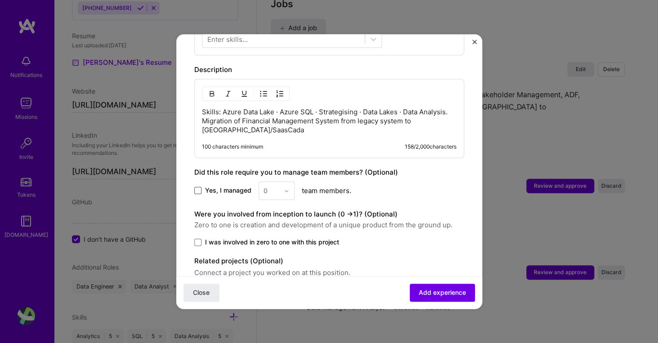
click at [200, 187] on span at bounding box center [197, 190] width 7 height 7
click at [0, 0] on input "Yes, I managed" at bounding box center [0, 0] width 0 height 0
click at [293, 184] on div at bounding box center [289, 191] width 10 height 18
click at [279, 239] on div "3" at bounding box center [276, 247] width 31 height 17
click at [198, 238] on span at bounding box center [197, 241] width 7 height 7
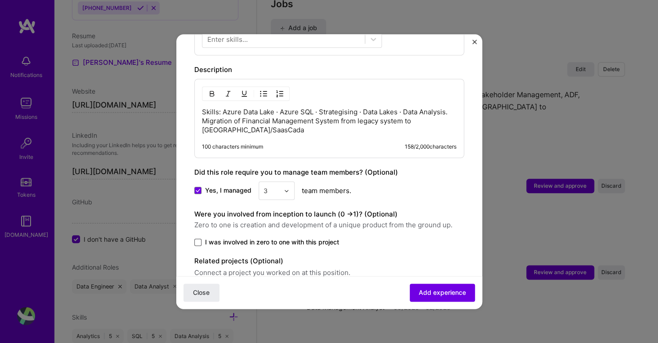
click at [0, 0] on input "I was involved in zero to one with this project" at bounding box center [0, 0] width 0 height 0
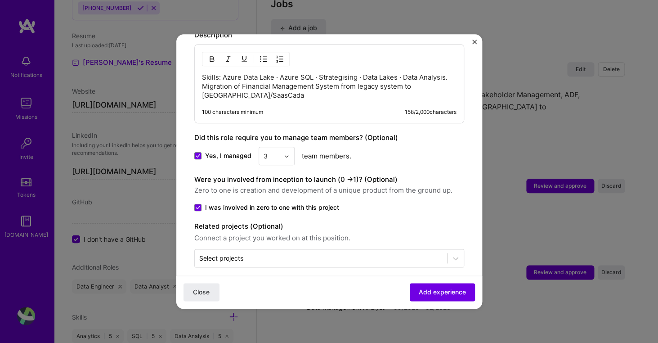
scroll to position [395, 0]
click at [423, 289] on span "Add experience" at bounding box center [442, 292] width 47 height 9
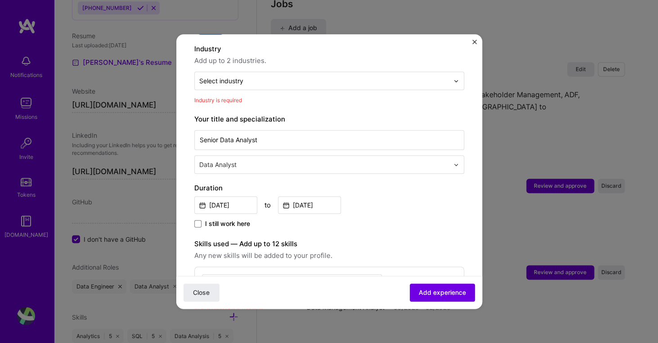
scroll to position [124, 0]
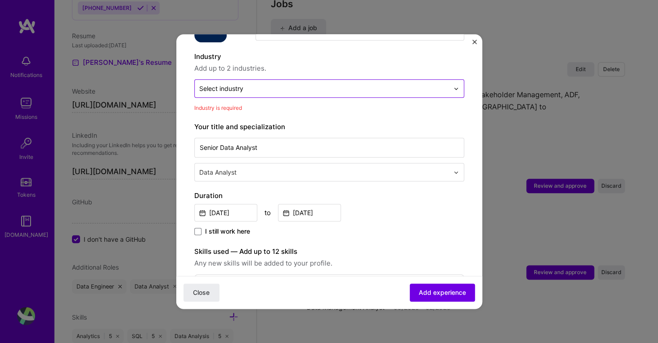
click at [327, 84] on input "text" at bounding box center [324, 88] width 250 height 9
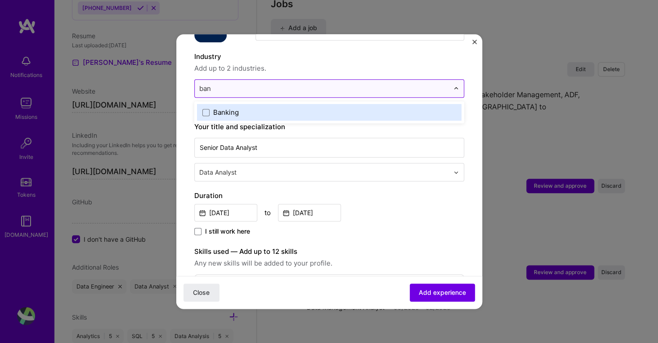
type input "bank"
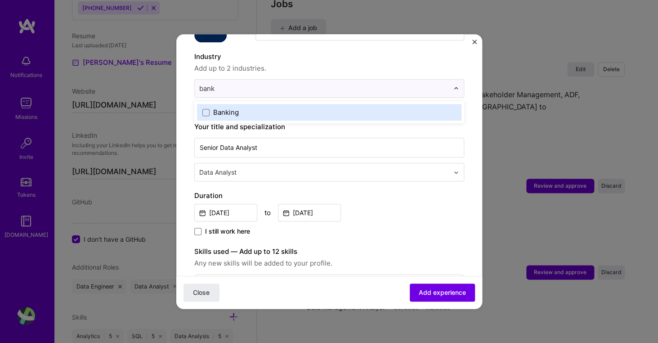
click at [242, 108] on label "Banking" at bounding box center [329, 112] width 254 height 9
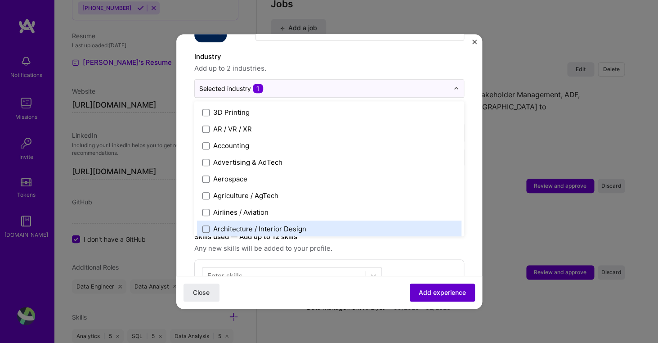
click at [435, 296] on span "Add experience" at bounding box center [442, 292] width 47 height 9
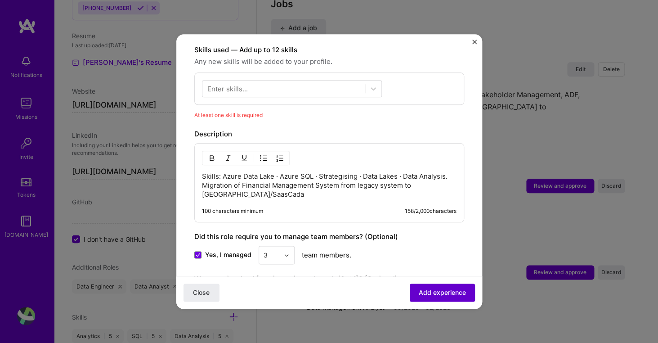
scroll to position [311, 0]
click at [339, 81] on div at bounding box center [283, 88] width 162 height 15
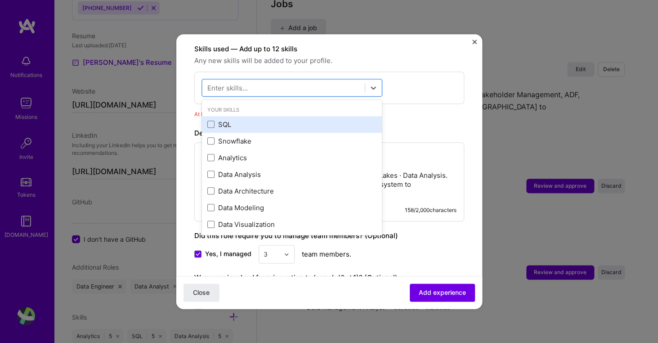
click at [222, 116] on div "SQL" at bounding box center [292, 124] width 180 height 17
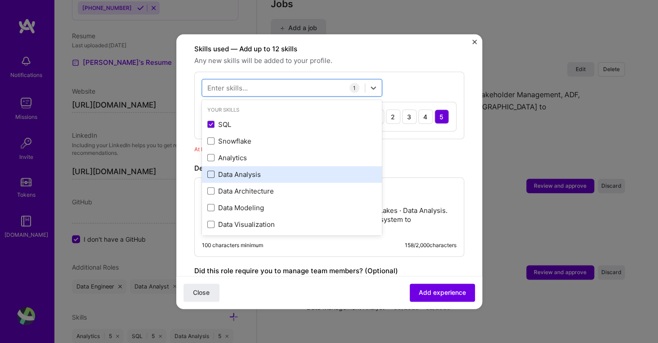
click at [213, 171] on span at bounding box center [210, 174] width 7 height 7
click at [0, 0] on input "checkbox" at bounding box center [0, 0] width 0 height 0
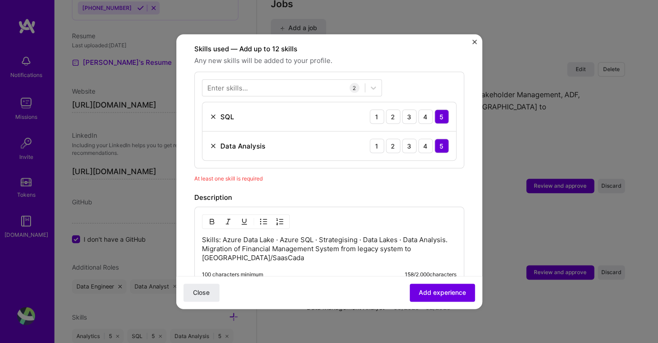
click at [437, 176] on div "Adding suggested job This job is suggested based on your LinkedIn, resume or [D…" at bounding box center [329, 85] width 270 height 689
click at [439, 288] on span "Add experience" at bounding box center [442, 292] width 47 height 9
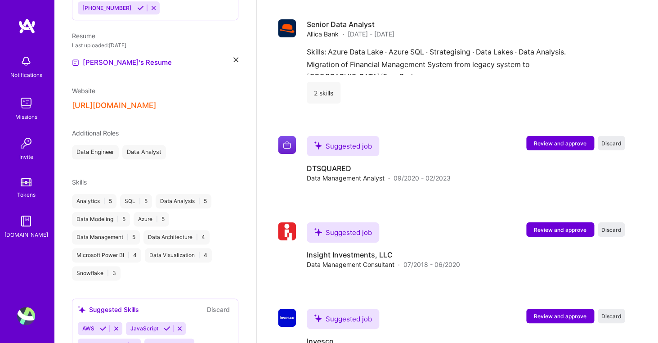
scroll to position [1245, 0]
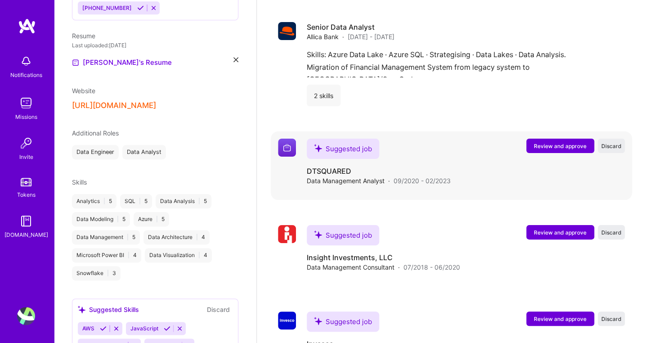
click at [567, 148] on span "Review and approve" at bounding box center [560, 146] width 53 height 8
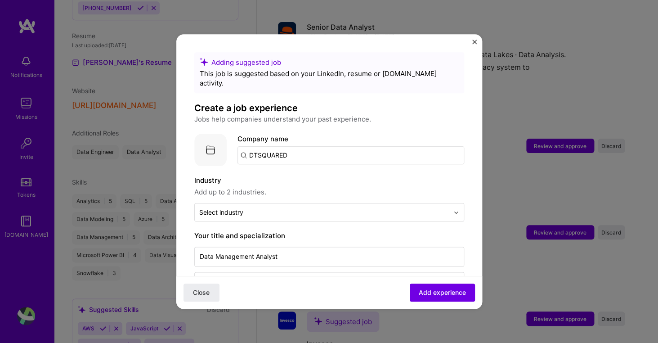
click at [399, 146] on input "DTSQUARED" at bounding box center [350, 155] width 227 height 18
type input "DTSquared"
click at [333, 172] on div "Add company DTSquared" at bounding box center [304, 180] width 135 height 23
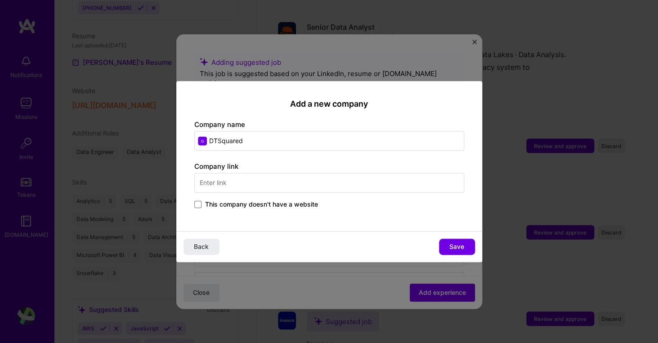
click at [325, 143] on input "DTSquared" at bounding box center [329, 141] width 270 height 20
type input "Projective"
click at [204, 246] on span "Back" at bounding box center [201, 246] width 15 height 9
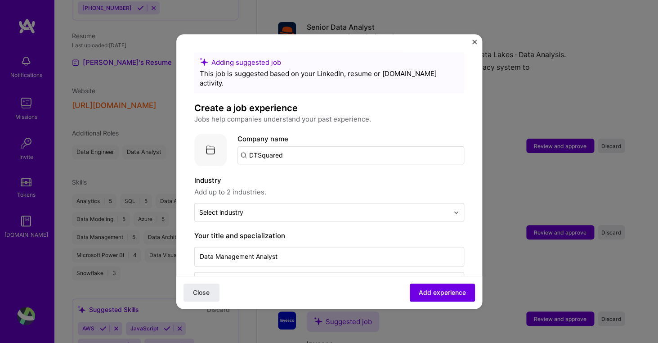
click at [292, 148] on input "DTSquared" at bounding box center [350, 155] width 227 height 18
type input "ProjectiveGroup"
click at [303, 172] on div "ProjectiveGroup" at bounding box center [318, 180] width 60 height 16
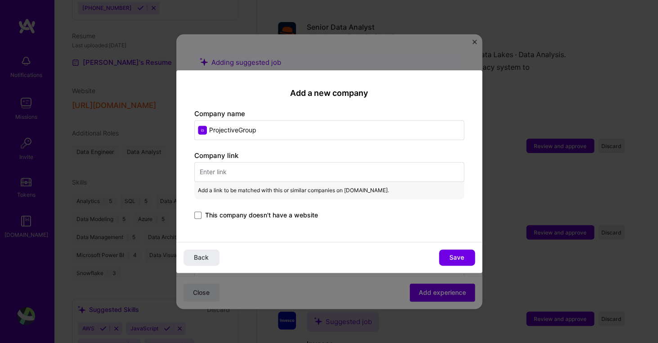
click at [270, 135] on input "ProjectiveGroup" at bounding box center [329, 130] width 270 height 20
paste input "[URL][DOMAIN_NAME]"
type input "ProjectiveGroup"
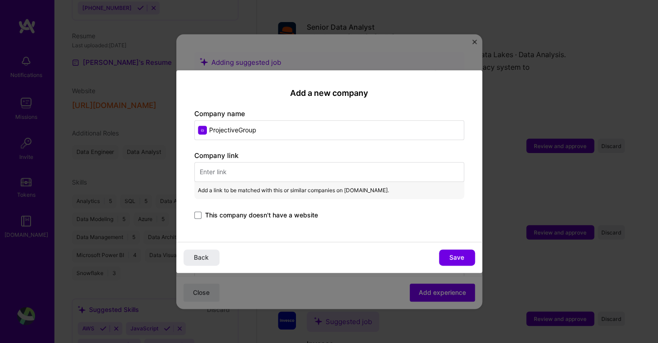
click at [262, 164] on input "text" at bounding box center [329, 172] width 270 height 20
paste input "[URL][DOMAIN_NAME]"
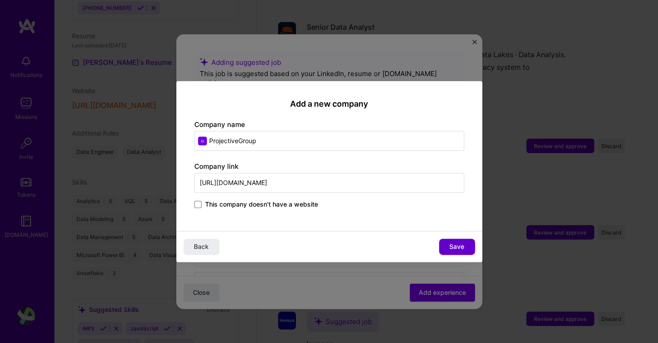
type input "[URL][DOMAIN_NAME]"
click at [454, 248] on span "Save" at bounding box center [456, 246] width 15 height 9
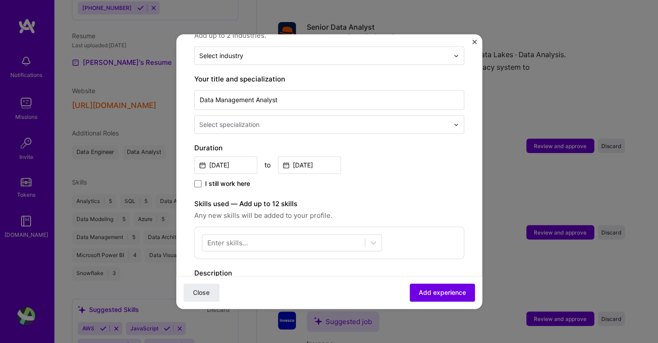
scroll to position [185, 0]
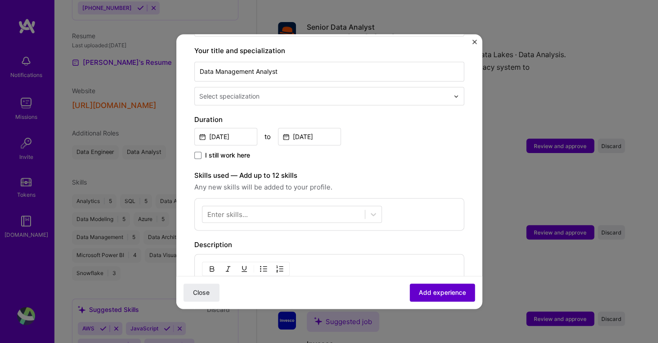
click at [449, 294] on span "Add experience" at bounding box center [442, 292] width 47 height 9
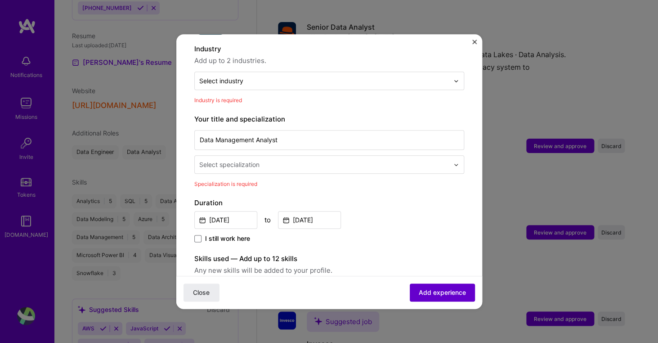
scroll to position [131, 0]
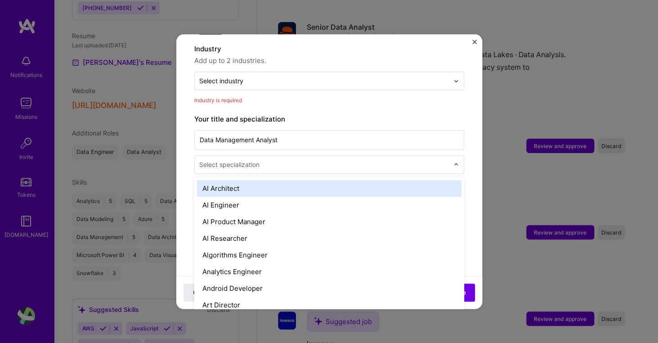
click at [332, 160] on input "text" at bounding box center [324, 164] width 251 height 9
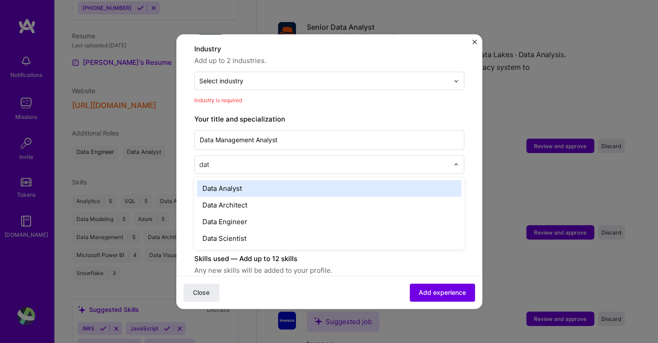
type input "data"
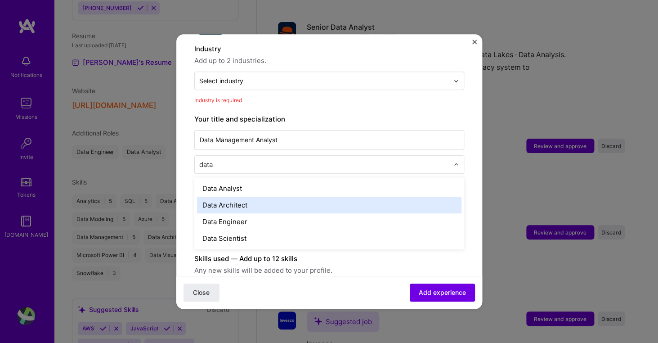
click at [263, 197] on div "Data Architect" at bounding box center [329, 205] width 264 height 17
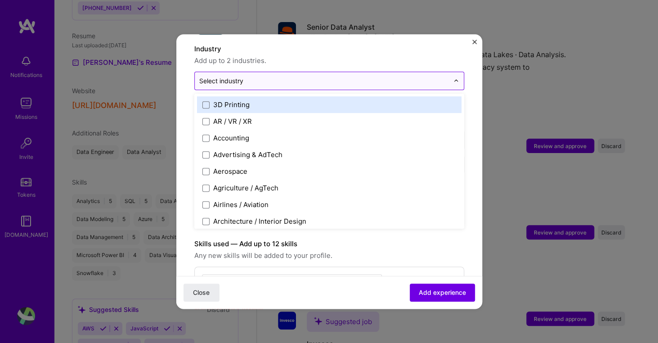
click at [347, 76] on input "text" at bounding box center [324, 80] width 250 height 9
type input "cons"
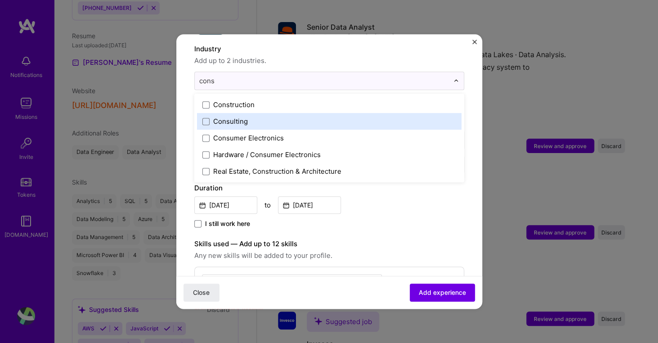
click at [260, 116] on label "Consulting" at bounding box center [329, 120] width 254 height 9
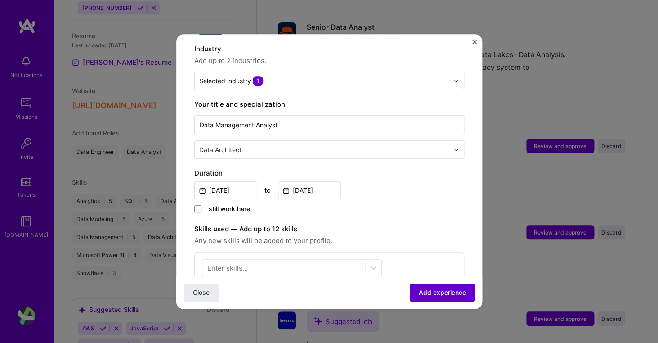
click at [436, 292] on span "Add experience" at bounding box center [442, 292] width 47 height 9
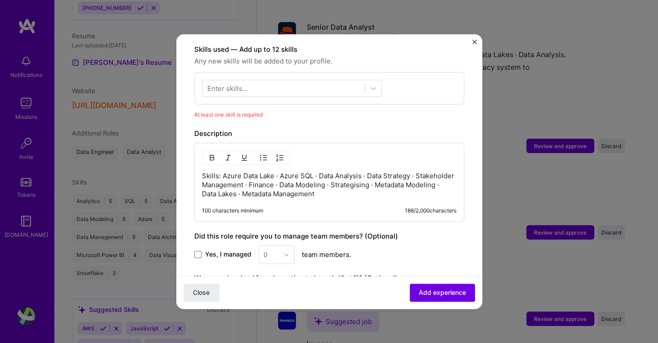
scroll to position [311, 0]
click at [342, 81] on div at bounding box center [283, 88] width 162 height 15
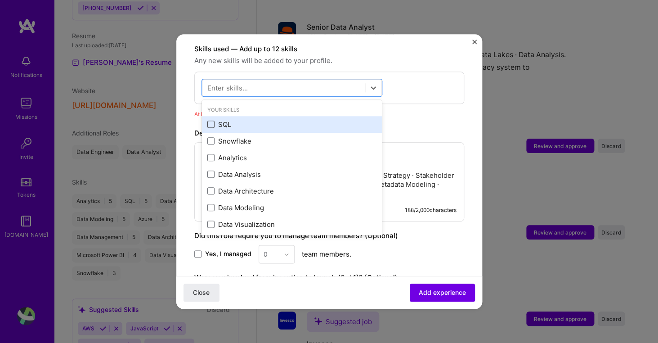
click at [211, 121] on span at bounding box center [210, 124] width 7 height 7
click at [0, 0] on input "checkbox" at bounding box center [0, 0] width 0 height 0
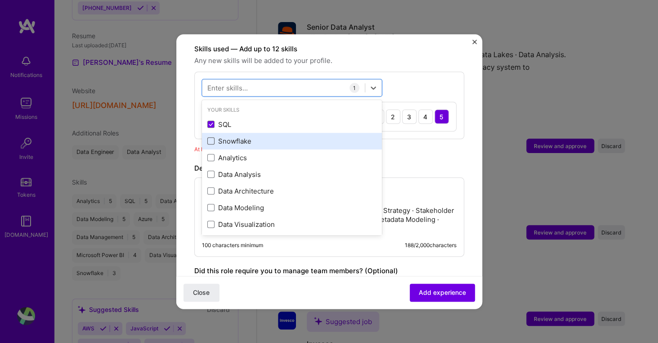
click at [211, 138] on span at bounding box center [210, 141] width 7 height 7
click at [0, 0] on input "checkbox" at bounding box center [0, 0] width 0 height 0
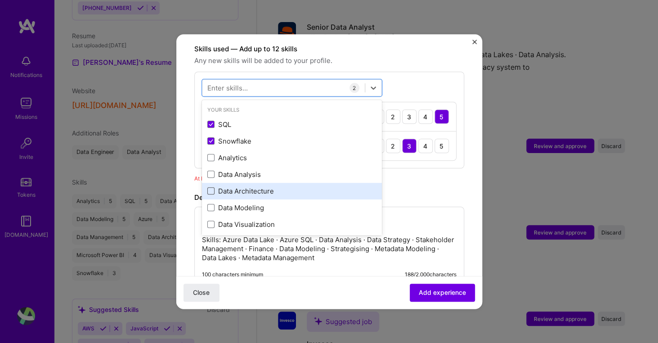
click at [208, 188] on span at bounding box center [210, 191] width 7 height 7
click at [0, 0] on input "checkbox" at bounding box center [0, 0] width 0 height 0
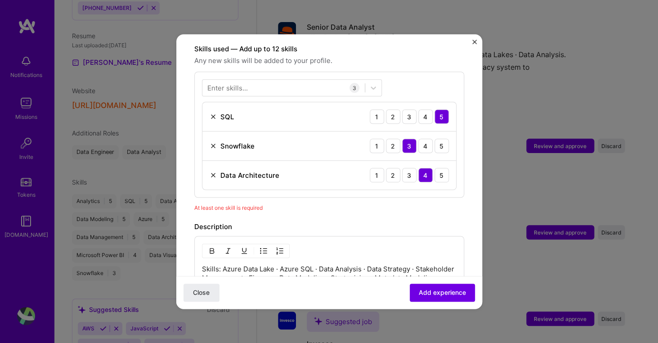
click at [437, 203] on div "At least one skill is required" at bounding box center [329, 207] width 270 height 9
click at [443, 296] on span "Add experience" at bounding box center [442, 292] width 47 height 9
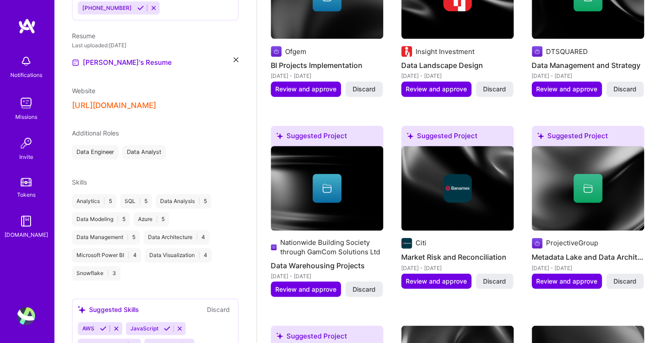
scroll to position [0, 0]
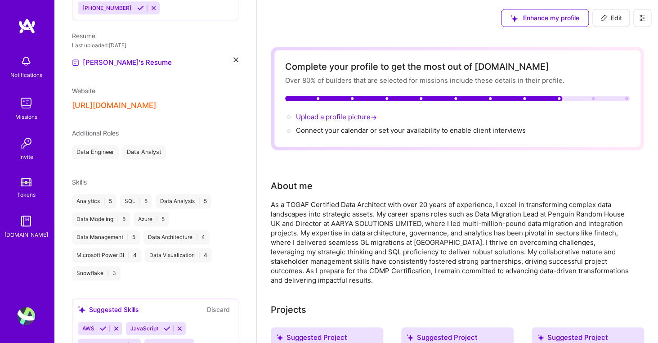
click at [356, 118] on span "Upload a profile picture →" at bounding box center [337, 116] width 83 height 9
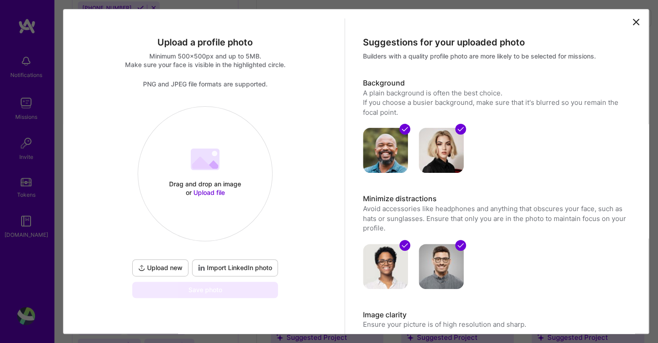
click at [206, 191] on span "Upload file" at bounding box center [208, 192] width 31 height 8
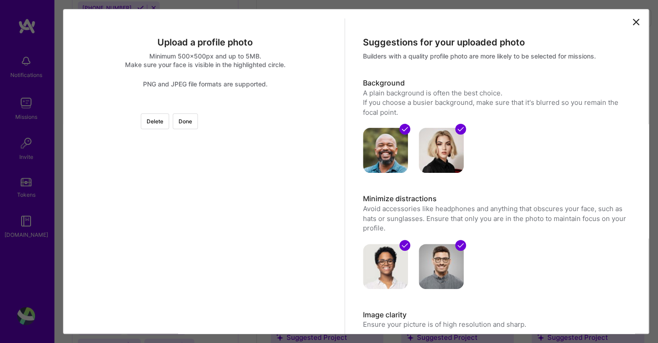
click at [205, 220] on div at bounding box center [306, 238] width 202 height 202
click at [205, 106] on img at bounding box center [205, 106] width 0 height 0
click at [409, 135] on div at bounding box center [409, 135] width 0 height 0
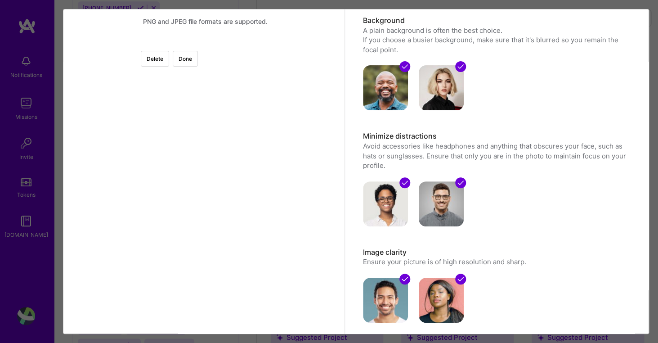
scroll to position [107, 0]
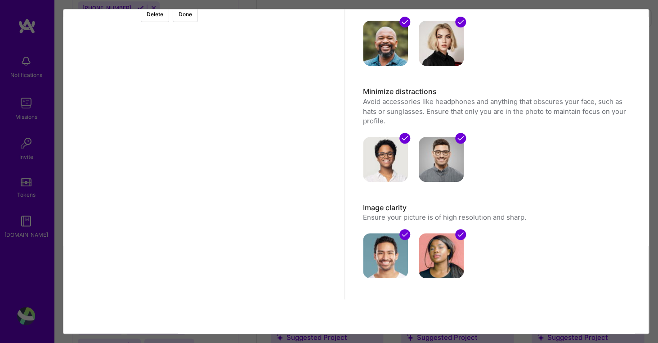
click at [243, 178] on div at bounding box center [306, 139] width 202 height 202
click at [198, 18] on button "Done" at bounding box center [185, 14] width 25 height 16
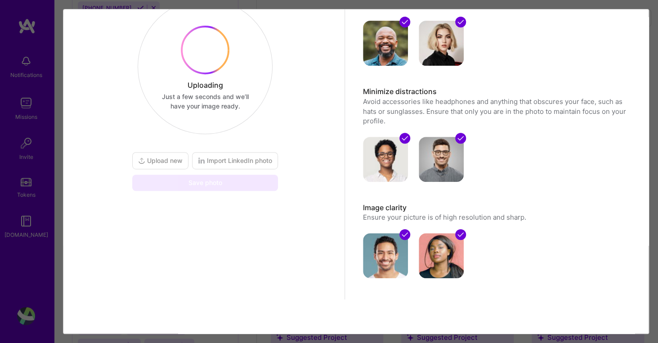
scroll to position [17, 0]
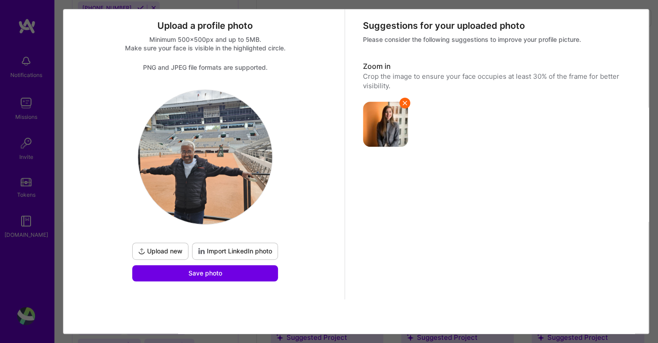
click at [243, 252] on span "Import LinkedIn photo" at bounding box center [235, 250] width 74 height 9
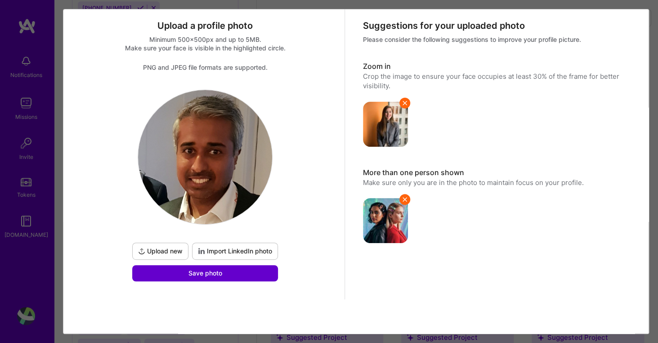
click at [222, 279] on button "Save photo" at bounding box center [205, 273] width 146 height 16
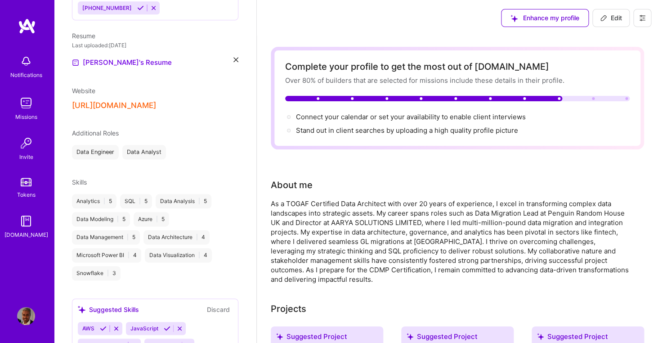
click at [423, 132] on div "Stand out in client searches by uploading a high quality profile picture" at bounding box center [407, 129] width 222 height 9
click at [389, 125] on div "Connect your calendar or set your availability to enable client interviews → St…" at bounding box center [457, 123] width 345 height 23
click at [389, 129] on div "Stand out in client searches by uploading a high quality profile picture" at bounding box center [407, 129] width 222 height 9
click at [402, 117] on span "Connect your calendar or set your availability to enable client interviews →" at bounding box center [415, 116] width 238 height 9
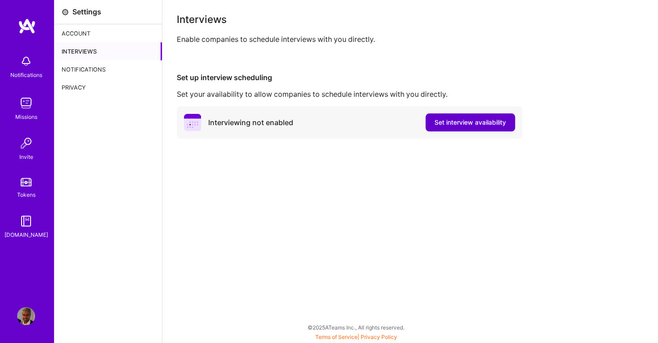
click at [457, 119] on span "Set interview availability" at bounding box center [471, 122] width 72 height 9
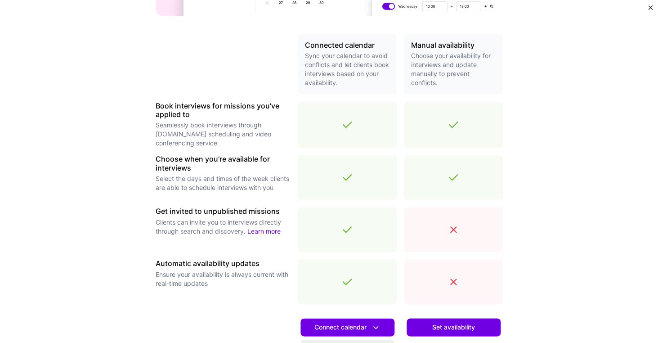
scroll to position [190, 0]
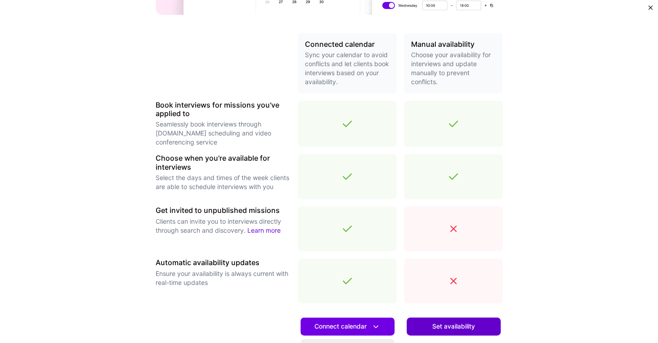
click at [443, 324] on span "Set availability" at bounding box center [453, 326] width 43 height 9
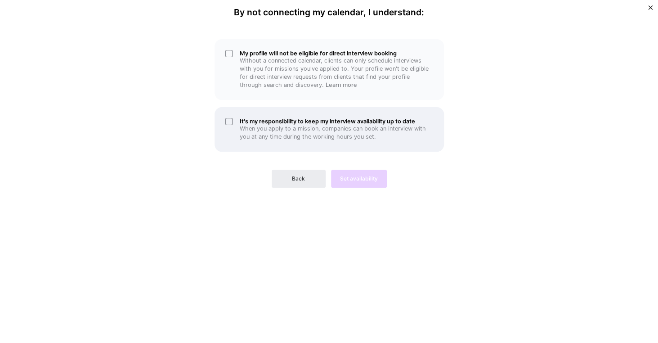
click at [226, 121] on div "It's my responsibility to keep my interview availability up to date When you ap…" at bounding box center [329, 129] width 229 height 45
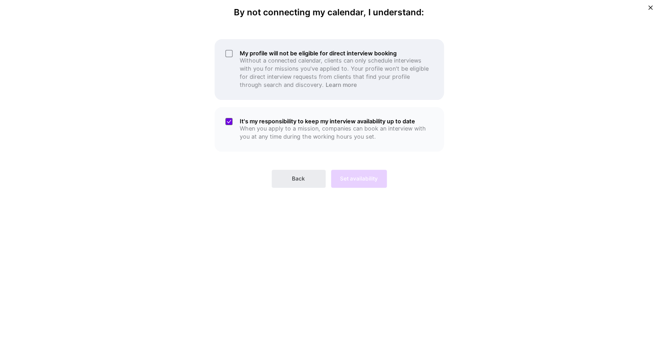
click at [231, 60] on div "My profile will not be eligible for direct interview booking Without a connecte…" at bounding box center [329, 69] width 229 height 61
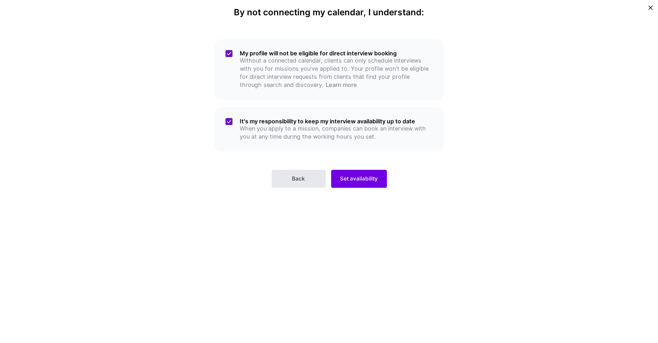
click at [314, 175] on button "Back" at bounding box center [299, 179] width 54 height 18
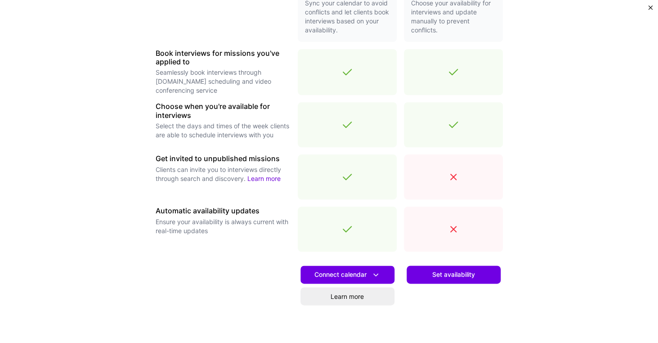
scroll to position [287, 0]
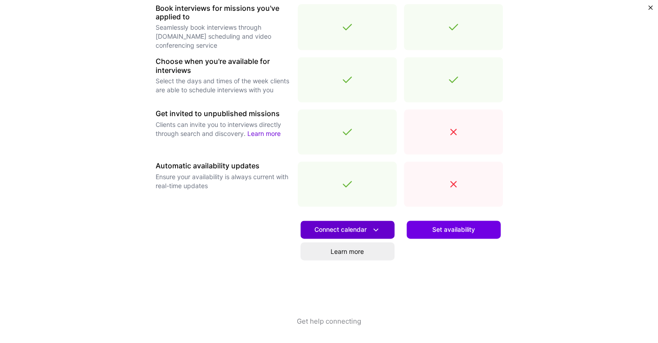
click at [355, 226] on span "Connect calendar" at bounding box center [347, 229] width 66 height 9
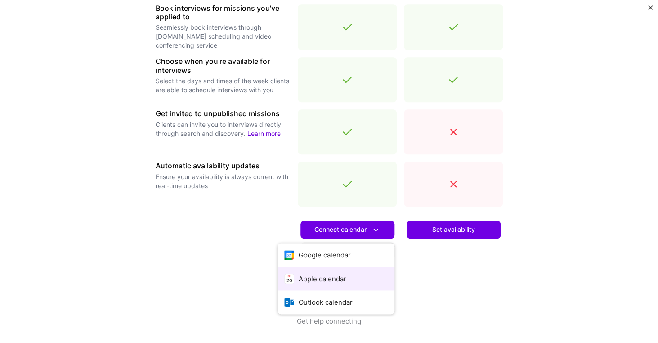
click at [327, 273] on button "Apple calendar" at bounding box center [336, 279] width 117 height 24
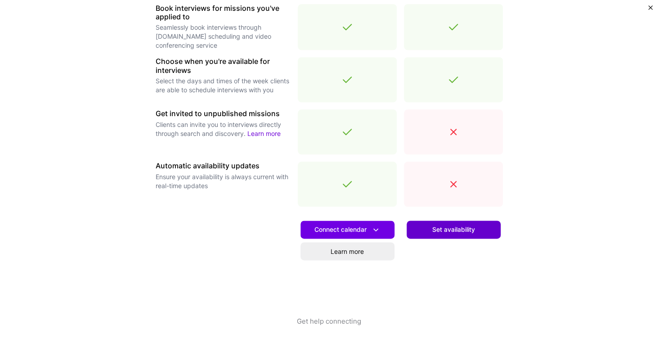
click at [444, 226] on span "Set availability" at bounding box center [453, 229] width 43 height 9
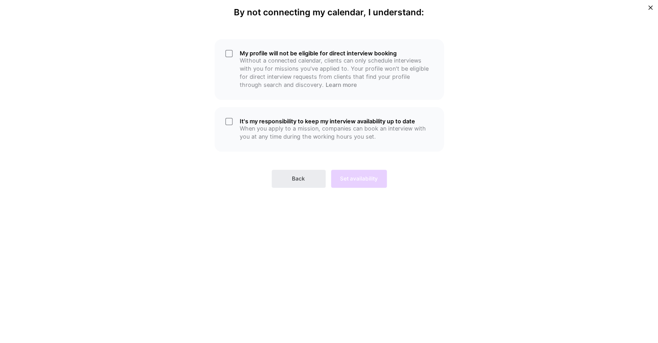
scroll to position [0, 0]
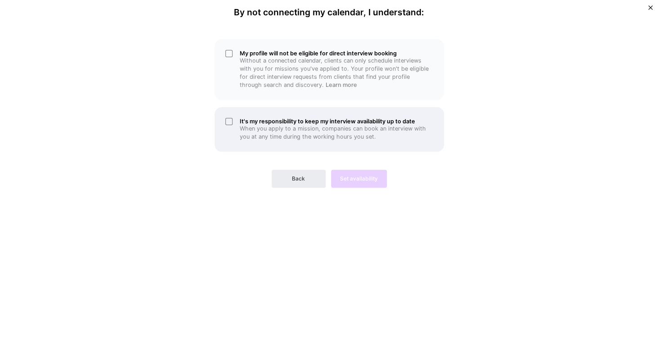
click at [229, 123] on div "It's my responsibility to keep my interview availability up to date When you ap…" at bounding box center [329, 129] width 229 height 45
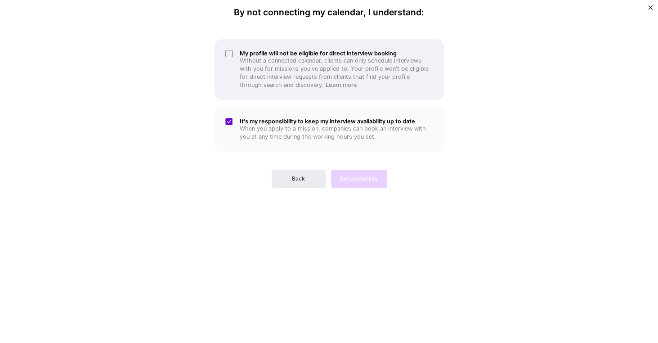
click at [228, 55] on div "My profile will not be eligible for direct interview booking Without a connecte…" at bounding box center [329, 69] width 229 height 61
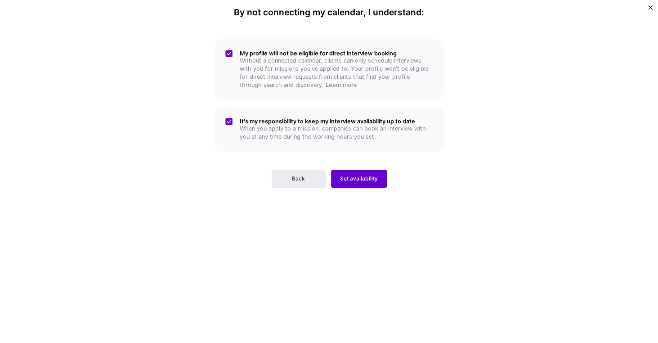
click at [346, 177] on span "Set availability" at bounding box center [359, 179] width 38 height 8
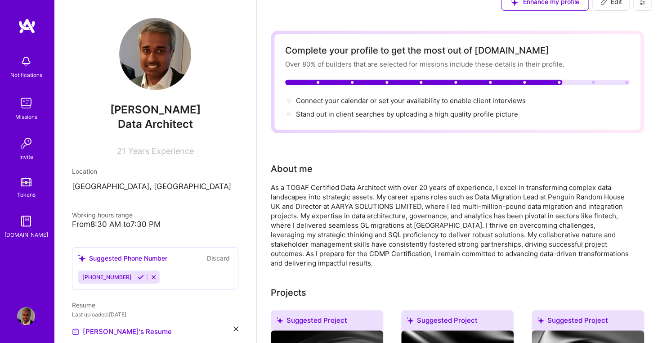
scroll to position [18, 0]
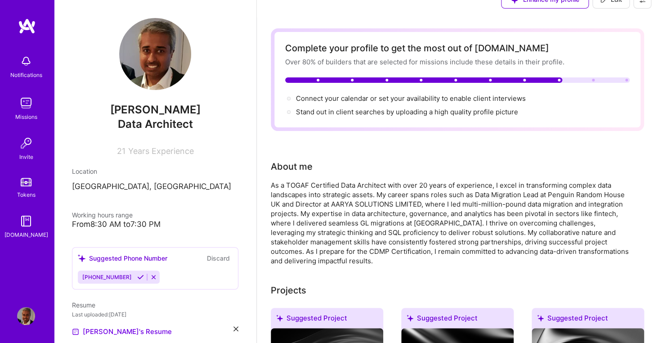
click at [454, 112] on div "Stand out in client searches by uploading a high quality profile picture" at bounding box center [407, 111] width 222 height 9
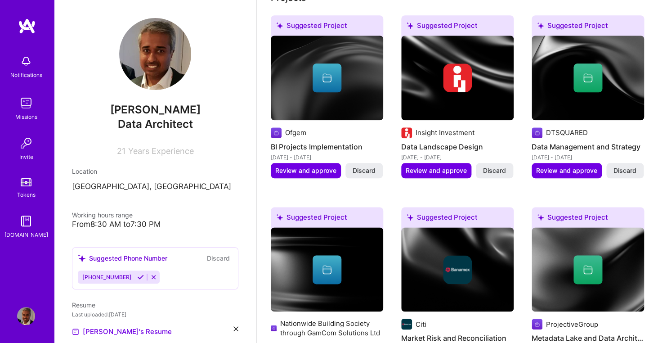
scroll to position [314, 0]
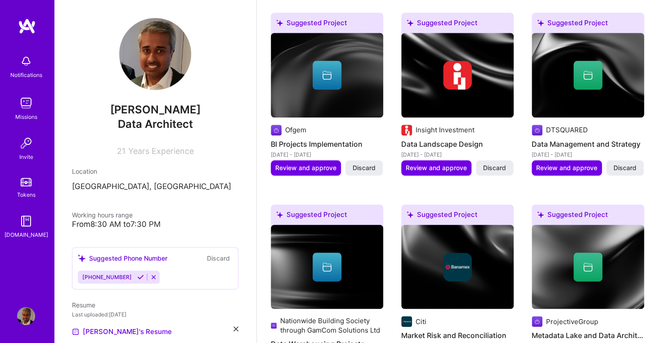
click at [190, 115] on span "[PERSON_NAME]" at bounding box center [155, 109] width 166 height 13
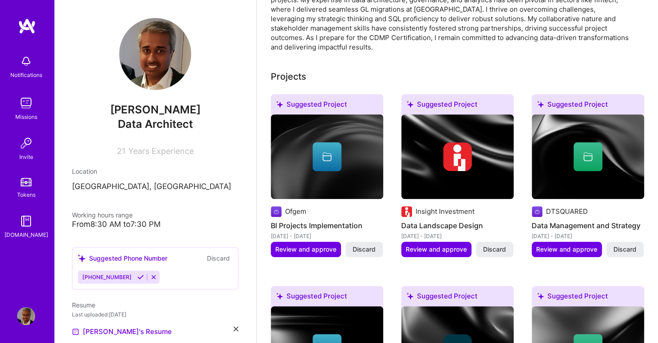
scroll to position [0, 0]
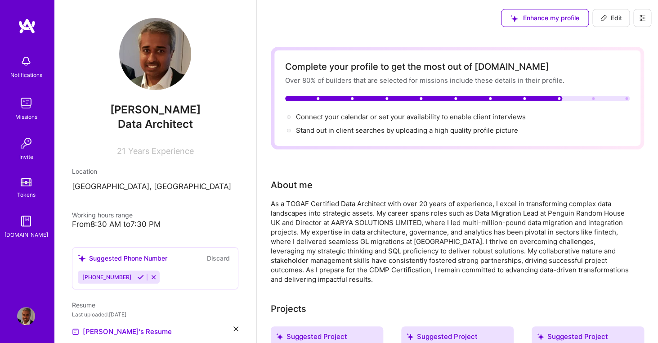
click at [600, 21] on button "Edit" at bounding box center [610, 18] width 37 height 18
select select "US"
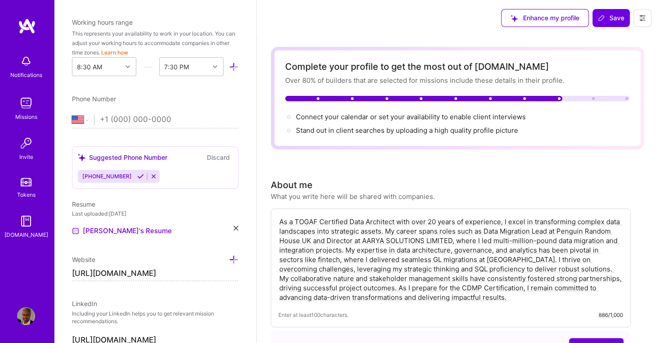
scroll to position [256, 0]
click at [97, 232] on link "[PERSON_NAME]'s Resume" at bounding box center [122, 230] width 100 height 11
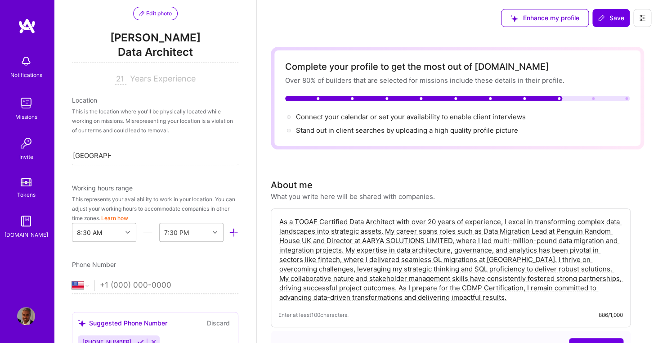
scroll to position [0, 0]
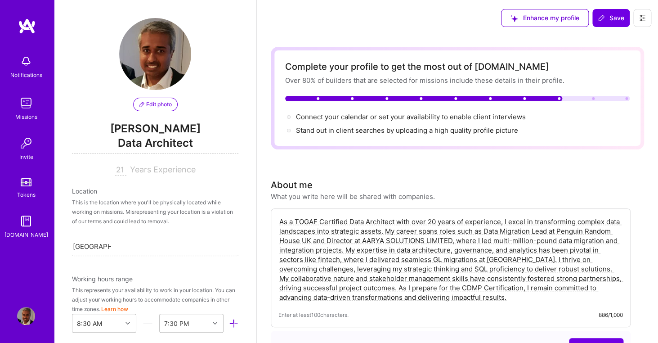
click at [179, 120] on div "Edit photo Aadi Tarhalkar Data Architect 21 Years Experience" at bounding box center [155, 96] width 166 height 157
click at [166, 133] on span "[PERSON_NAME]" at bounding box center [155, 128] width 166 height 13
click at [165, 131] on span "[PERSON_NAME]" at bounding box center [155, 128] width 166 height 13
click at [134, 128] on span "[PERSON_NAME]" at bounding box center [155, 128] width 166 height 13
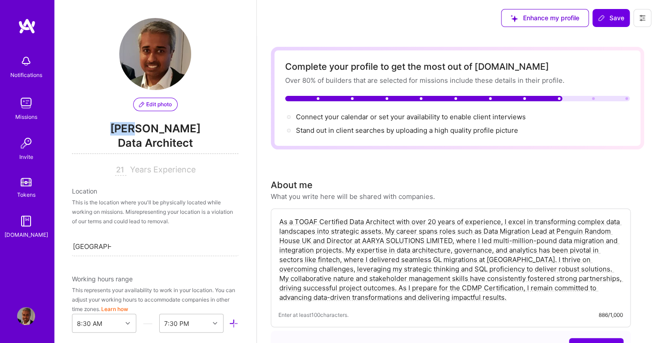
click at [646, 23] on button at bounding box center [642, 18] width 18 height 18
click at [609, 39] on button "Settings" at bounding box center [617, 38] width 67 height 23
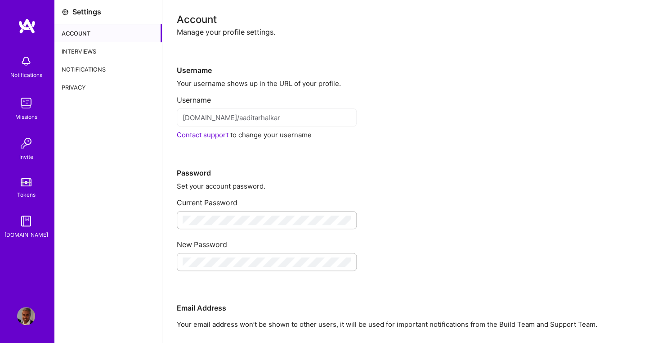
click at [99, 55] on div "Interviews" at bounding box center [108, 51] width 108 height 18
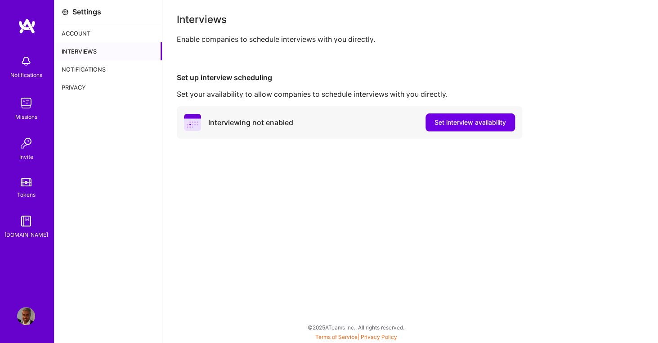
click at [95, 64] on div "Notifications" at bounding box center [108, 69] width 108 height 18
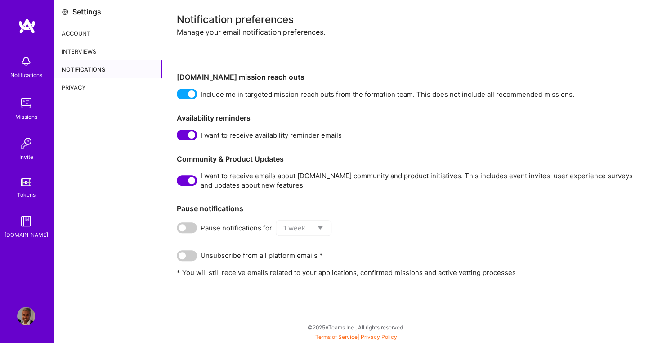
click at [92, 51] on div "Interviews" at bounding box center [108, 51] width 108 height 18
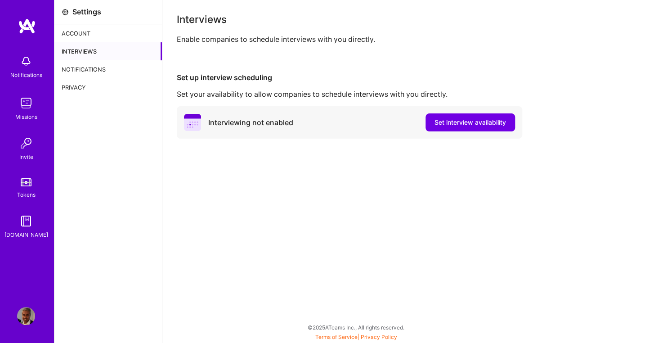
click at [90, 83] on div "Privacy" at bounding box center [108, 87] width 108 height 18
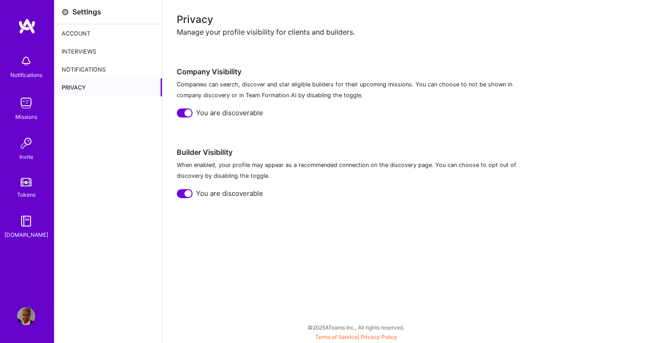
click at [27, 314] on img at bounding box center [26, 316] width 18 height 18
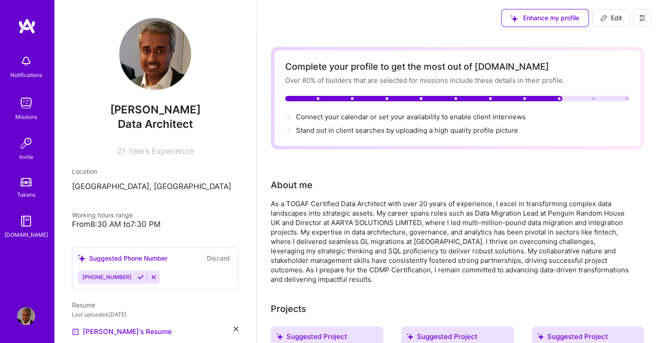
click at [152, 112] on span "[PERSON_NAME]" at bounding box center [155, 109] width 166 height 13
click at [610, 22] on span "Edit" at bounding box center [611, 17] width 22 height 9
select select "US"
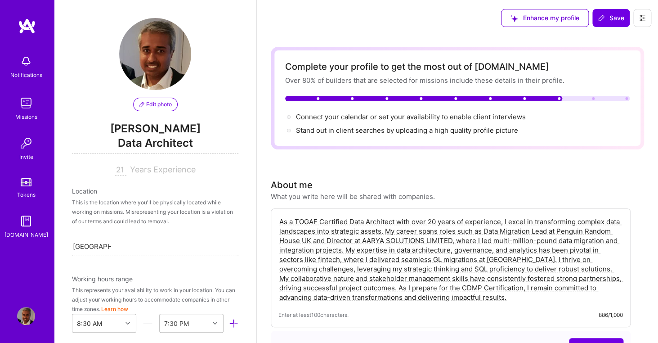
click at [149, 137] on span "Data Architect" at bounding box center [155, 144] width 166 height 18
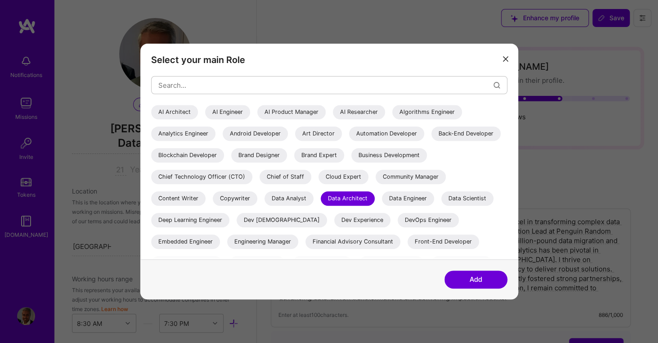
click at [503, 63] on button "modal" at bounding box center [505, 58] width 11 height 15
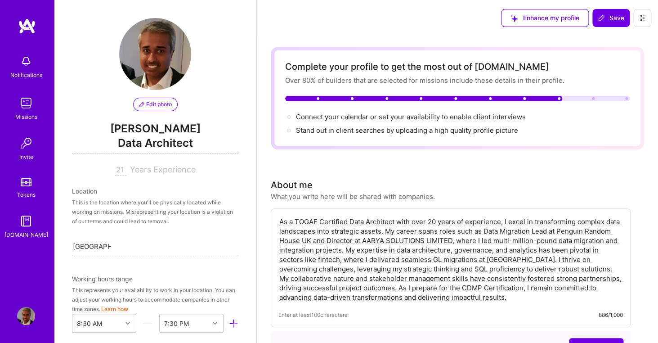
click at [146, 121] on div "Edit photo Aadi Tarhalkar Data Architect 21 Years Experience" at bounding box center [155, 96] width 166 height 157
click at [145, 125] on span "[PERSON_NAME]" at bounding box center [155, 128] width 166 height 13
click at [641, 22] on button at bounding box center [642, 18] width 18 height 18
click at [609, 39] on button "Settings" at bounding box center [617, 38] width 67 height 23
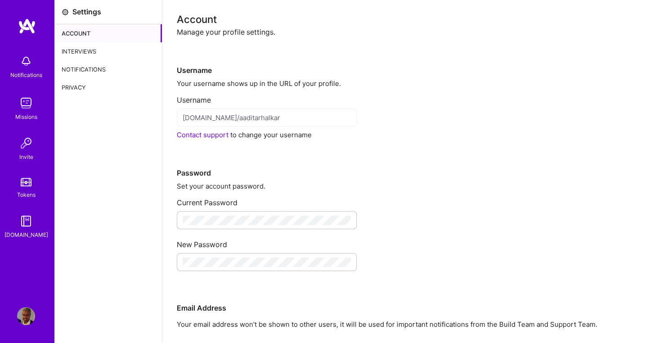
click at [242, 34] on div "Manage your profile settings." at bounding box center [410, 31] width 467 height 9
click at [95, 55] on div "Interviews" at bounding box center [108, 51] width 108 height 18
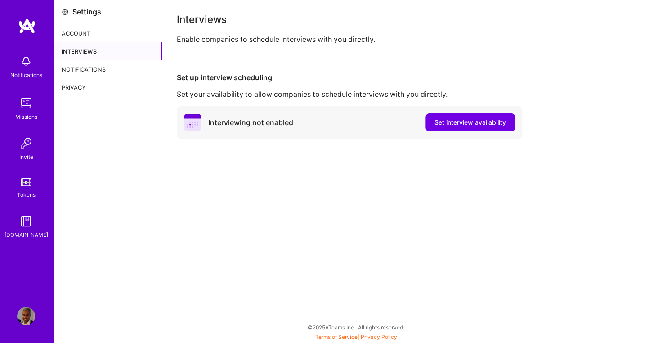
click at [95, 65] on div "Notifications" at bounding box center [108, 69] width 108 height 18
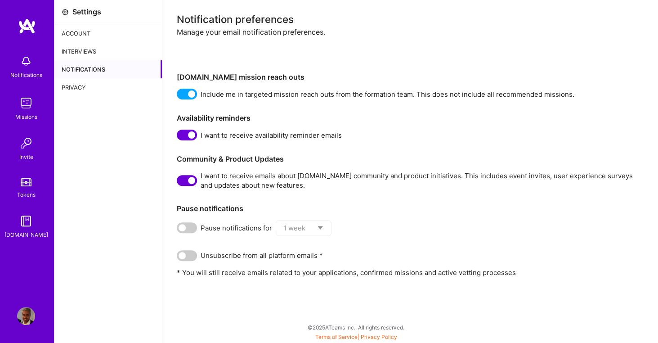
click at [87, 86] on div "Privacy" at bounding box center [108, 87] width 108 height 18
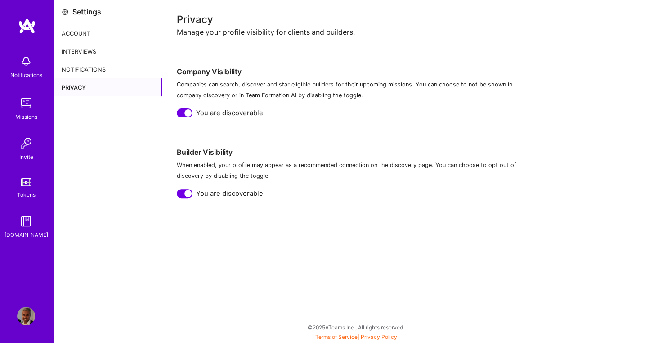
click at [36, 102] on link "Missions" at bounding box center [26, 107] width 56 height 27
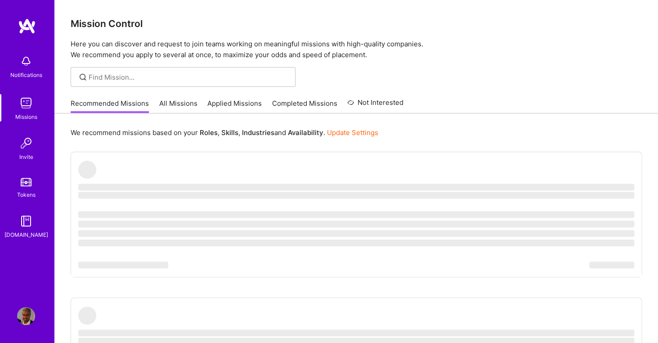
click at [33, 148] on img at bounding box center [26, 143] width 18 height 18
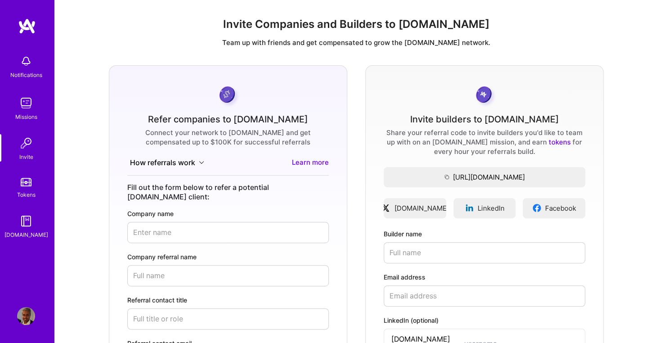
click at [24, 195] on div "Tokens" at bounding box center [26, 194] width 18 height 9
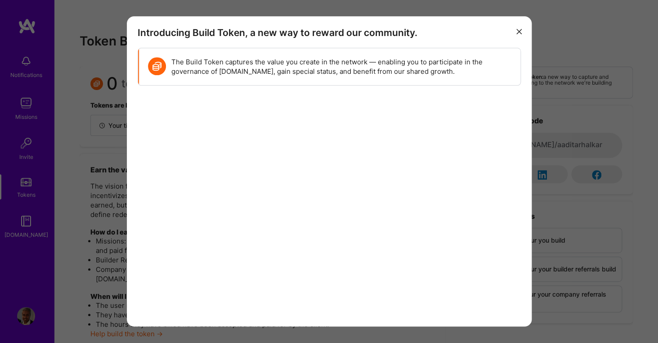
click at [519, 34] on icon "modal" at bounding box center [518, 31] width 5 height 5
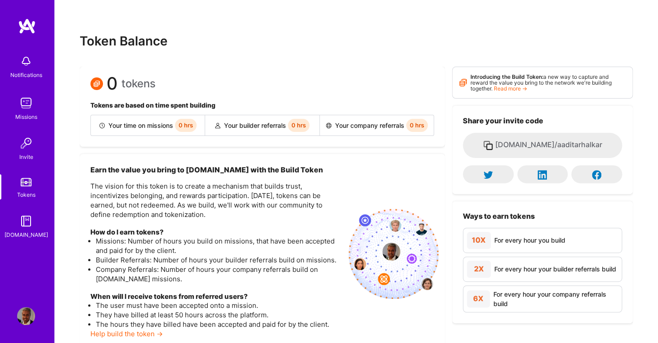
click at [35, 228] on link "[DOMAIN_NAME]" at bounding box center [26, 225] width 56 height 27
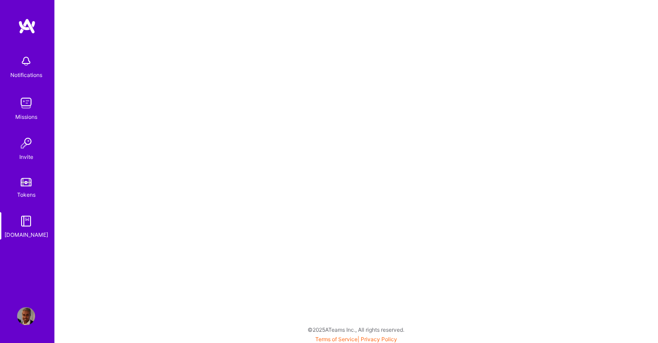
click at [30, 308] on img at bounding box center [26, 316] width 18 height 18
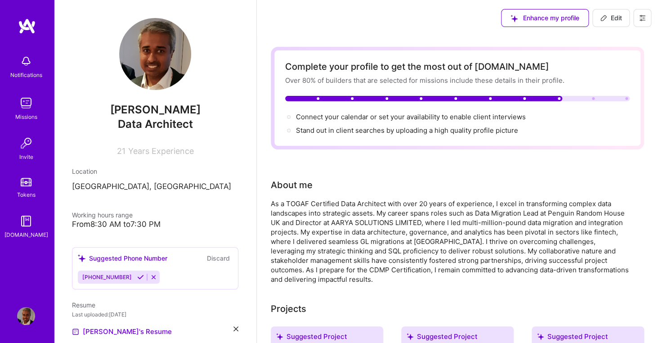
click at [27, 65] on img at bounding box center [26, 61] width 18 height 18
click at [26, 97] on img at bounding box center [26, 103] width 18 height 18
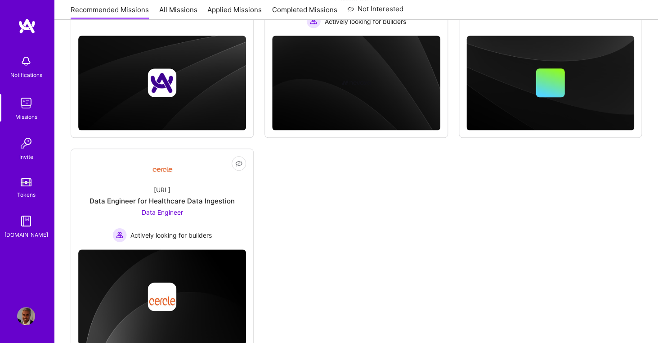
scroll to position [256, 0]
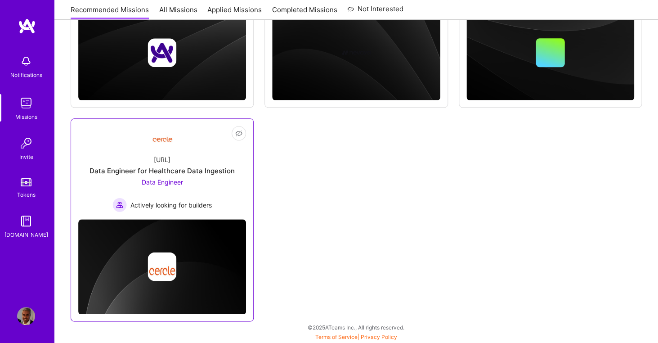
click at [169, 181] on span "Data Engineer" at bounding box center [162, 182] width 41 height 8
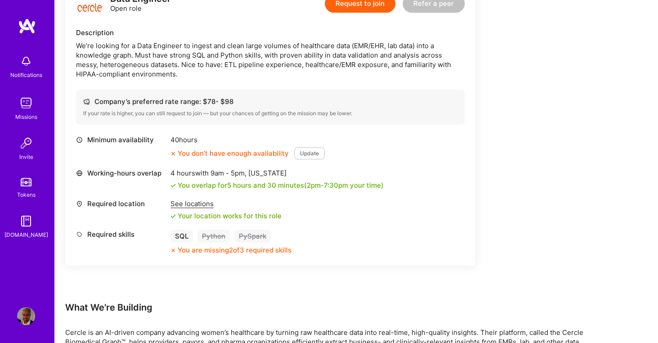
scroll to position [237, 0]
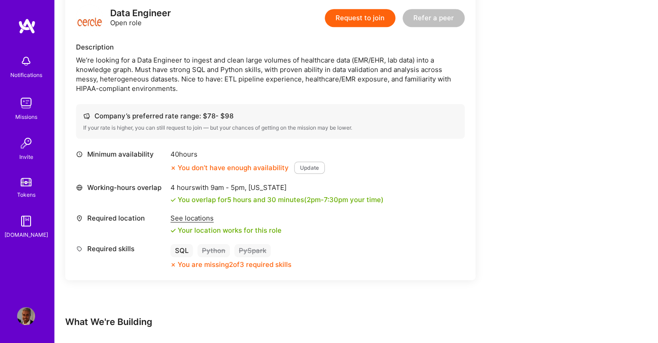
click at [311, 171] on button "Update" at bounding box center [309, 167] width 31 height 12
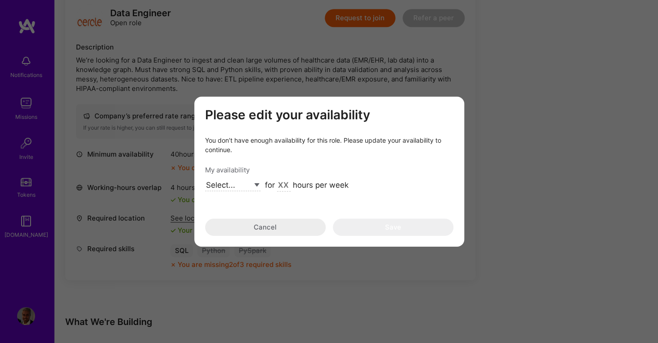
select select "Right Now"
click option "Right Now" at bounding box center [0, 0] width 0 height 0
click at [280, 184] on input "modal" at bounding box center [283, 185] width 13 height 12
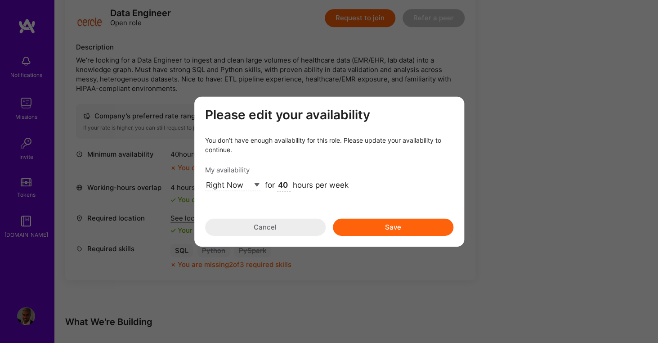
type input "40"
click at [399, 226] on button "Save" at bounding box center [393, 226] width 121 height 17
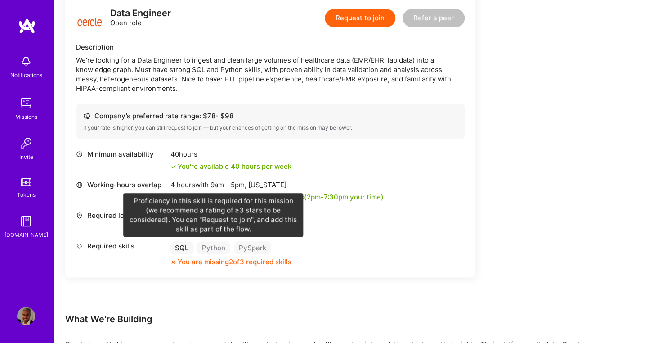
click at [219, 248] on div "Python" at bounding box center [213, 247] width 32 height 13
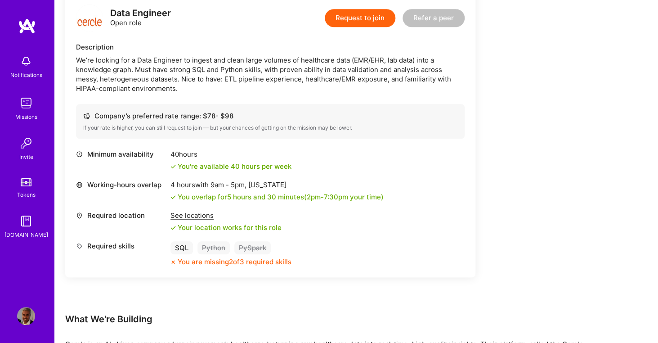
click at [365, 18] on button "Request to join" at bounding box center [360, 18] width 71 height 18
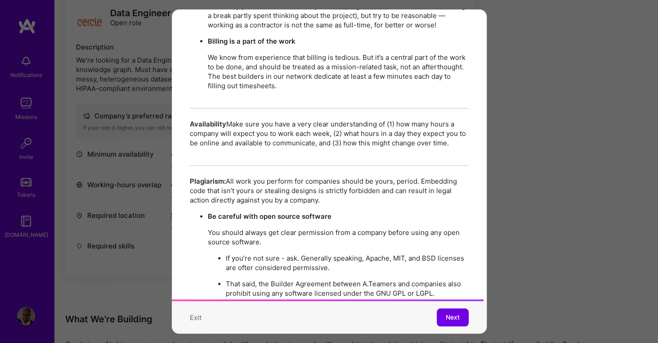
scroll to position [1543, 0]
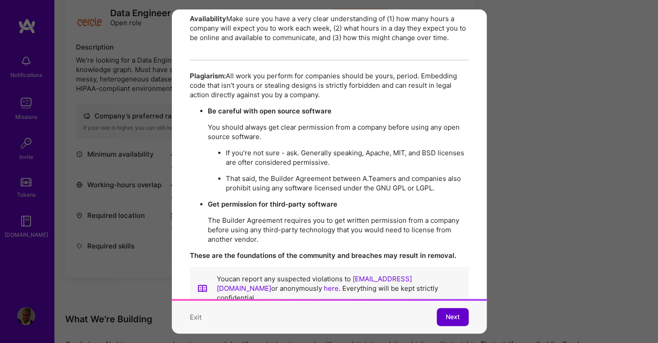
click at [451, 318] on span "Next" at bounding box center [453, 317] width 14 height 9
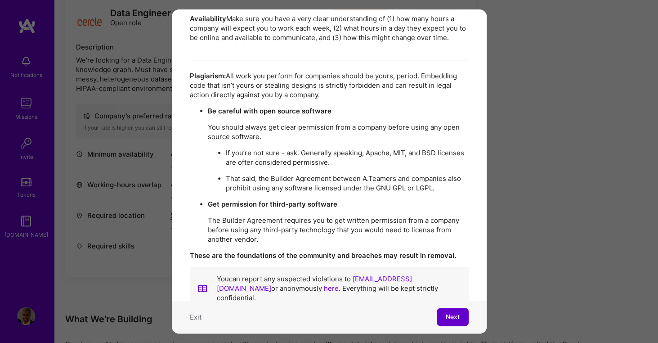
scroll to position [0, 0]
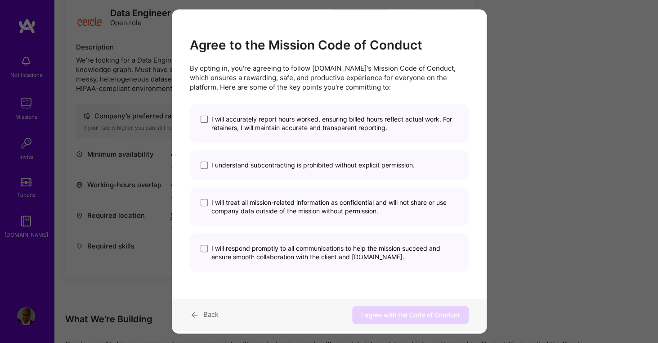
click at [205, 122] on span "modal" at bounding box center [204, 119] width 7 height 7
click at [0, 0] on input "I will accurately report hours worked, ensuring billed hours reflect actual wor…" at bounding box center [0, 0] width 0 height 0
click at [207, 164] on span "modal" at bounding box center [204, 164] width 7 height 7
click at [0, 0] on input "I understand subcontracting is prohibited without explicit permission." at bounding box center [0, 0] width 0 height 0
click at [202, 206] on span "modal" at bounding box center [204, 202] width 7 height 7
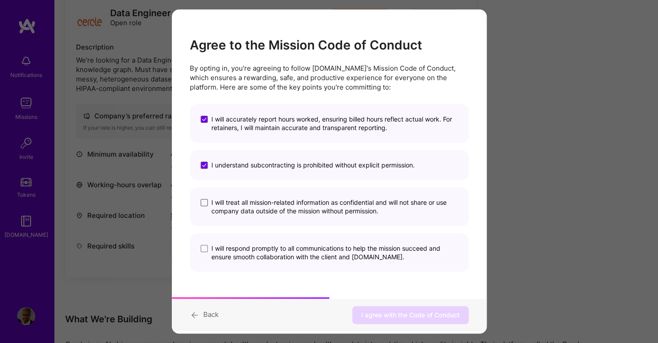
click at [0, 0] on input "I will treat all mission-related information as confidential and will not share…" at bounding box center [0, 0] width 0 height 0
click at [203, 249] on span "modal" at bounding box center [204, 248] width 7 height 7
click at [0, 0] on input "I will respond promptly to all communications to help the mission succeed and e…" at bounding box center [0, 0] width 0 height 0
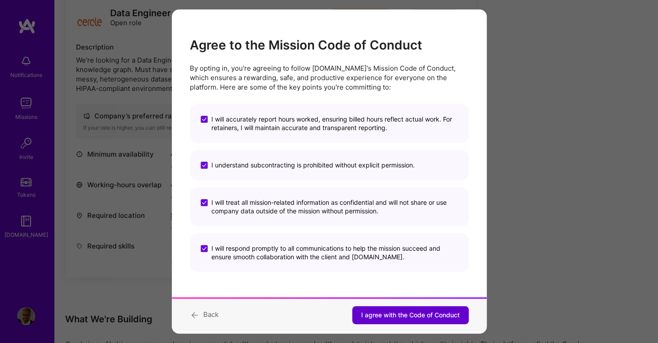
click at [402, 319] on button "I agree with the Code of Conduct" at bounding box center [410, 315] width 116 height 18
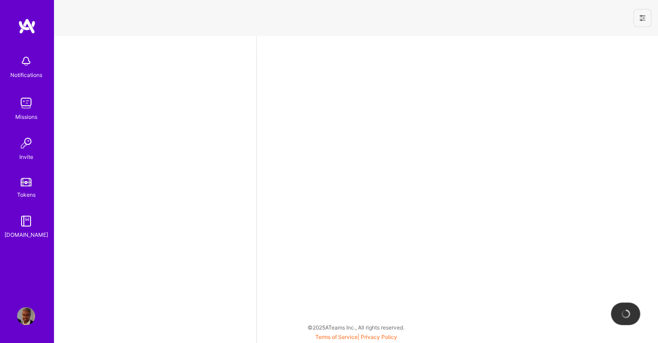
select select "US"
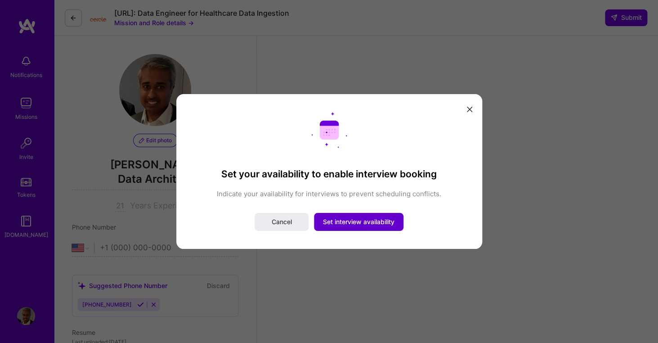
click at [368, 226] on span "Set interview availability" at bounding box center [359, 221] width 72 height 9
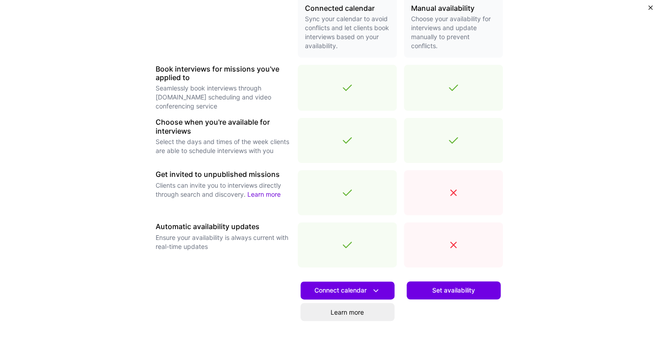
scroll to position [287, 0]
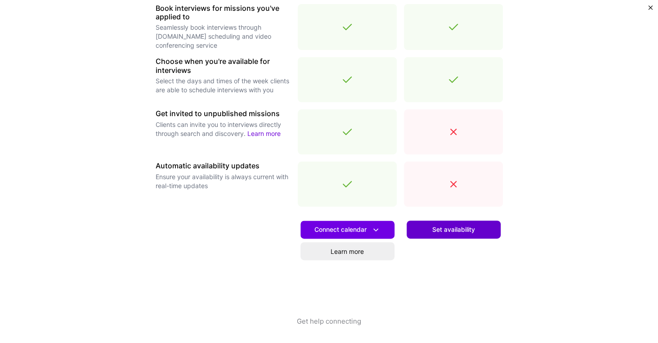
click at [434, 228] on span "Set availability" at bounding box center [453, 229] width 43 height 9
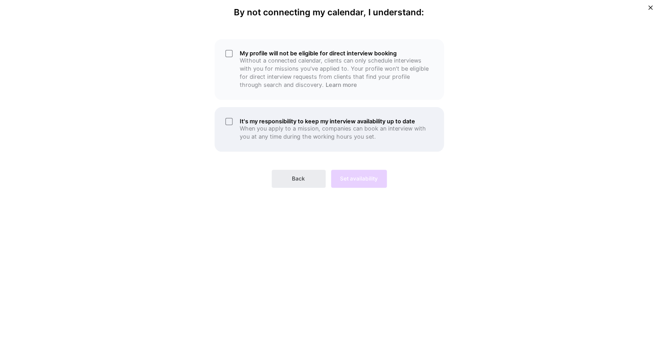
click at [228, 117] on div "It's my responsibility to keep my interview availability up to date When you ap…" at bounding box center [329, 129] width 229 height 45
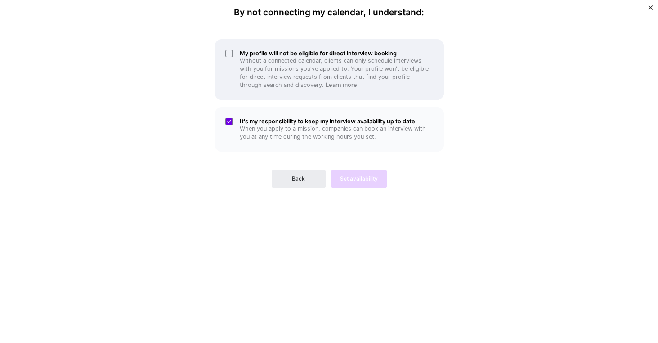
click at [227, 55] on div "My profile will not be eligible for direct interview booking Without a connecte…" at bounding box center [329, 69] width 229 height 61
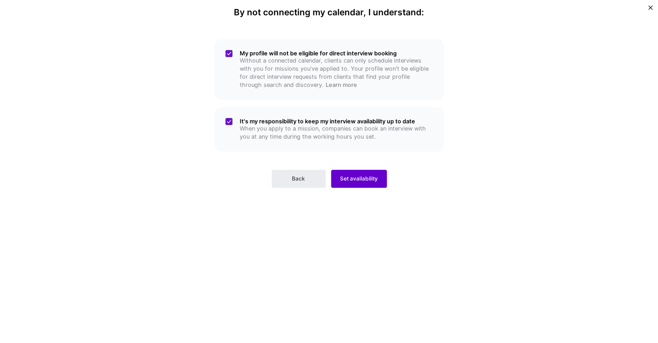
click at [346, 173] on button "Set availability" at bounding box center [359, 179] width 56 height 18
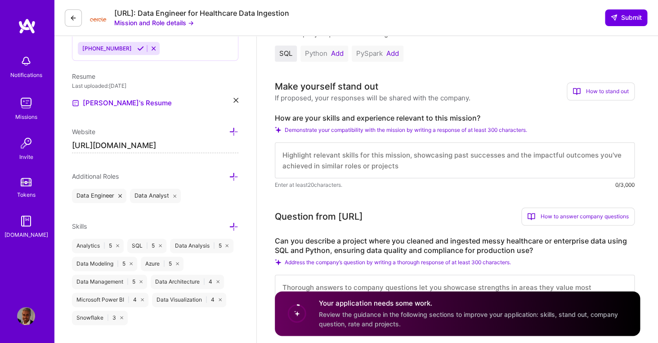
scroll to position [256, 0]
click at [341, 55] on button "Add" at bounding box center [337, 52] width 13 height 7
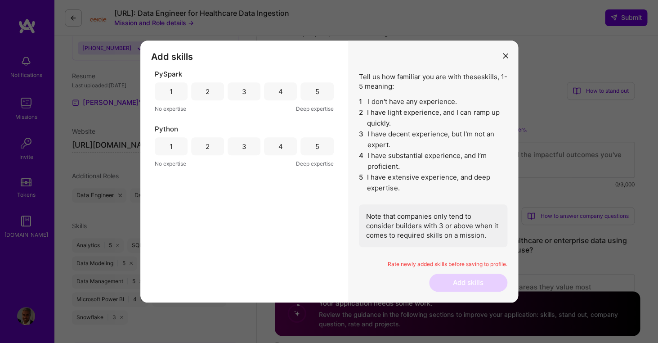
click at [240, 145] on div "3" at bounding box center [244, 146] width 33 height 18
click at [215, 95] on div "2" at bounding box center [207, 91] width 33 height 18
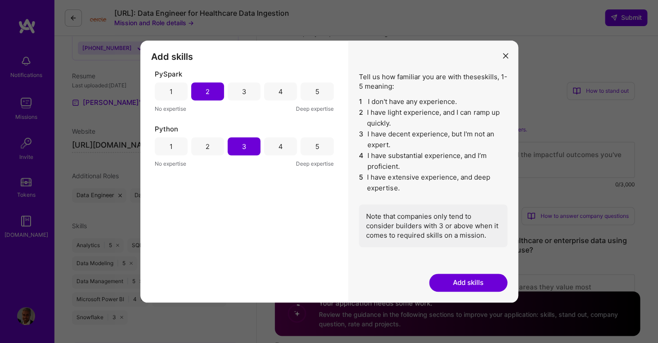
click at [475, 285] on button "Add skills" at bounding box center [468, 282] width 78 height 18
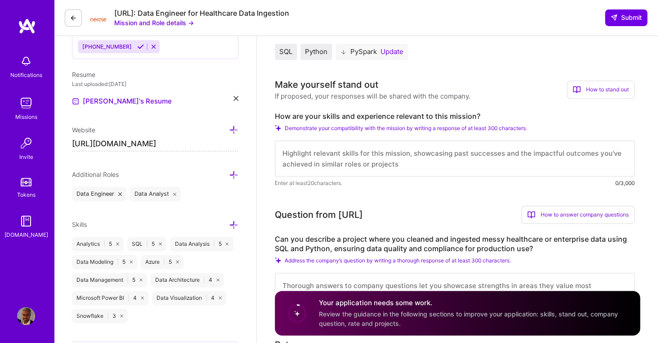
scroll to position [256, 0]
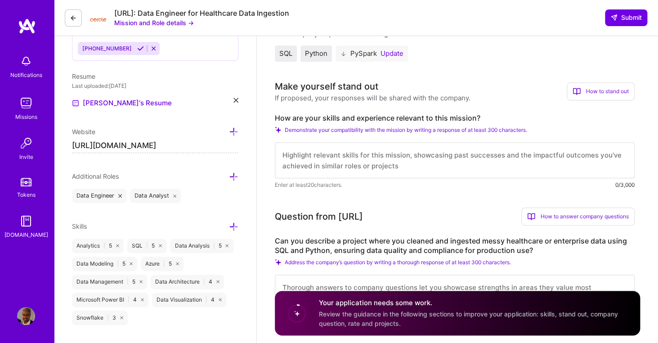
click at [390, 56] on button "Update" at bounding box center [392, 53] width 23 height 7
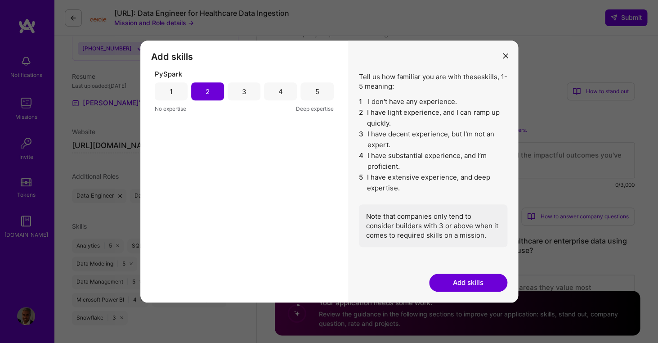
click at [244, 103] on div "PySpark 1 2 3 4 5 No expertise Deep expertise" at bounding box center [244, 91] width 179 height 44
click at [244, 99] on div "3" at bounding box center [244, 91] width 33 height 18
click at [472, 287] on button "Add skills" at bounding box center [468, 282] width 78 height 18
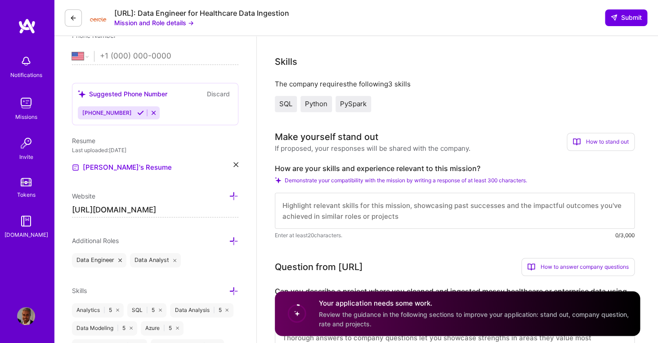
scroll to position [194, 0]
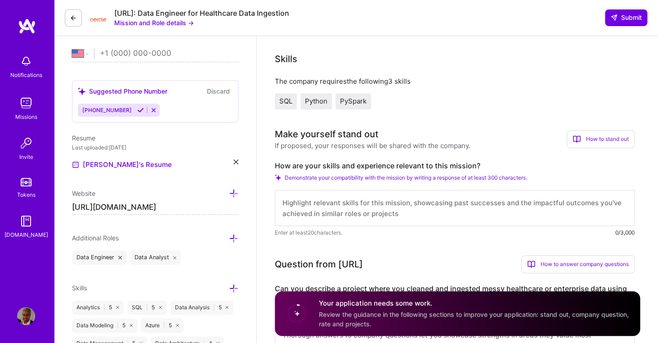
click at [348, 104] on span "PySpark" at bounding box center [353, 101] width 27 height 9
click at [348, 103] on span "PySpark" at bounding box center [353, 101] width 27 height 9
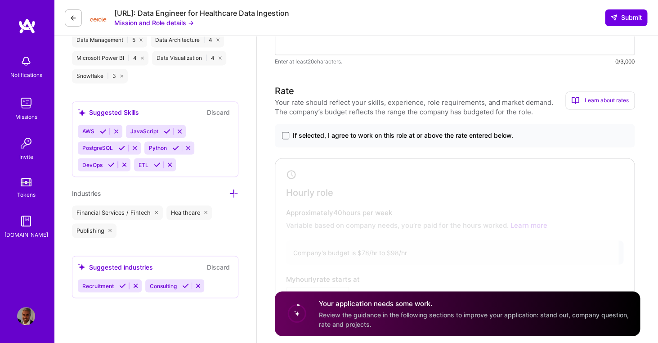
scroll to position [497, 0]
click at [290, 136] on label "If selected, I agree to work on this role at or above the rate entered below." at bounding box center [454, 135] width 345 height 9
click at [0, 0] on input "If selected, I agree to work on this role at or above the rate entered below." at bounding box center [0, 0] width 0 height 0
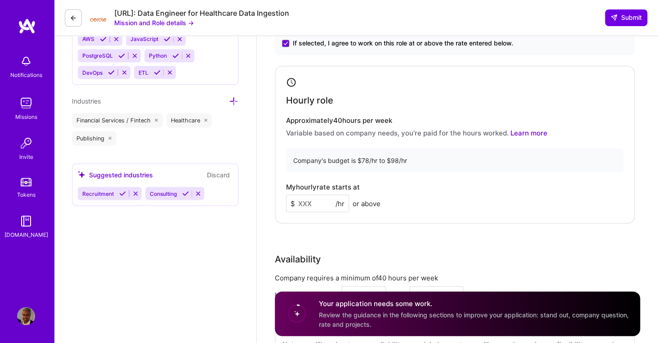
scroll to position [591, 0]
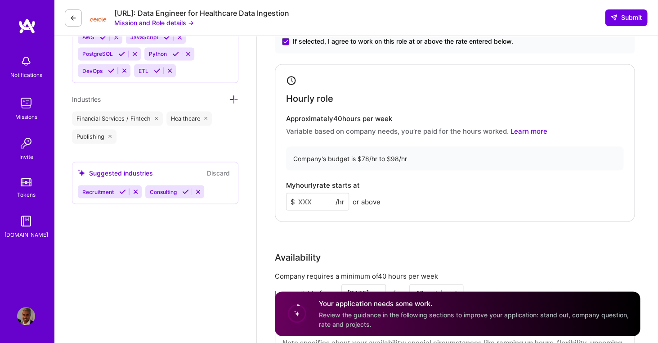
click at [325, 203] on input at bounding box center [317, 202] width 63 height 18
type input "78"
click at [438, 200] on div "My hourly rate starts at $ 78 /hr or above" at bounding box center [454, 195] width 337 height 29
click at [335, 200] on input "78" at bounding box center [317, 202] width 63 height 18
click at [410, 205] on div "My hourly rate starts at $ 78 /hr or above" at bounding box center [454, 195] width 337 height 29
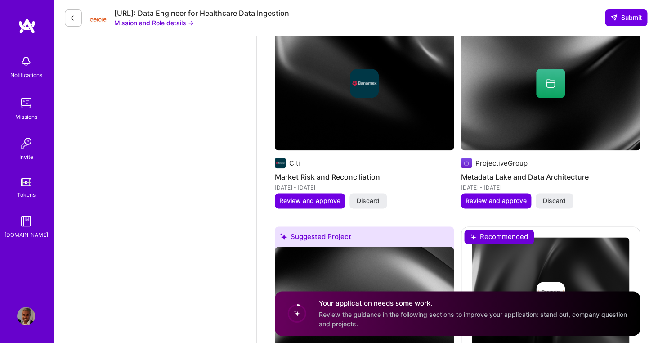
scroll to position [1635, 0]
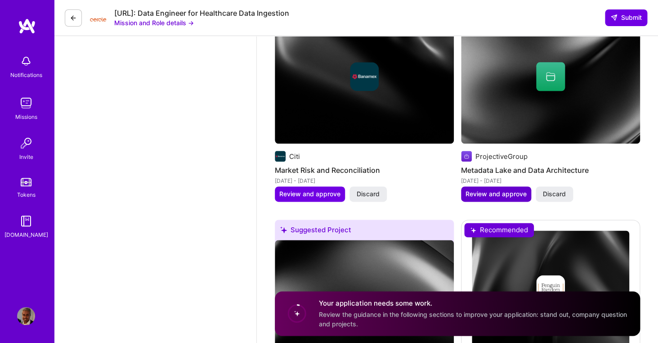
click at [491, 202] on button "Review and approve" at bounding box center [496, 193] width 70 height 15
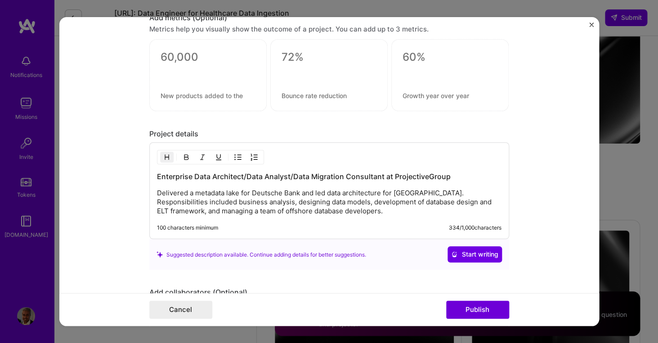
scroll to position [823, 0]
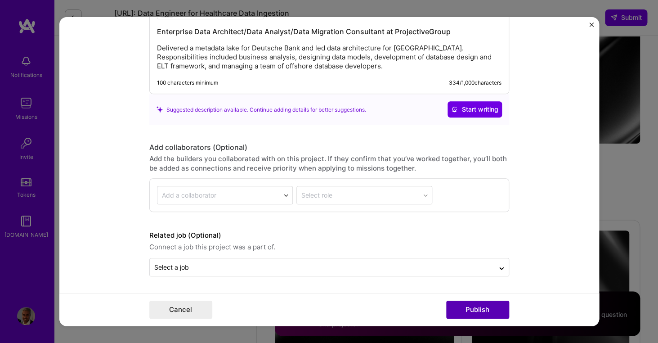
click at [482, 309] on button "Publish" at bounding box center [477, 309] width 63 height 18
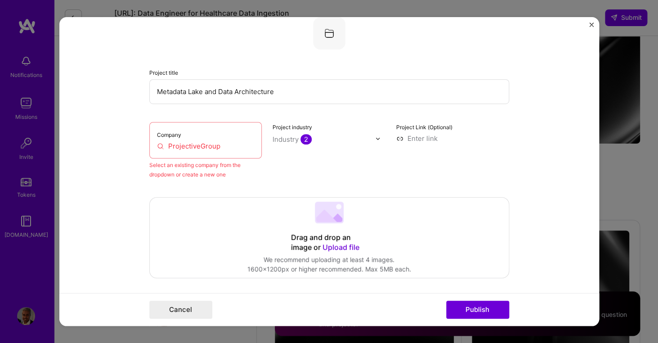
scroll to position [59, 0]
click at [226, 149] on input "ProjectiveGroup" at bounding box center [206, 145] width 98 height 9
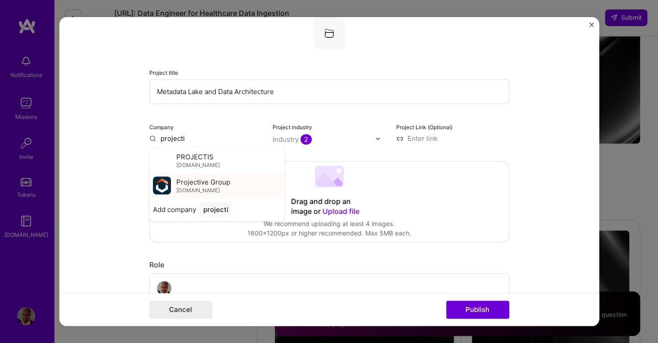
click at [195, 185] on span "Projective Group" at bounding box center [203, 181] width 54 height 9
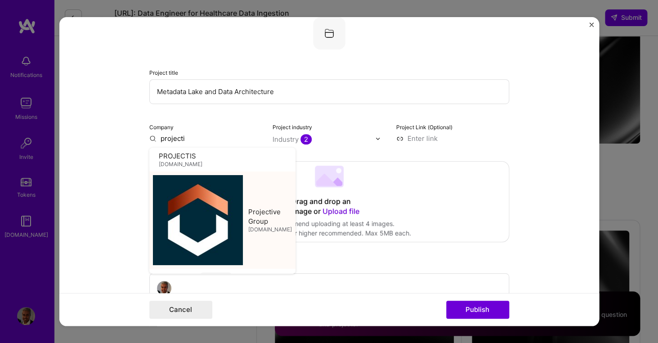
type input "Projective Group"
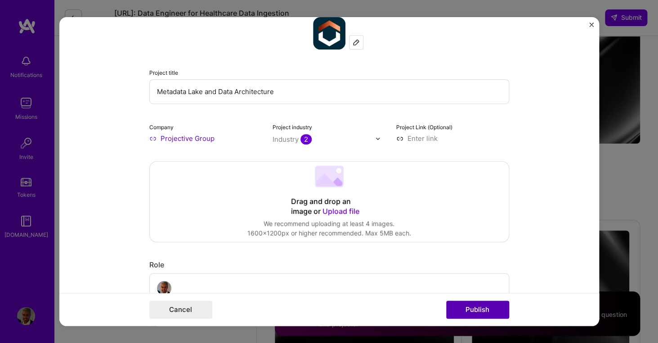
click at [486, 307] on button "Publish" at bounding box center [477, 309] width 63 height 18
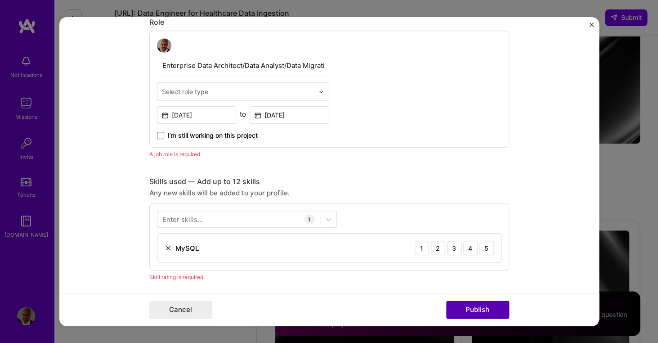
scroll to position [302, 0]
click at [233, 92] on input "text" at bounding box center [238, 90] width 152 height 9
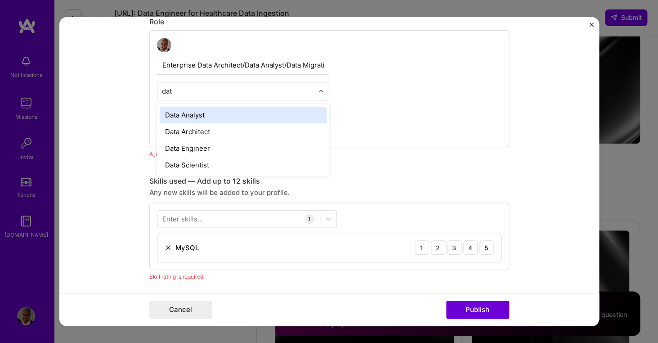
type input "data"
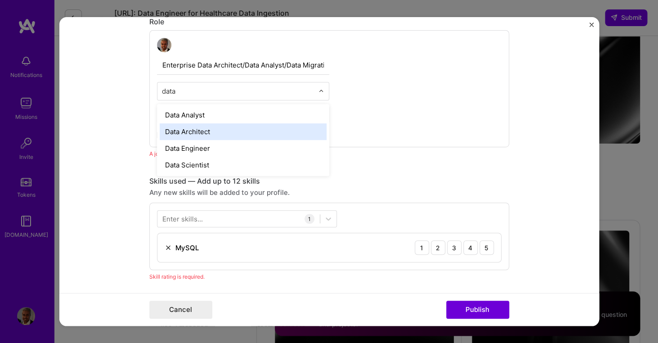
click at [226, 135] on div "Data Architect" at bounding box center [243, 131] width 167 height 17
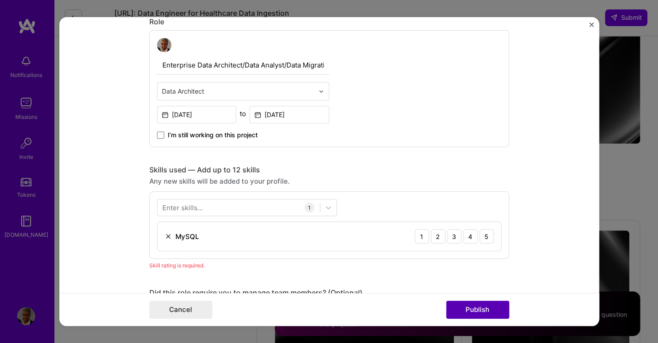
click at [483, 314] on button "Publish" at bounding box center [477, 309] width 63 height 18
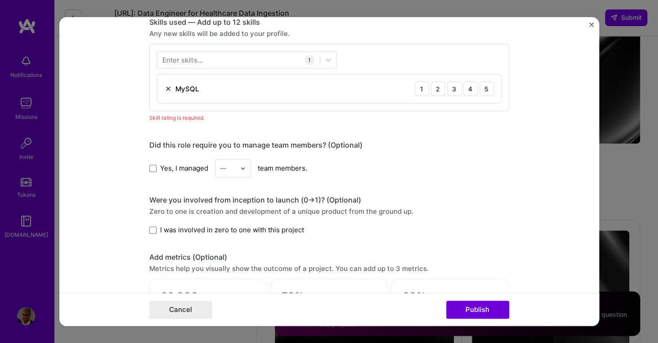
scroll to position [450, 0]
click at [168, 87] on img at bounding box center [168, 88] width 7 height 7
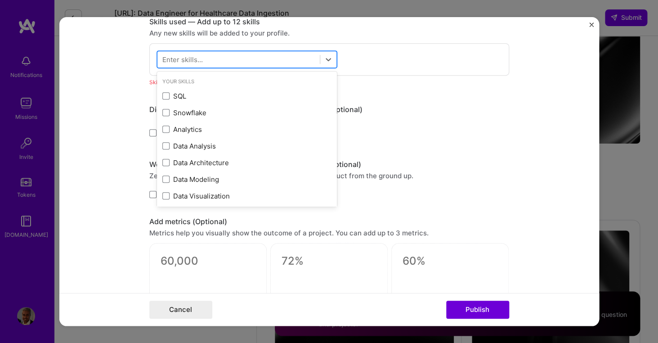
click at [274, 59] on div at bounding box center [238, 59] width 162 height 15
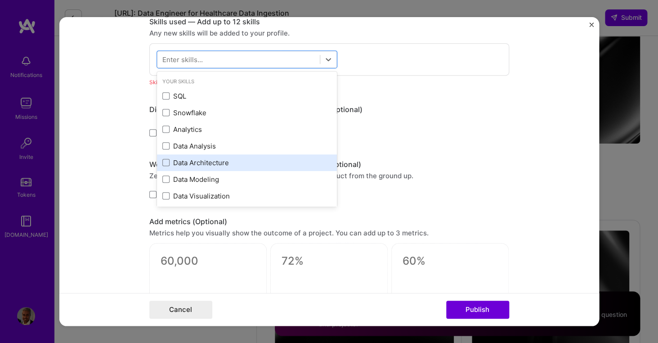
click at [170, 162] on div "Data Architecture" at bounding box center [246, 162] width 169 height 9
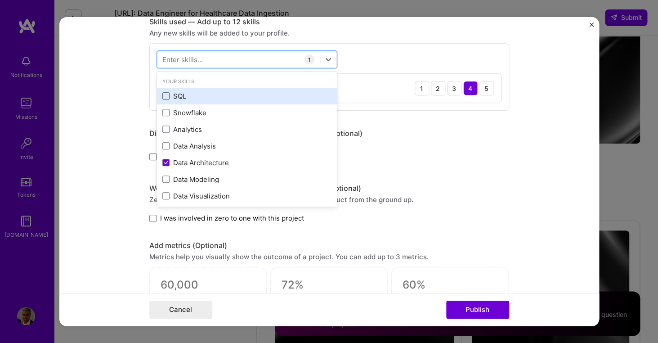
click at [165, 99] on span at bounding box center [165, 95] width 7 height 7
click at [0, 0] on input "checkbox" at bounding box center [0, 0] width 0 height 0
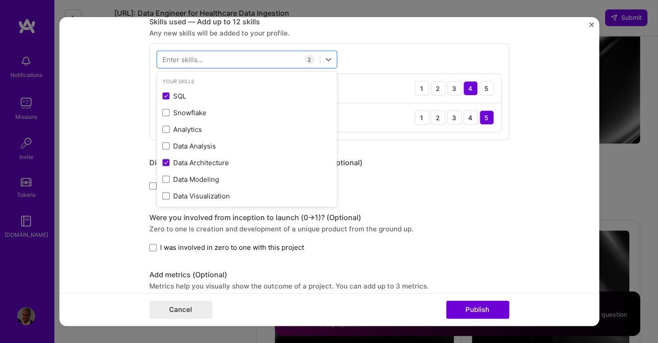
click at [442, 198] on div "Editing suggested project This project is suggested based on your LinkedIn, res…" at bounding box center [329, 131] width 360 height 1093
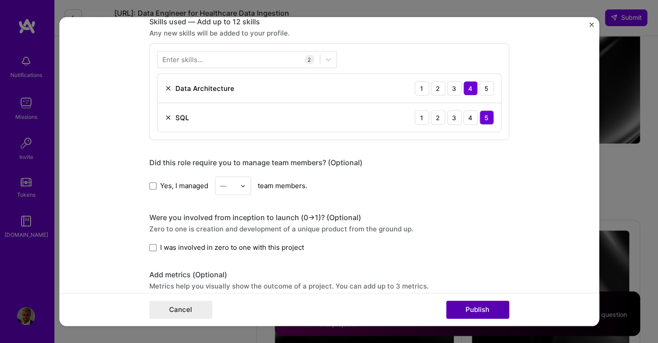
click at [496, 306] on button "Publish" at bounding box center [477, 309] width 63 height 18
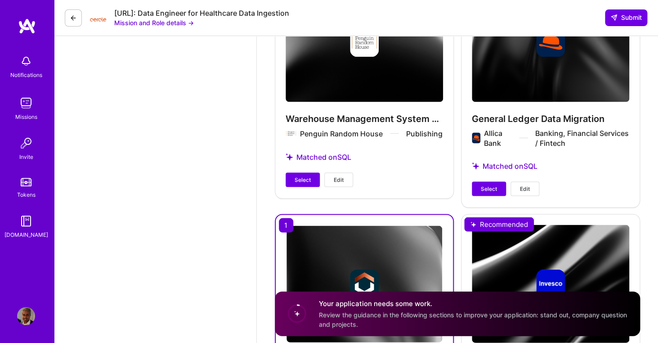
scroll to position [1882, 0]
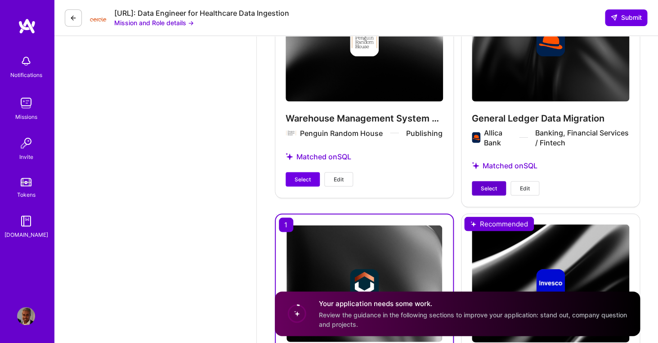
click at [486, 192] on span "Select" at bounding box center [489, 188] width 16 height 8
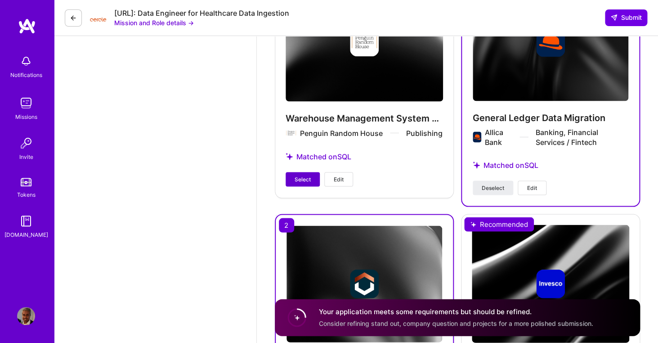
click at [305, 186] on button "Select" at bounding box center [303, 179] width 34 height 14
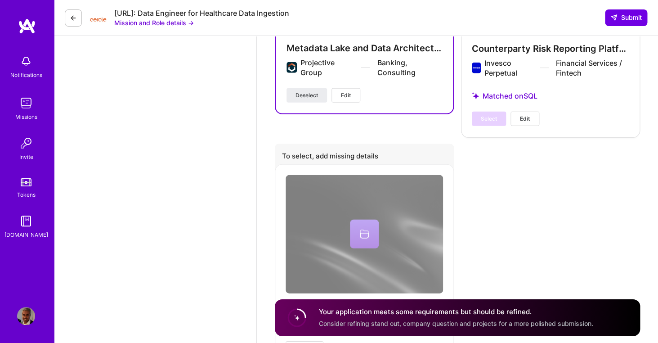
scroll to position [2282, 0]
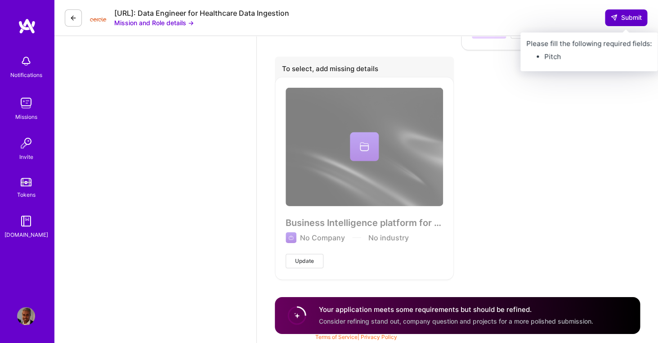
click at [613, 22] on span "Submit" at bounding box center [625, 17] width 31 height 9
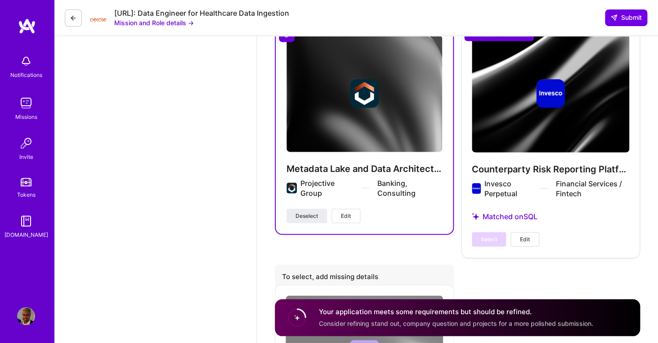
scroll to position [2054, 0]
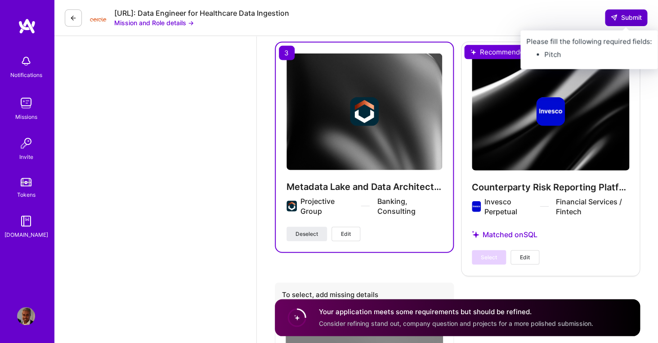
click at [624, 17] on span "Submit" at bounding box center [625, 17] width 31 height 9
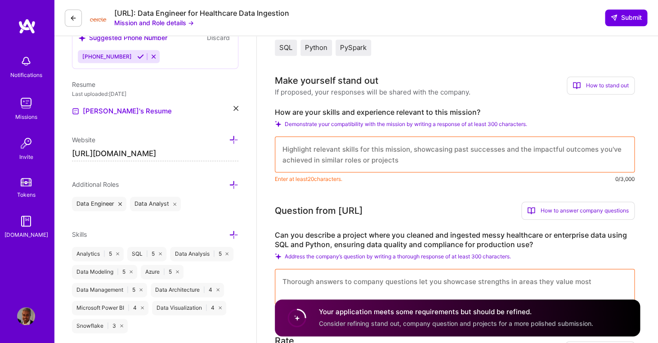
scroll to position [249, 0]
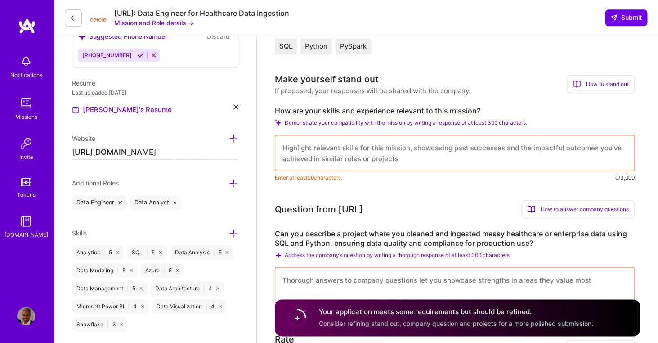
click at [438, 151] on textarea at bounding box center [455, 153] width 360 height 36
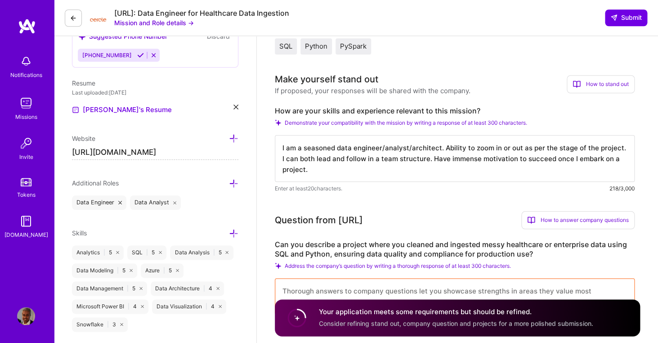
type textarea "I am a seasoned data engineer/analyst/architect. Ability to zoom in or out as p…"
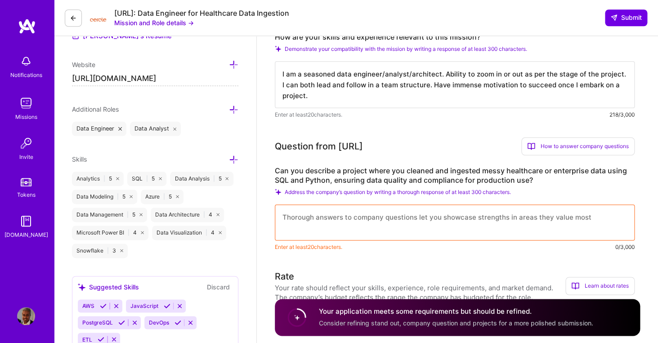
scroll to position [324, 0]
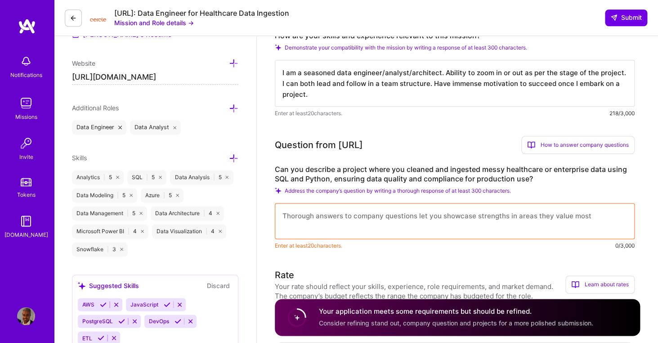
click at [426, 225] on textarea at bounding box center [455, 221] width 360 height 36
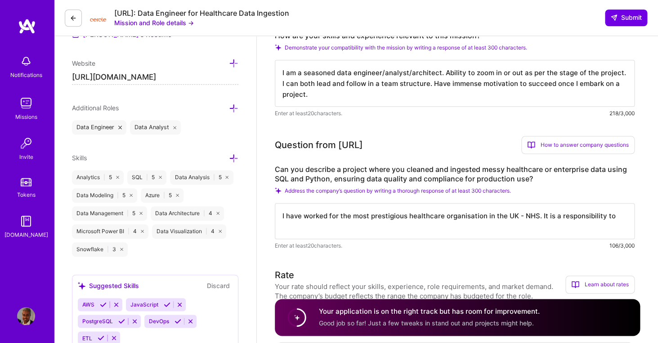
click at [557, 219] on textarea "I have worked for the most prestigious healthcare organisation in the UK - NHS.…" at bounding box center [455, 221] width 360 height 36
click at [624, 215] on textarea "I have worked for the most prestigious healthcare organisation in the UK - NHS.…" at bounding box center [455, 221] width 360 height 36
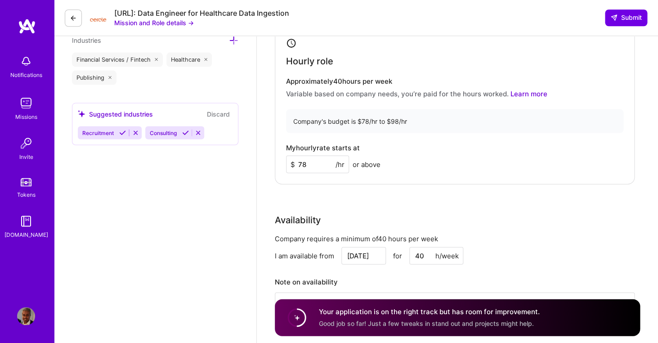
scroll to position [651, 0]
type textarea "I have worked for the most prestigious healthcare organisation in the UK - NHS.…"
click at [316, 164] on input "78" at bounding box center [317, 164] width 63 height 18
type input "80"
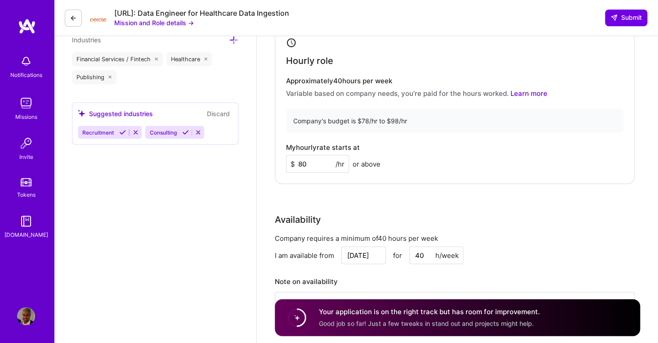
click at [431, 165] on div "My hourly rate starts at $ 80 /hr or above" at bounding box center [454, 157] width 337 height 29
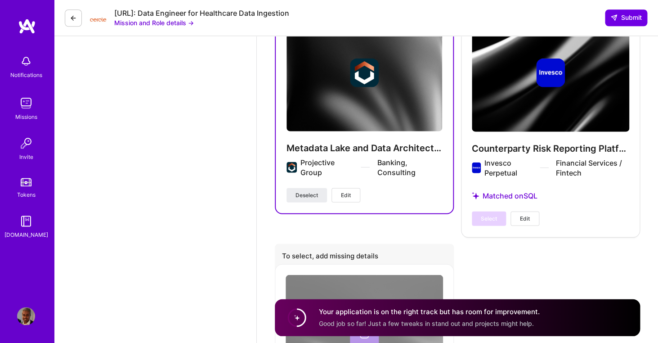
scroll to position [2304, 0]
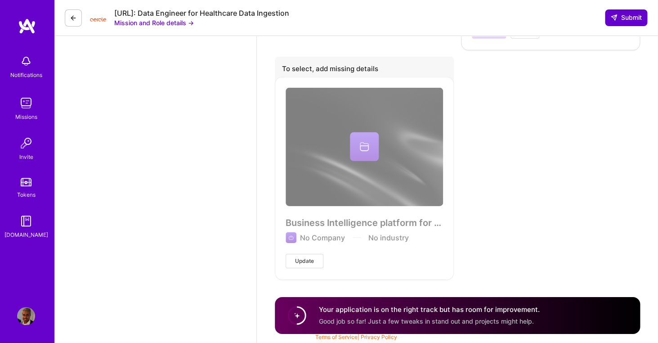
click at [634, 19] on span "Submit" at bounding box center [625, 17] width 31 height 9
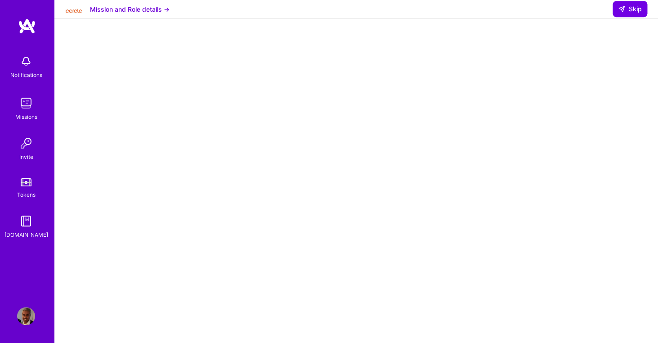
scroll to position [89, 0]
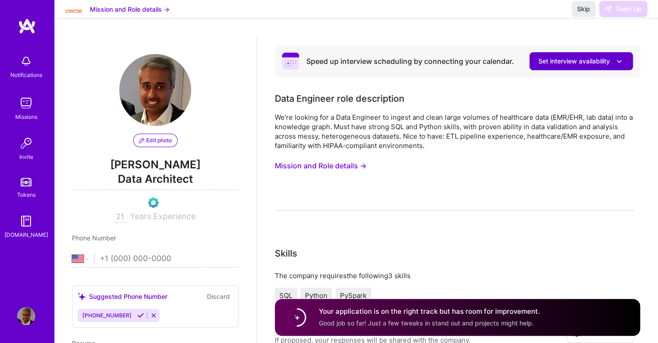
click at [588, 64] on span "Set interview availability" at bounding box center [580, 61] width 85 height 9
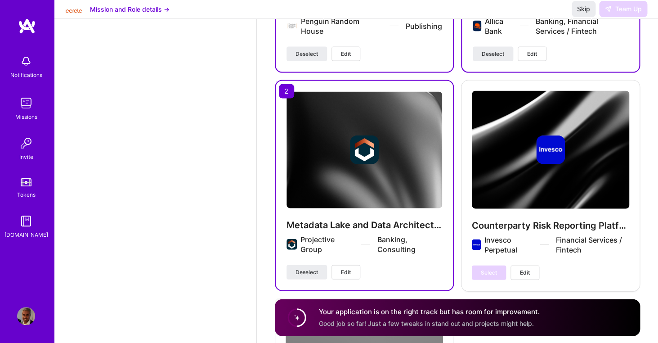
scroll to position [2258, 0]
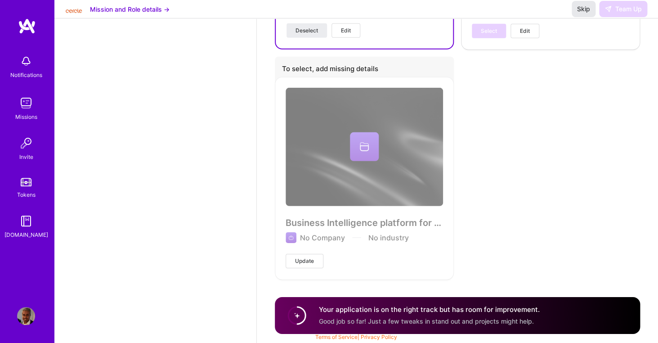
click at [582, 13] on span "Skip" at bounding box center [583, 8] width 13 height 9
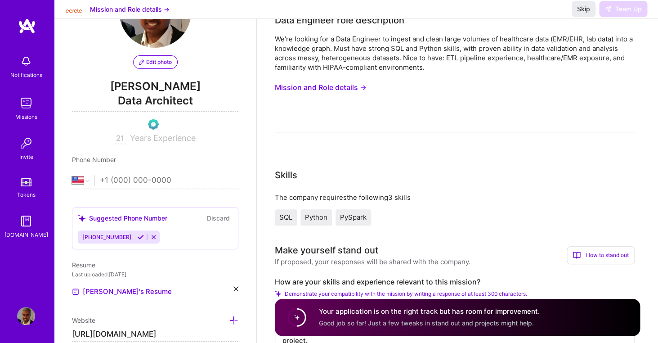
scroll to position [76, 0]
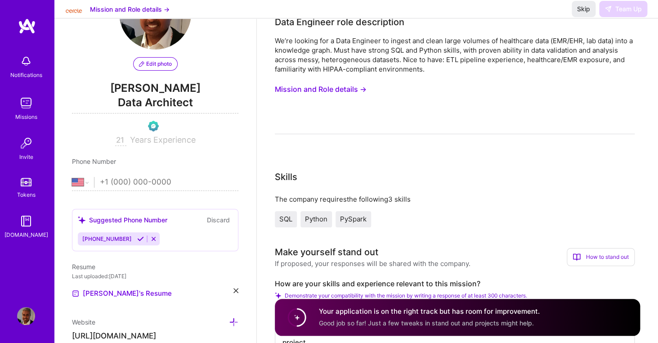
click at [338, 90] on button "Mission and Role details →" at bounding box center [321, 89] width 92 height 17
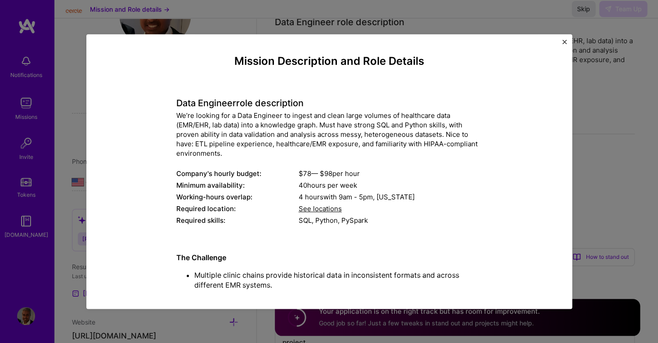
click at [319, 209] on span "See locations" at bounding box center [320, 209] width 43 height 9
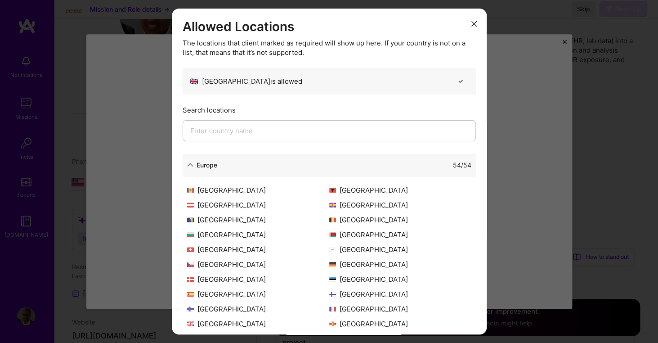
click at [475, 26] on icon "modal" at bounding box center [473, 23] width 5 height 5
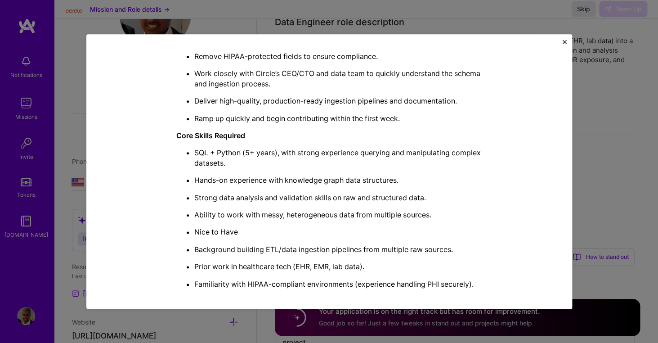
scroll to position [446, 0]
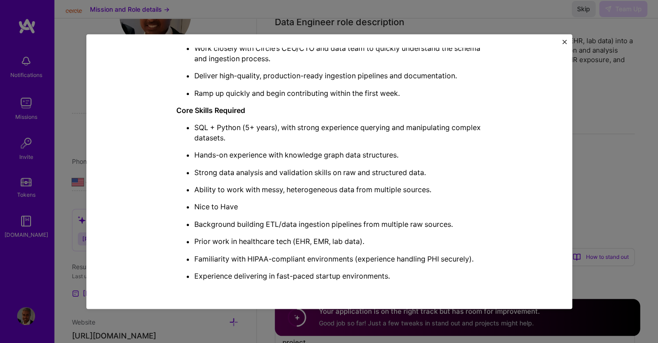
click at [564, 42] on img "Close" at bounding box center [564, 42] width 4 height 4
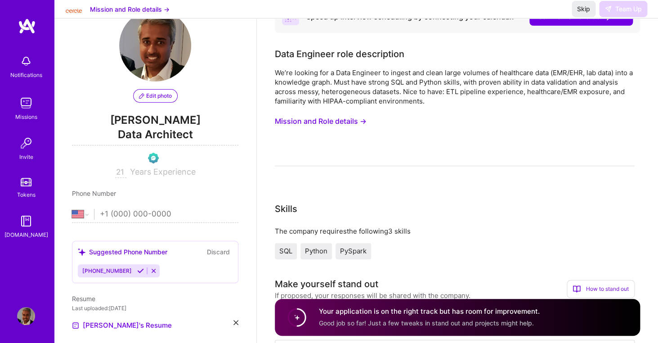
scroll to position [0, 0]
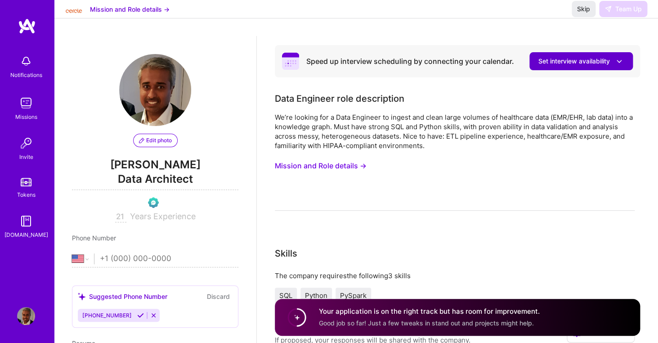
click at [580, 62] on span "Set interview availability" at bounding box center [580, 61] width 85 height 9
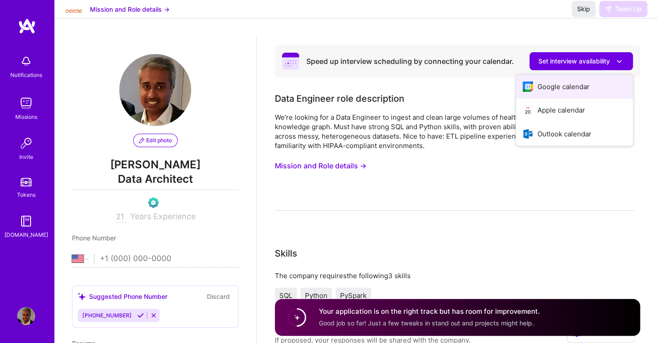
click at [559, 94] on button "Google calendar" at bounding box center [574, 87] width 117 height 24
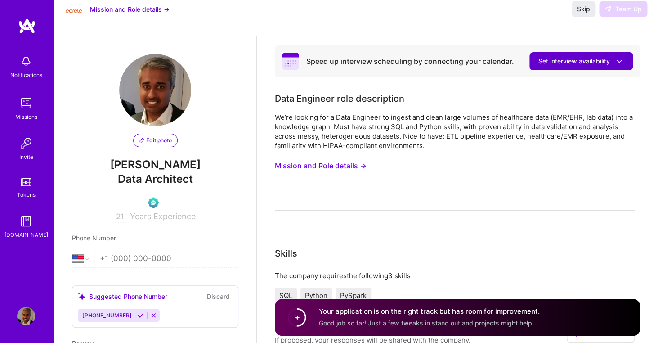
click at [587, 68] on button "Set interview availability" at bounding box center [580, 61] width 103 height 18
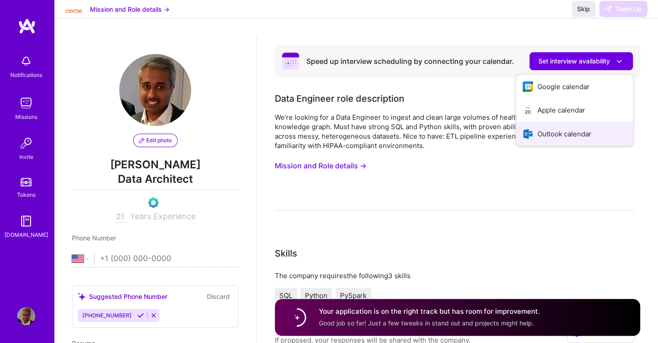
click at [561, 137] on button "Outlook calendar" at bounding box center [574, 134] width 117 height 24
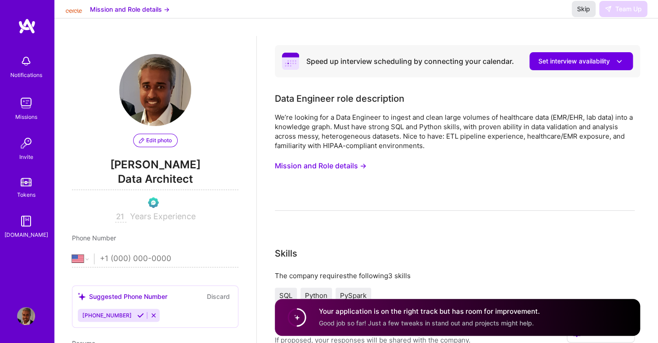
click at [579, 13] on span "Skip" at bounding box center [583, 8] width 13 height 9
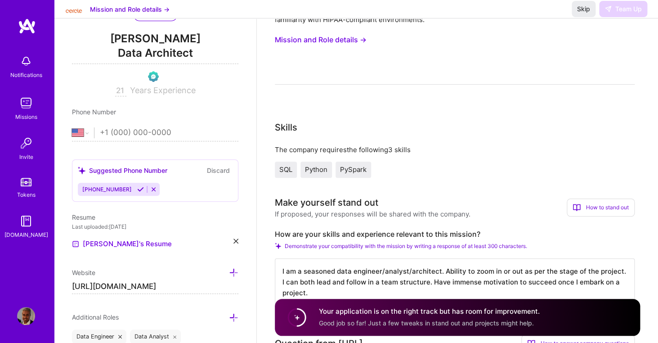
scroll to position [139, 0]
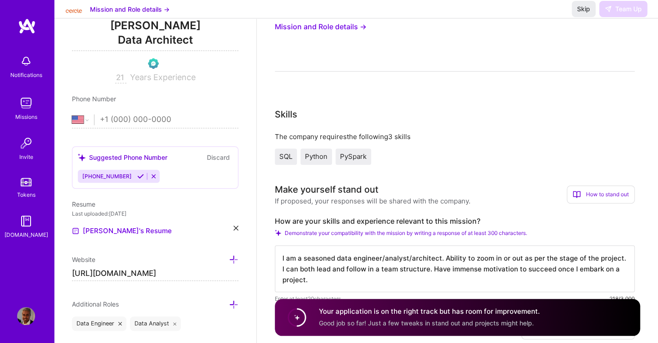
click at [297, 314] on circle at bounding box center [296, 317] width 17 height 17
click at [389, 325] on span "Good job so far! Just a few tweaks in stand out and projects might help." at bounding box center [426, 323] width 215 height 8
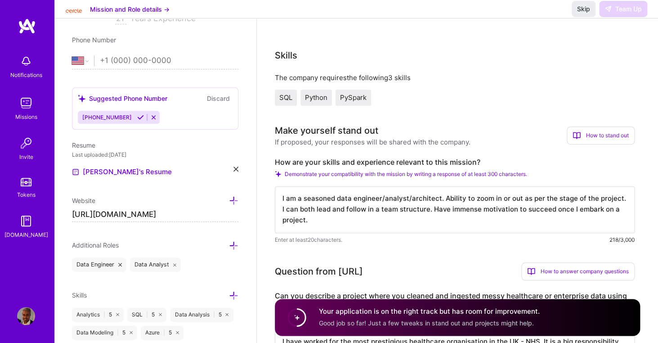
scroll to position [0, 0]
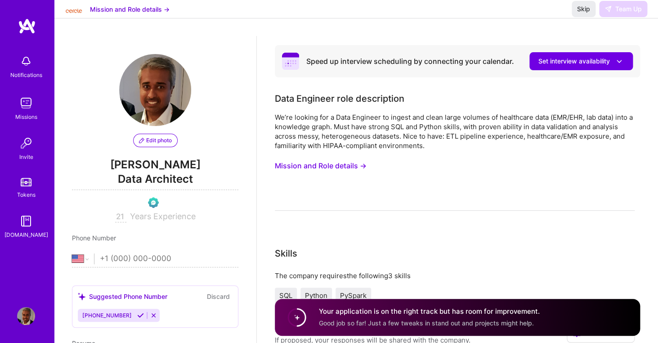
click at [134, 261] on input "tel" at bounding box center [169, 259] width 139 height 26
click at [72, 253] on select "Afghanistan Åland Islands Albania Algeria American Samoa Andorra Angola Anguill…" at bounding box center [83, 258] width 22 height 11
select select "GB"
click option "[GEOGRAPHIC_DATA]" at bounding box center [0, 0] width 0 height 0
type input "7460493261"
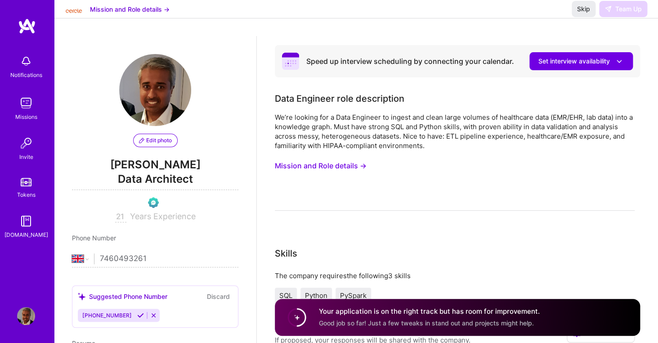
click at [102, 257] on input "7460493261" at bounding box center [169, 259] width 139 height 26
type input "07460 493261"
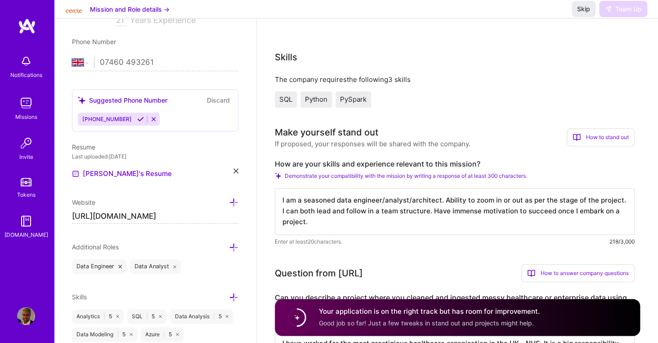
scroll to position [193, 0]
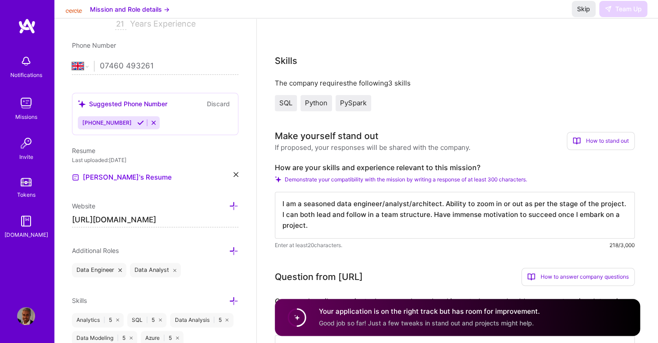
click at [137, 121] on icon at bounding box center [140, 122] width 7 height 7
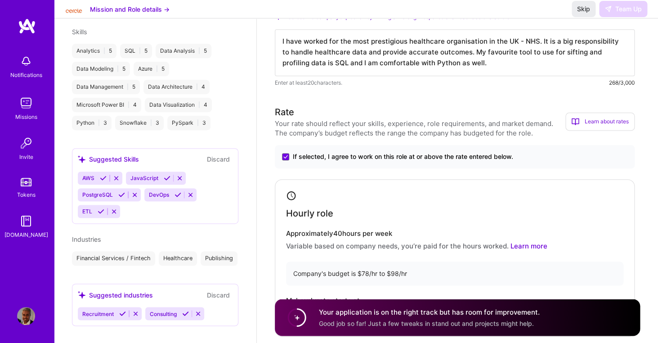
scroll to position [378, 0]
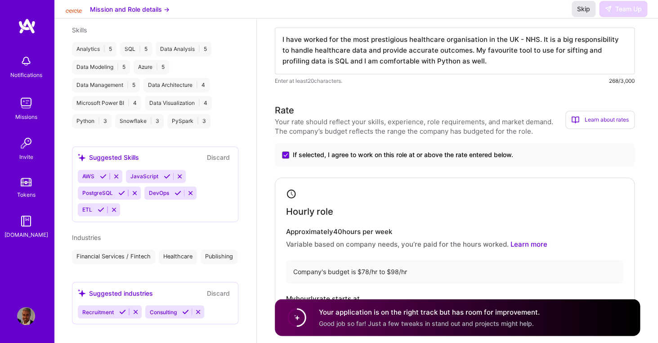
click at [586, 13] on span "Skip" at bounding box center [583, 8] width 13 height 9
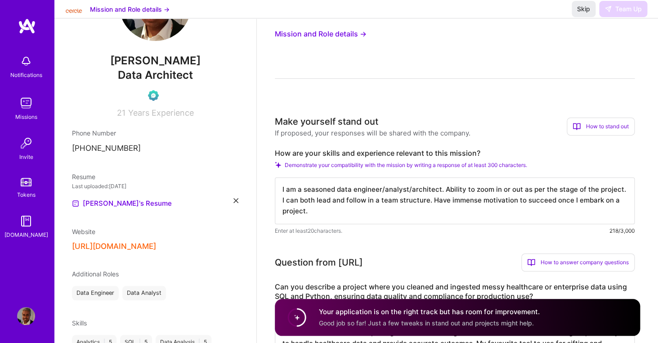
scroll to position [0, 0]
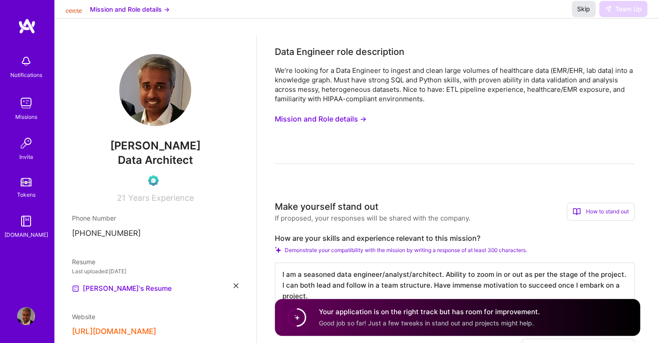
click at [583, 13] on span "Skip" at bounding box center [583, 8] width 13 height 9
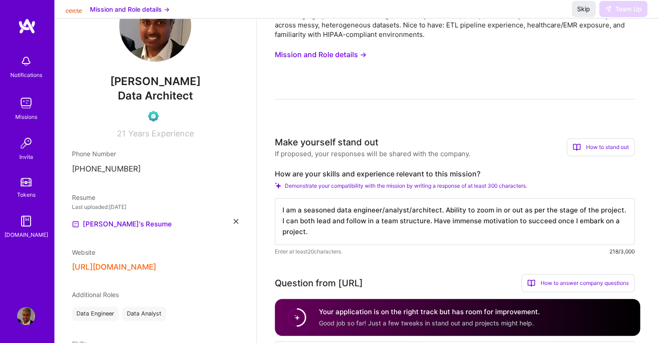
scroll to position [65, 0]
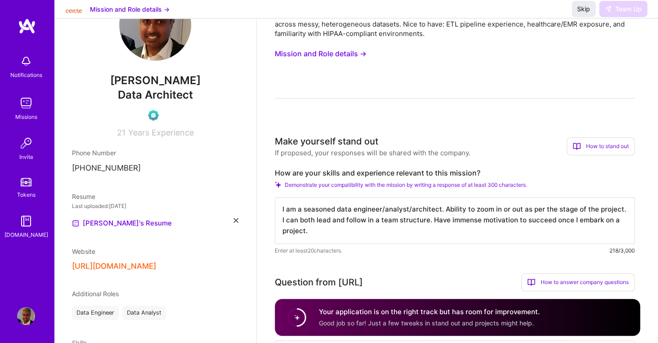
click at [502, 233] on textarea "I am a seasoned data engineer/analyst/architect. Ability to zoom in or out as p…" at bounding box center [455, 220] width 360 height 47
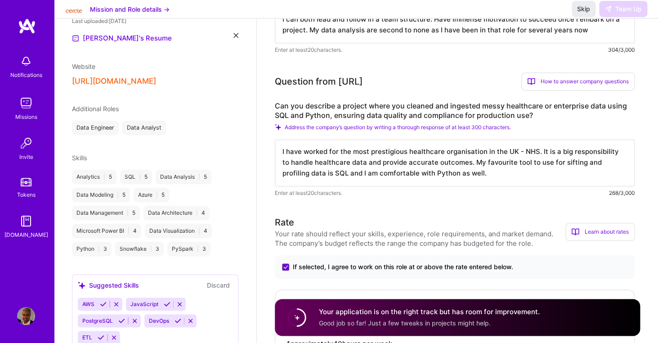
scroll to position [251, 0]
type textarea "I am a seasoned data engineer/analyst/architect. Ability to zoom in or out as p…"
click at [468, 176] on textarea "I have worked for the most prestigious healthcare organisation in the UK - NHS.…" at bounding box center [455, 162] width 360 height 47
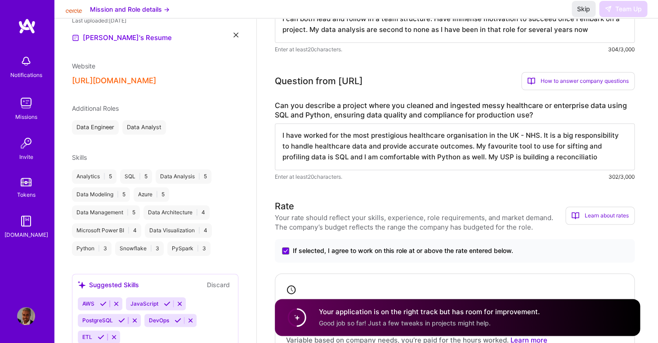
type textarea "I have worked for the most prestigious healthcare organisation in the UK - NHS.…"
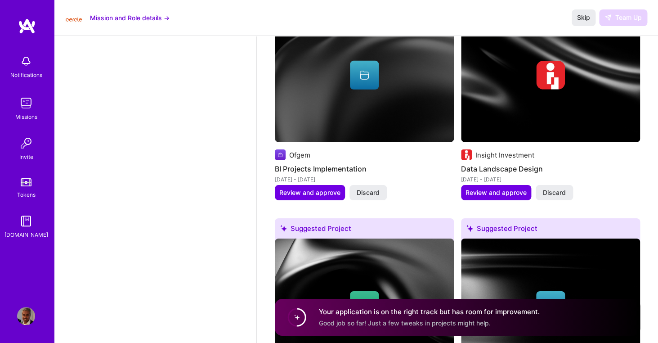
scroll to position [1022, 0]
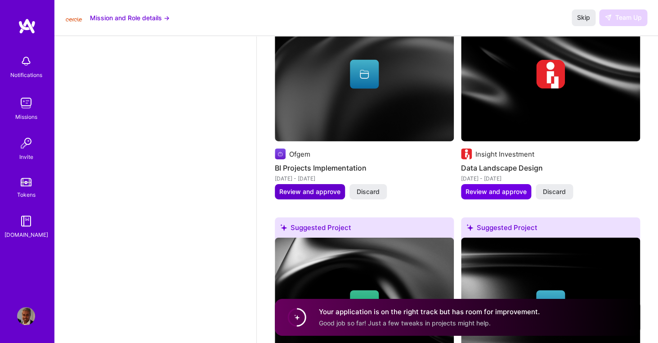
type textarea "I have worked for the most prestigious healthcare organisation in the UK - NHS.…"
click at [318, 196] on span "Review and approve" at bounding box center [309, 191] width 61 height 9
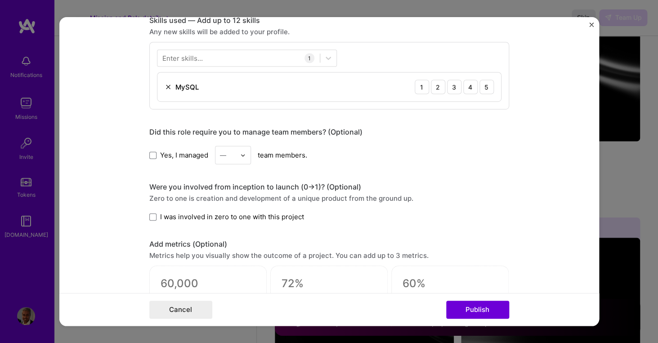
scroll to position [452, 0]
click at [588, 27] on form "Editing suggested project This project is suggested based on your LinkedIn, res…" at bounding box center [329, 171] width 540 height 309
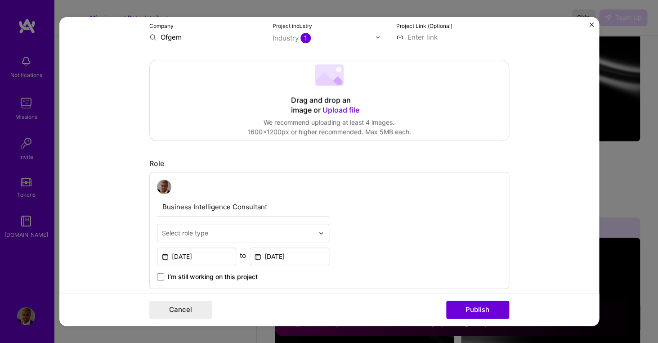
click at [593, 26] on img "Close" at bounding box center [591, 24] width 4 height 4
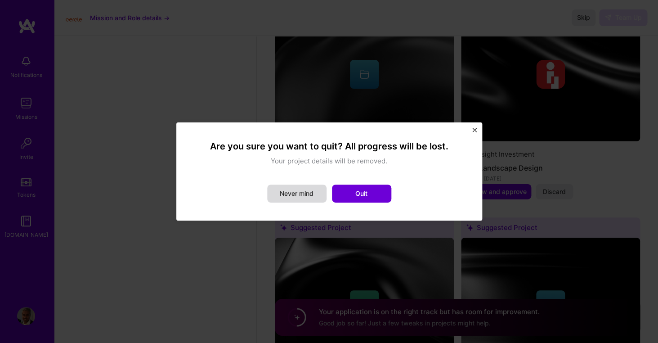
click at [307, 198] on button "Never mind" at bounding box center [296, 193] width 59 height 18
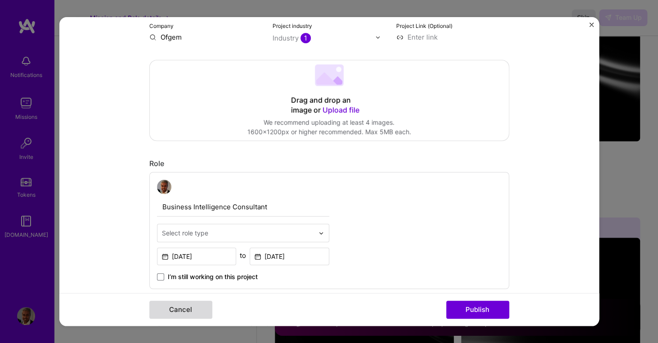
click at [190, 316] on button "Cancel" at bounding box center [180, 309] width 63 height 18
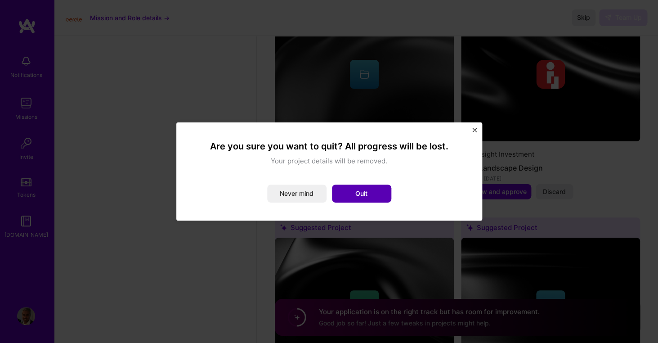
click at [359, 195] on button "Quit" at bounding box center [361, 193] width 59 height 18
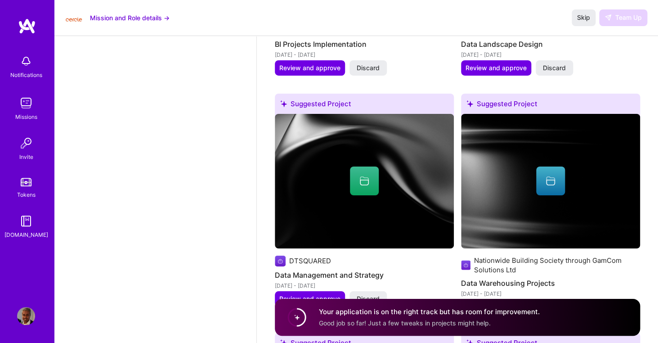
scroll to position [1151, 0]
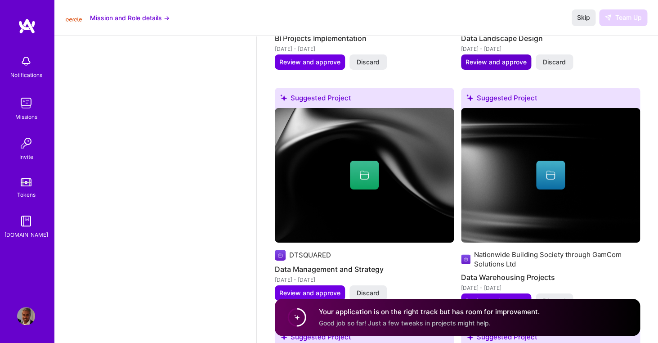
click at [509, 63] on span "Review and approve" at bounding box center [496, 62] width 61 height 9
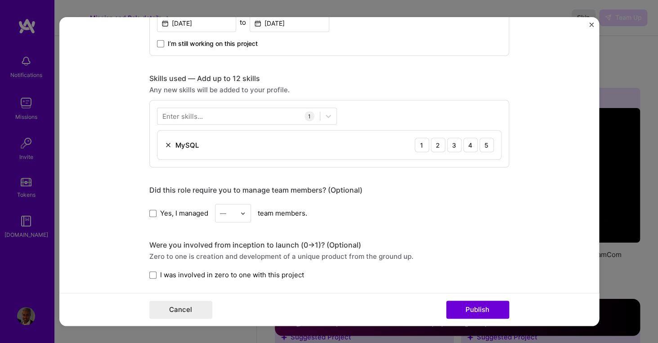
scroll to position [394, 0]
click at [170, 146] on img at bounding box center [168, 143] width 7 height 7
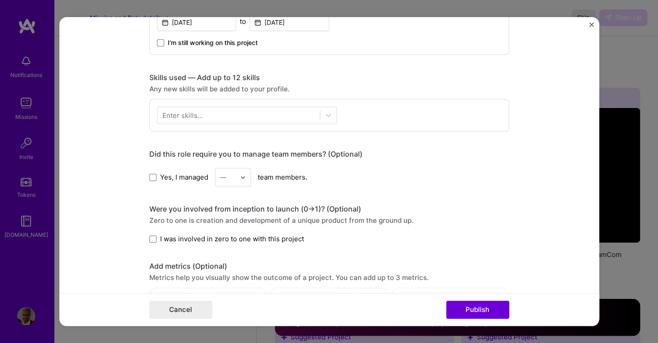
click at [193, 114] on div "Enter skills..." at bounding box center [182, 115] width 40 height 9
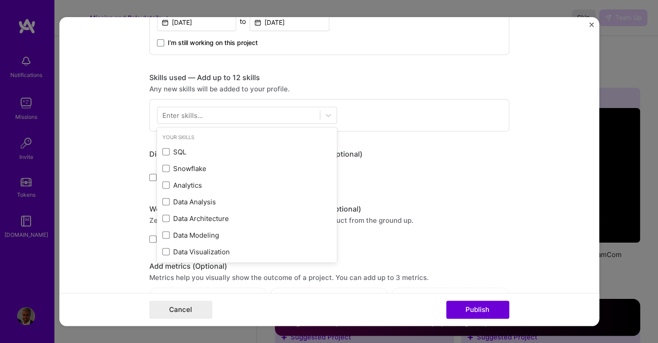
click at [193, 114] on div "Enter skills..." at bounding box center [182, 115] width 40 height 9
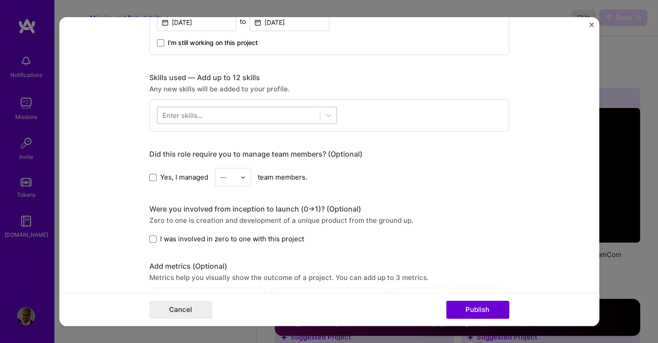
click at [303, 115] on div at bounding box center [238, 115] width 162 height 15
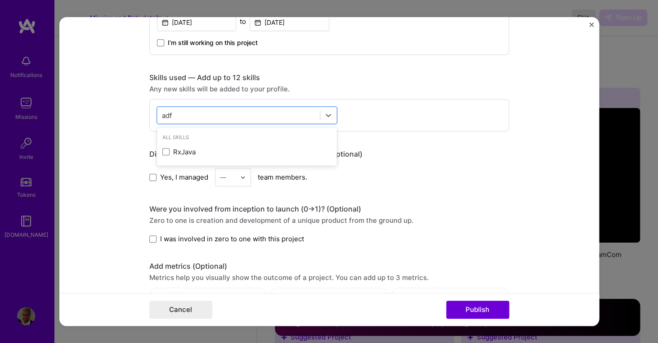
scroll to position [0, 0]
type input "a"
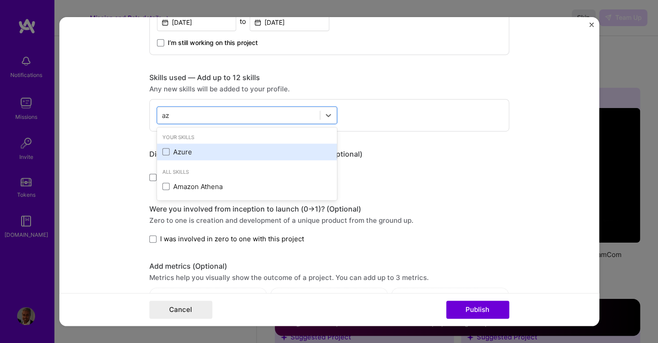
click at [190, 154] on div "Azure" at bounding box center [246, 151] width 169 height 9
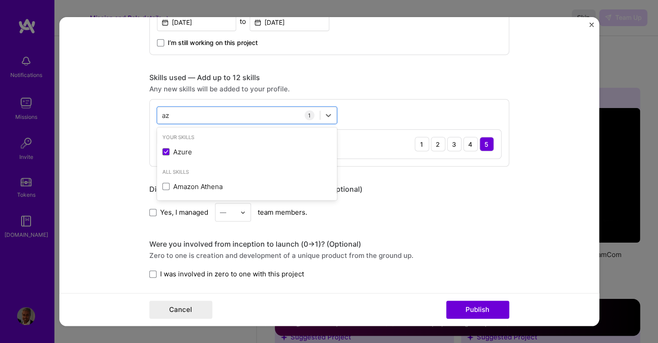
type input "az"
click at [442, 106] on div "option Azure, selected. option Azure selected, 0 of 2. 2 results available for …" at bounding box center [329, 132] width 360 height 67
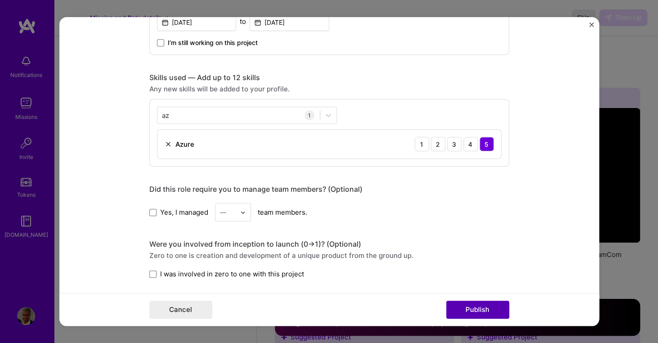
click at [458, 312] on button "Publish" at bounding box center [477, 309] width 63 height 18
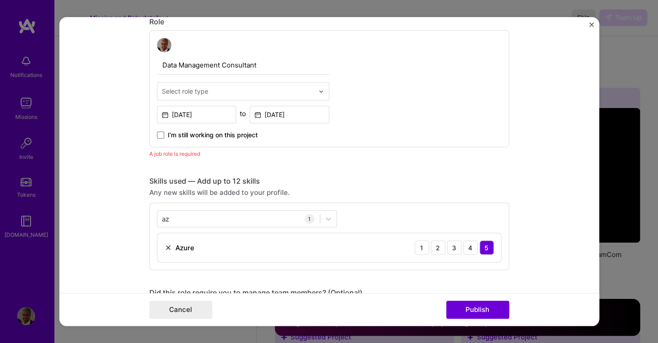
scroll to position [302, 0]
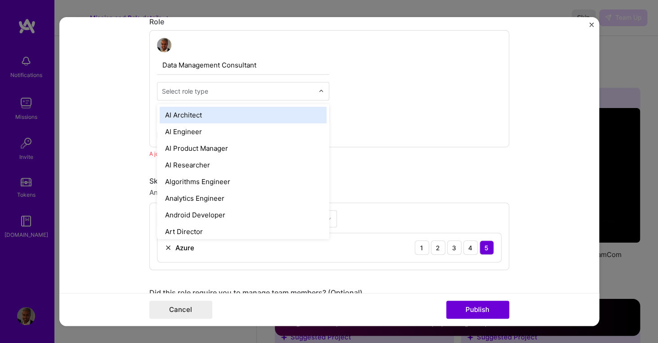
click at [220, 93] on input "text" at bounding box center [238, 90] width 152 height 9
type input "data"
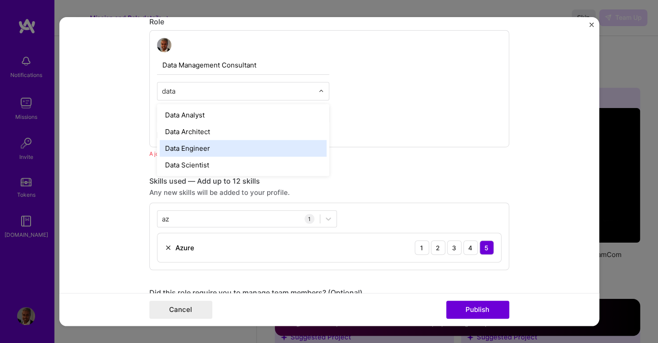
click at [203, 153] on div "Data Engineer" at bounding box center [243, 148] width 167 height 17
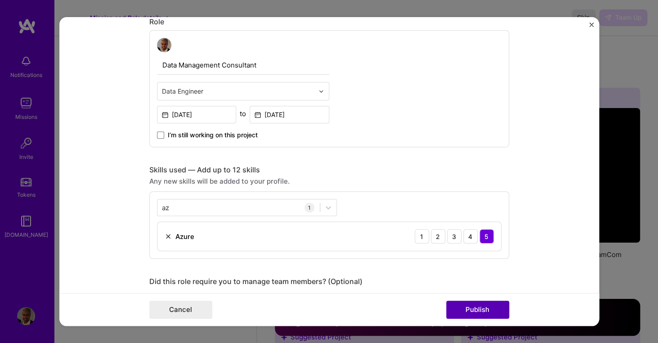
click at [475, 314] on button "Publish" at bounding box center [477, 309] width 63 height 18
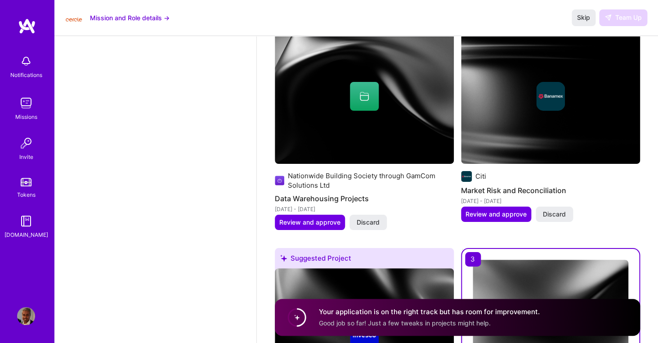
scroll to position [1222, 0]
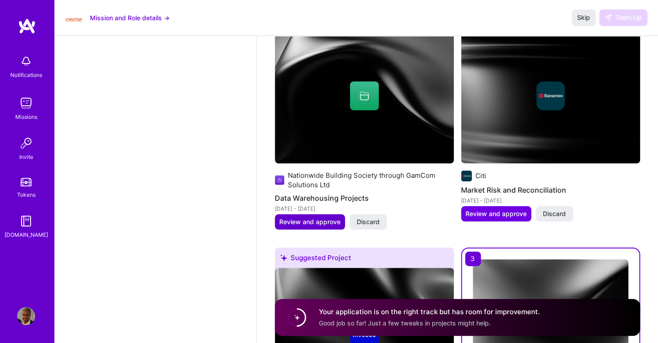
click at [325, 226] on span "Review and approve" at bounding box center [309, 221] width 61 height 9
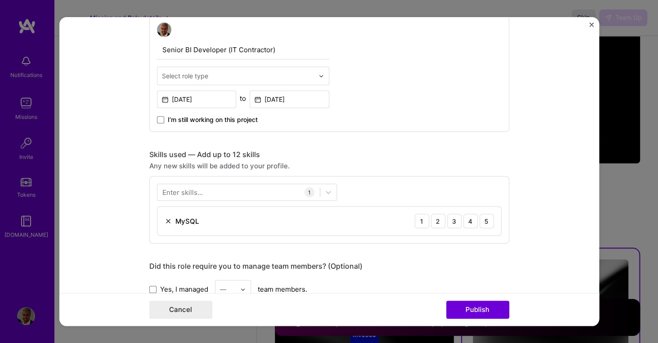
scroll to position [318, 0]
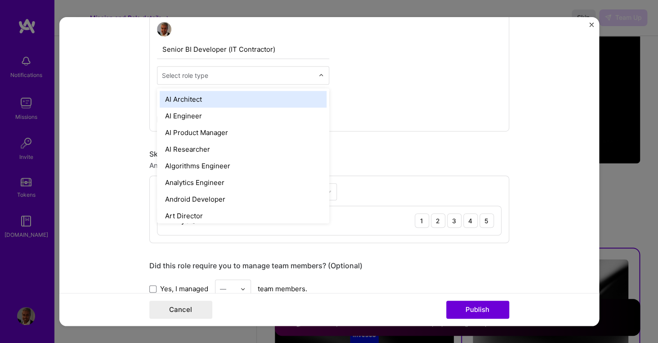
click at [241, 80] on input "text" at bounding box center [238, 75] width 152 height 9
type input "data"
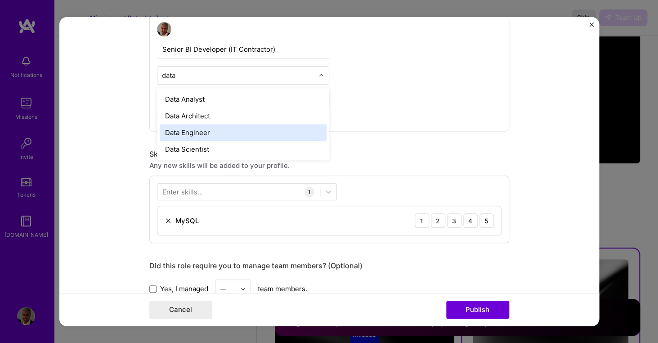
click at [212, 130] on div "Data Engineer" at bounding box center [243, 132] width 167 height 17
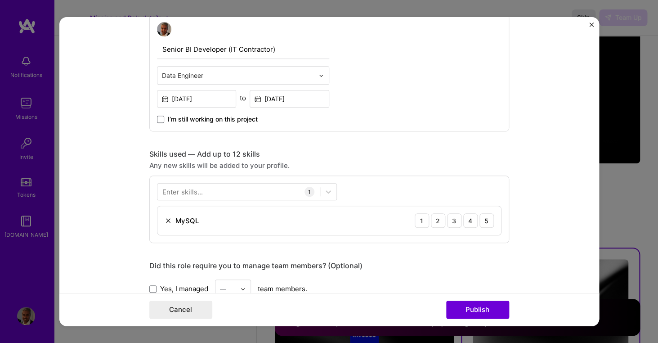
click at [168, 219] on img at bounding box center [168, 220] width 7 height 7
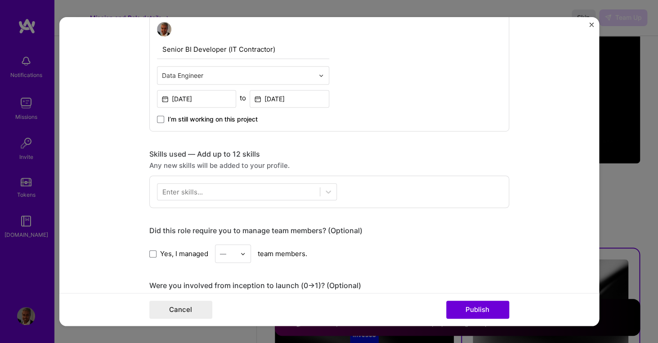
click at [202, 190] on div "Enter skills..." at bounding box center [182, 191] width 40 height 9
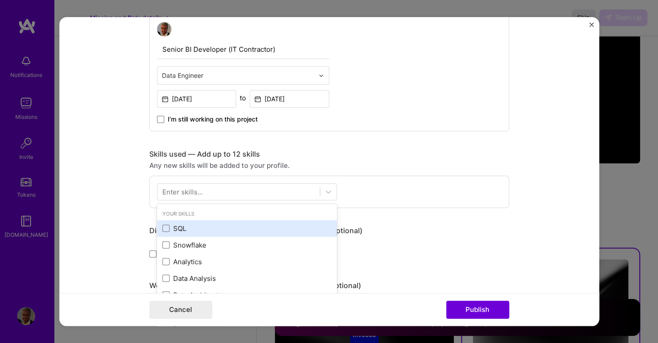
click at [166, 234] on div "SQL" at bounding box center [247, 228] width 180 height 17
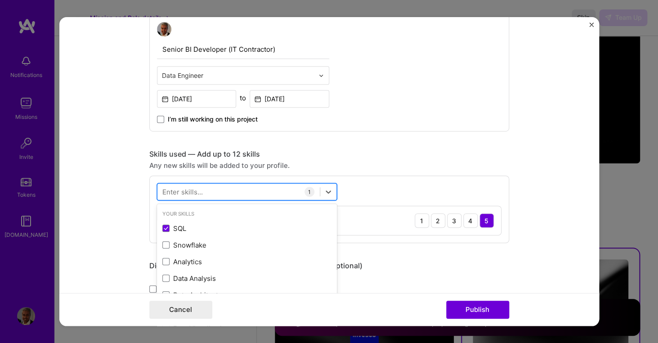
click at [226, 191] on div at bounding box center [238, 191] width 162 height 15
type input "s"
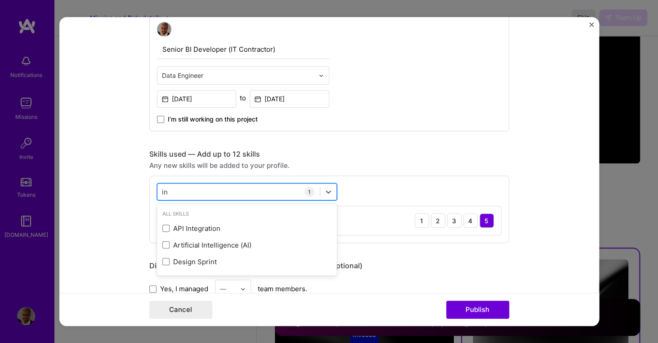
type input "i"
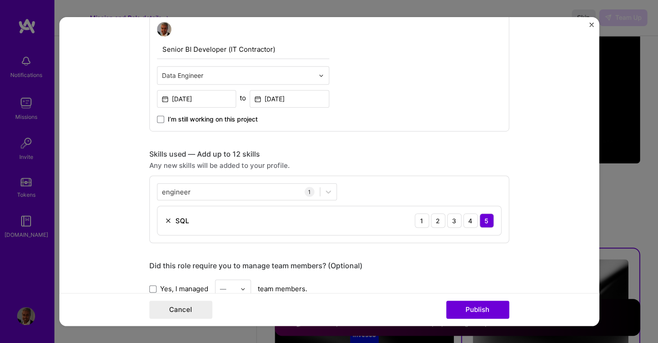
click at [398, 190] on div "engineer engineer 1 SQL 1 2 3 4 5" at bounding box center [329, 208] width 360 height 67
click at [272, 194] on div "engineer engineer" at bounding box center [238, 191] width 162 height 15
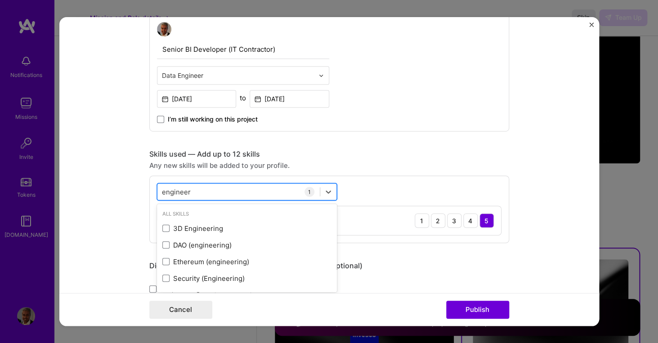
click at [272, 194] on div "engineer engineer" at bounding box center [238, 191] width 162 height 15
type input "e"
click at [377, 192] on div "option SQL, selected. option 3D Engineering focused, 0 of 2. 378 results availa…" at bounding box center [329, 208] width 360 height 67
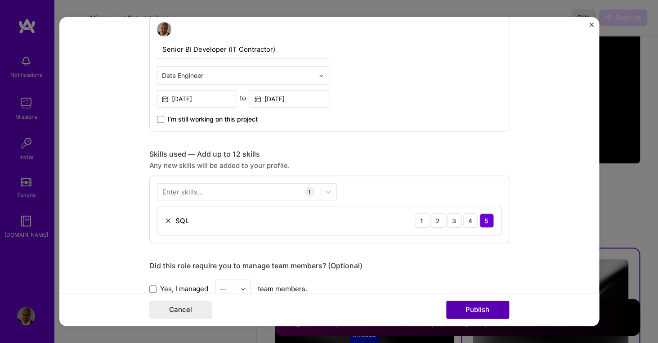
click at [470, 318] on button "Publish" at bounding box center [477, 309] width 63 height 18
click at [470, 316] on button "Publish" at bounding box center [477, 309] width 63 height 18
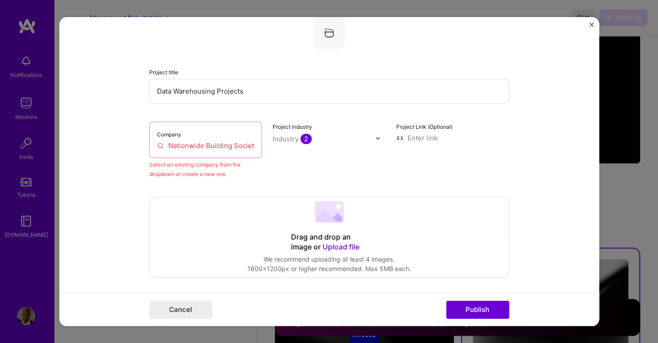
scroll to position [59, 0]
click at [238, 146] on input "Nationwide Building Society through GamCom Solutions Ltd" at bounding box center [206, 145] width 98 height 9
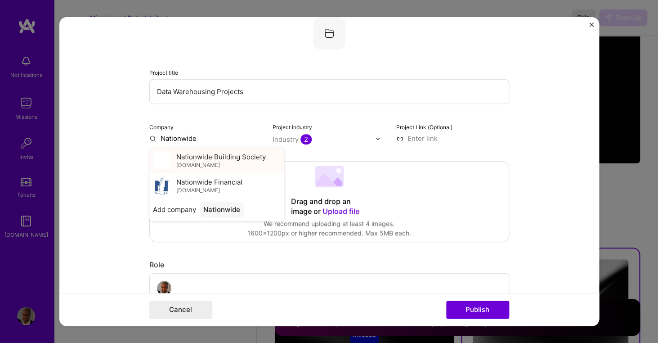
click at [231, 161] on span "Nationwide Building Society" at bounding box center [221, 156] width 90 height 9
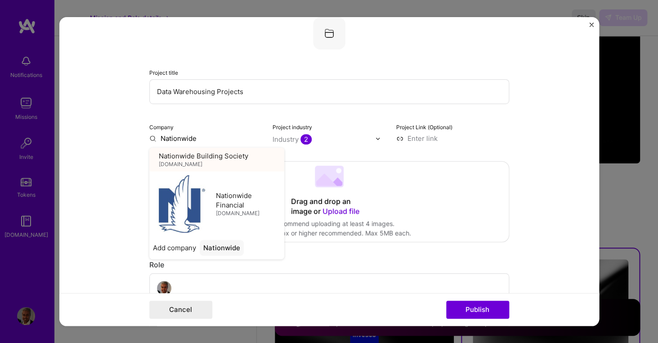
type input "Nationwide Building Society"
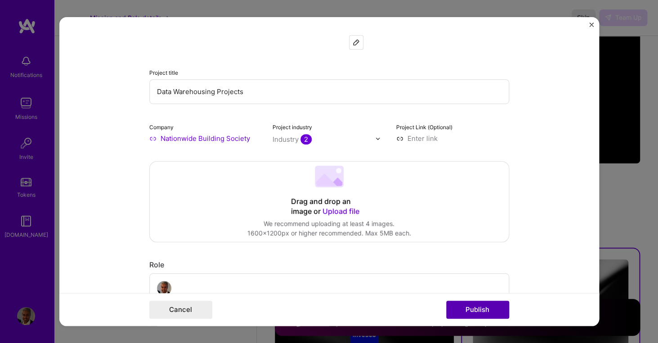
click at [480, 312] on button "Publish" at bounding box center [477, 309] width 63 height 18
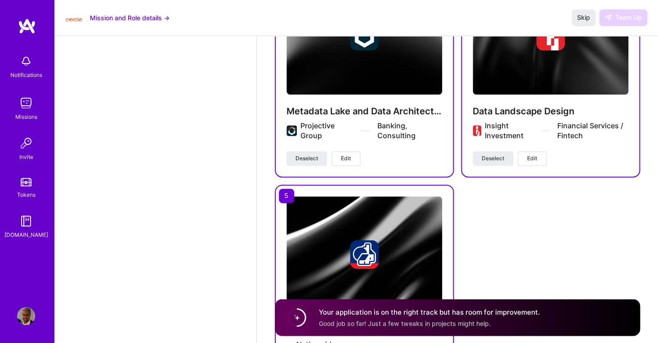
scroll to position [1714, 0]
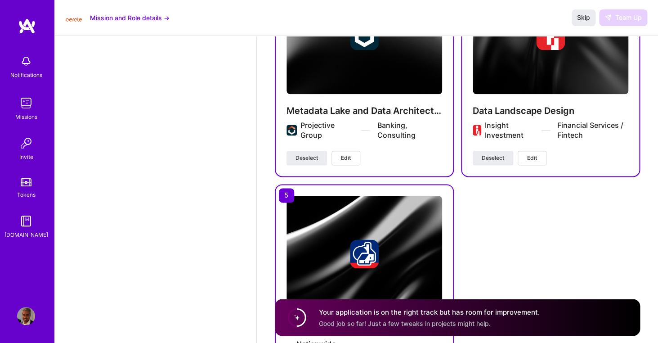
click at [356, 161] on button "Edit" at bounding box center [346, 158] width 29 height 14
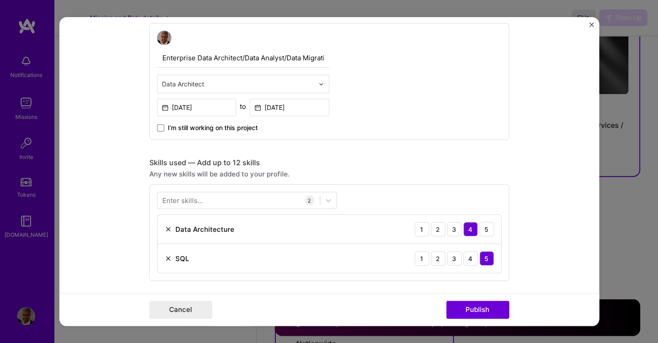
scroll to position [270, 0]
click at [262, 200] on div at bounding box center [238, 198] width 162 height 15
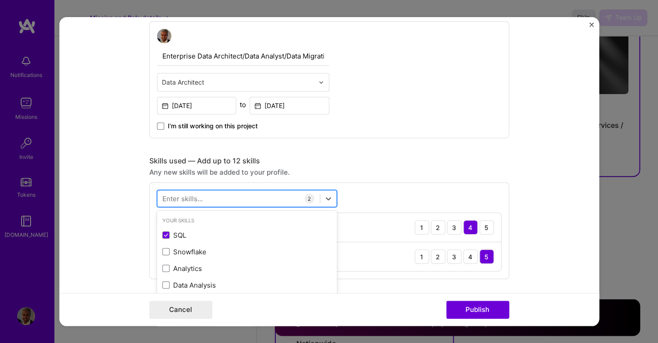
scroll to position [1720, 0]
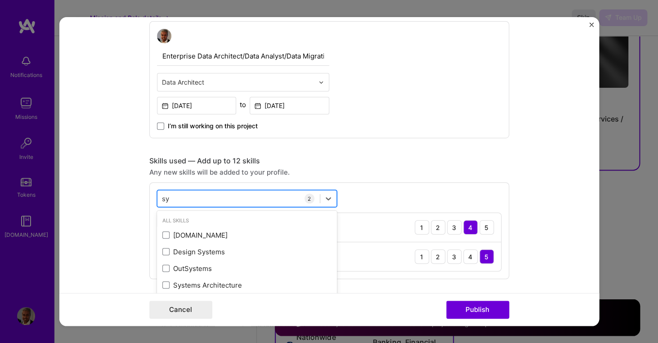
type input "s"
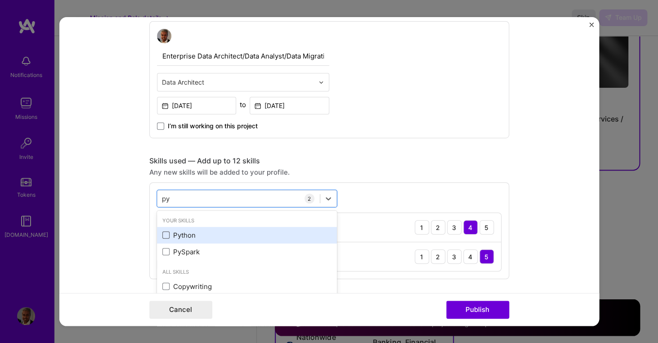
click at [166, 236] on span at bounding box center [165, 234] width 7 height 7
click at [0, 0] on input "checkbox" at bounding box center [0, 0] width 0 height 0
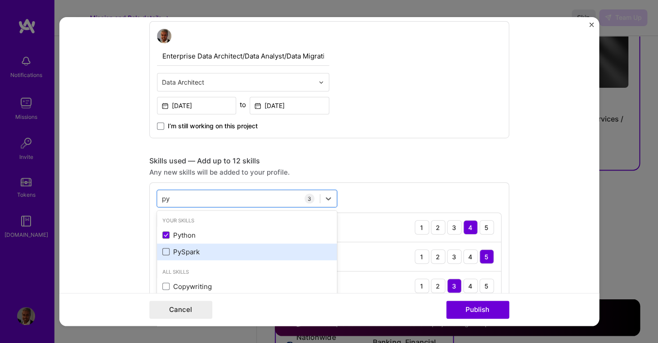
click at [166, 251] on span at bounding box center [165, 251] width 7 height 7
click at [0, 0] on input "checkbox" at bounding box center [0, 0] width 0 height 0
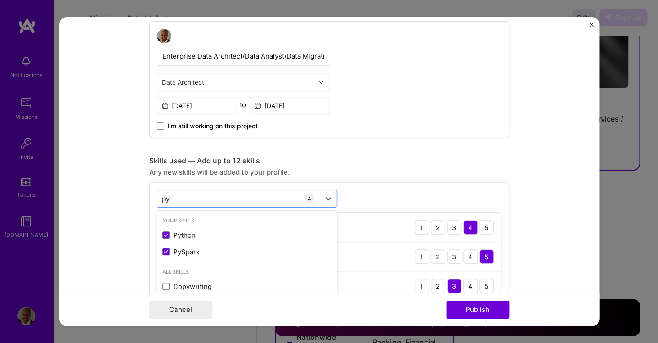
type input "py"
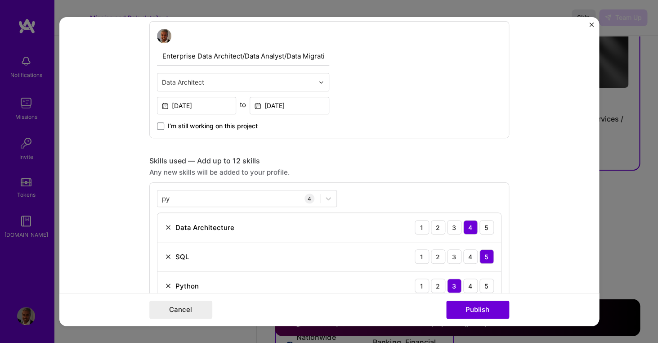
click at [436, 183] on div "py py 4 Data Architecture 1 2 3 4 5 SQL 1 2 3 4 5 Python 1 2 3 4 5 PySpark 1 2 …" at bounding box center [329, 259] width 360 height 155
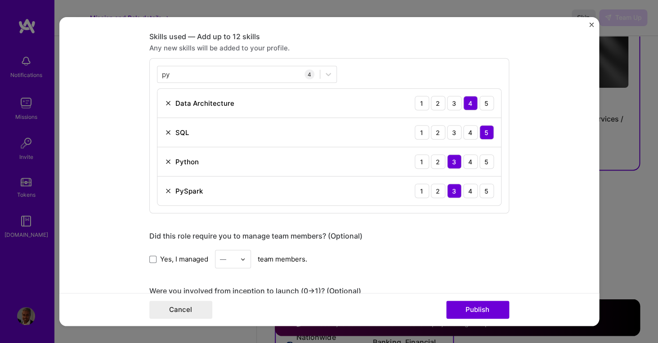
scroll to position [396, 0]
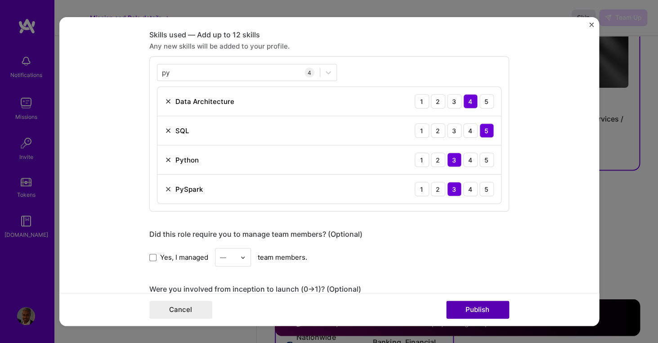
click at [476, 309] on button "Publish" at bounding box center [477, 309] width 63 height 18
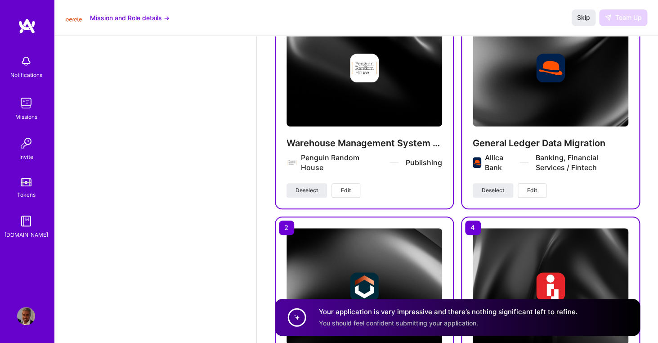
scroll to position [1823, 0]
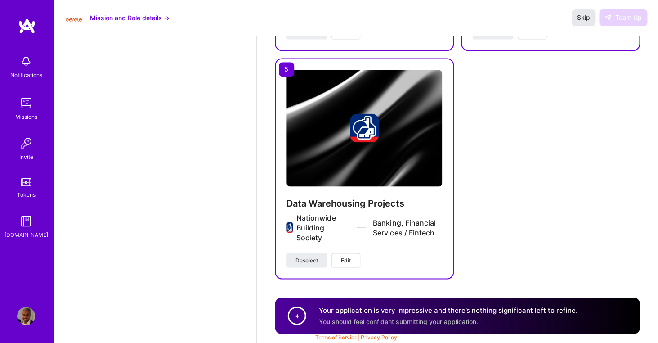
click at [587, 19] on span "Skip" at bounding box center [583, 17] width 13 height 9
click at [619, 22] on div "Skip Team Up" at bounding box center [610, 17] width 76 height 16
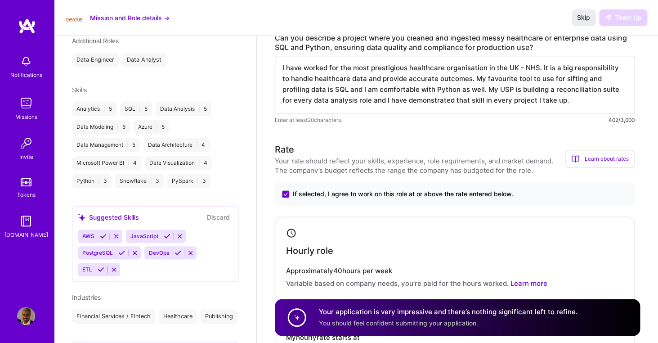
scroll to position [0, 0]
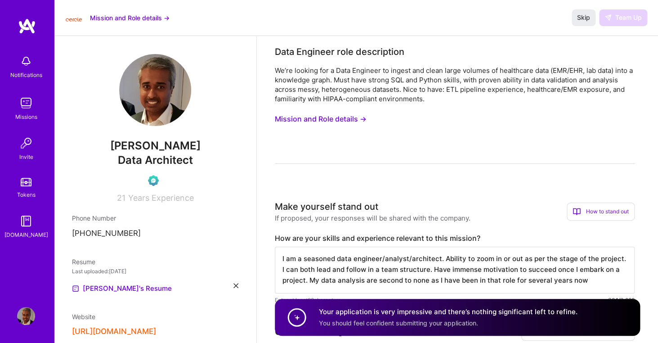
click at [151, 15] on button "Mission and Role details →" at bounding box center [130, 17] width 80 height 9
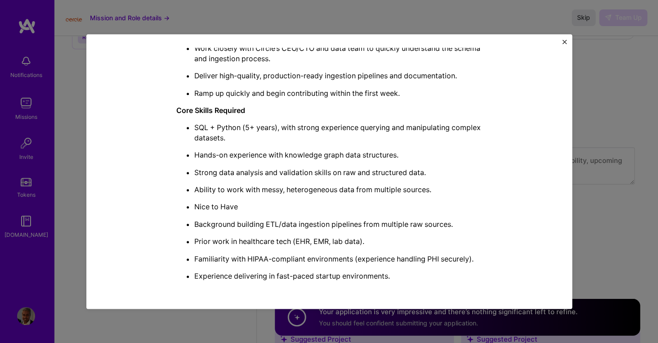
scroll to position [707, 0]
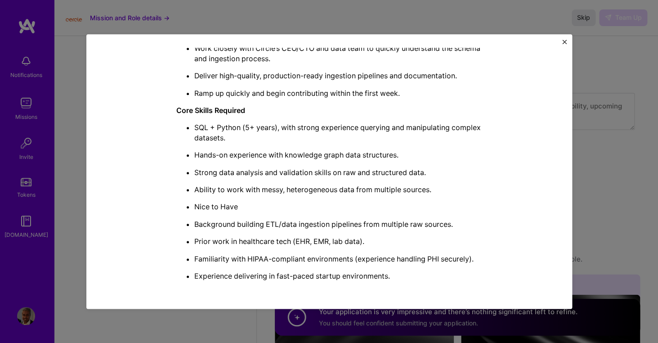
click at [564, 41] on img "Close" at bounding box center [564, 42] width 4 height 4
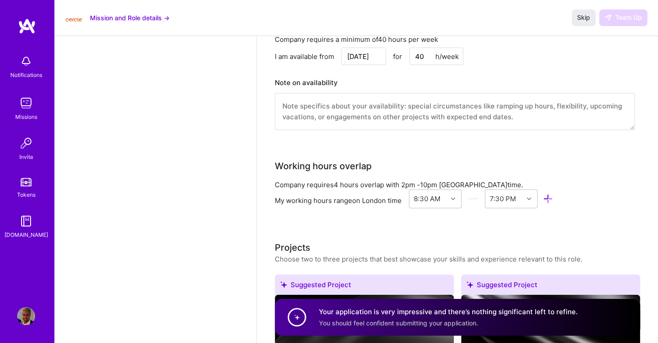
scroll to position [709, 0]
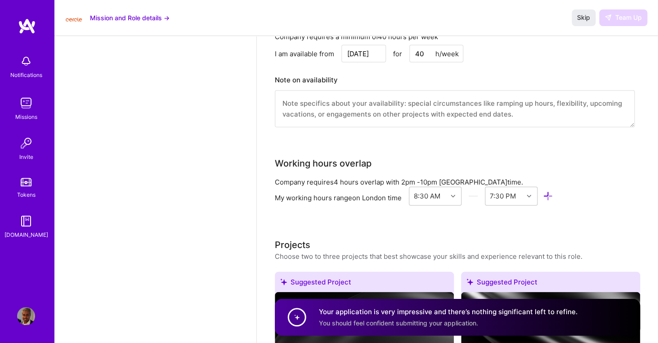
click at [430, 315] on h4 "Your application is very impressive and there’s nothing significant left to ref…" at bounding box center [448, 311] width 259 height 9
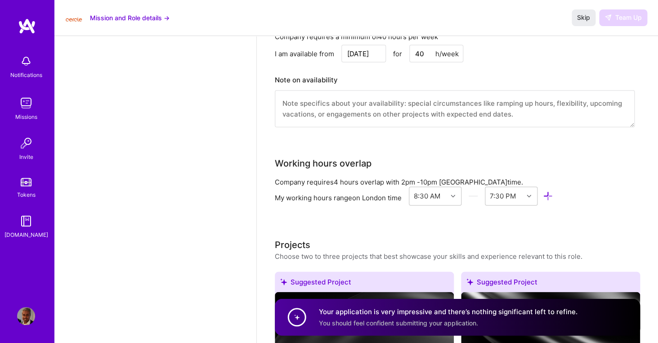
click at [430, 315] on h4 "Your application is very impressive and there’s nothing significant left to ref…" at bounding box center [448, 311] width 259 height 9
click at [430, 323] on span "You should feel confident submitting your application." at bounding box center [398, 323] width 159 height 8
click at [560, 108] on textarea at bounding box center [455, 108] width 360 height 37
click at [540, 118] on textarea at bounding box center [455, 108] width 360 height 37
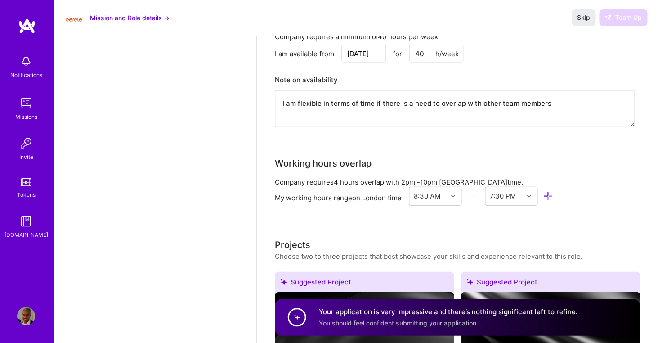
type textarea "I am flexible in terms of time if there is a need to overlap with other team me…"
click at [580, 22] on button "Skip" at bounding box center [584, 17] width 24 height 16
click at [585, 20] on span "Skip" at bounding box center [583, 17] width 13 height 9
click at [619, 29] on div "Mission and Role details → Skip Team Up" at bounding box center [356, 18] width 604 height 36
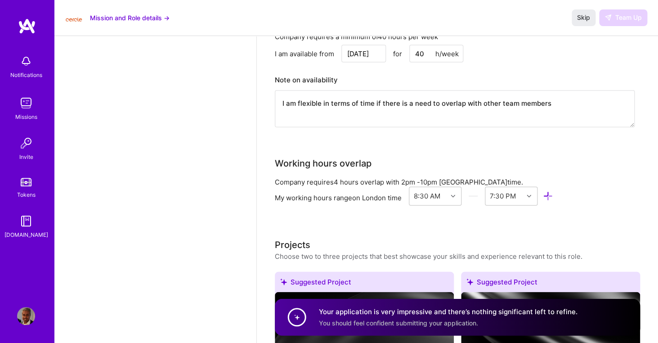
click at [619, 27] on div "Mission and Role details → Skip Team Up" at bounding box center [356, 18] width 604 height 36
click at [619, 26] on div "Mission and Role details → Skip Team Up" at bounding box center [356, 18] width 604 height 36
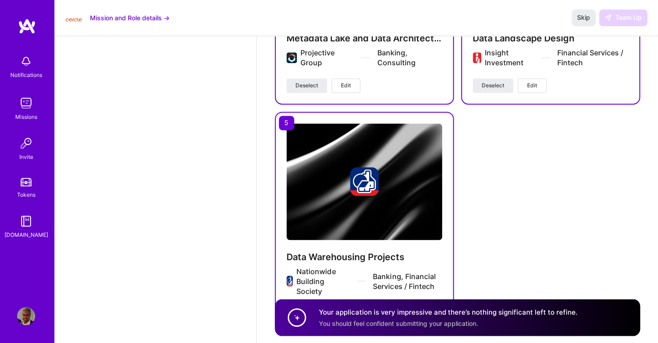
scroll to position [1760, 0]
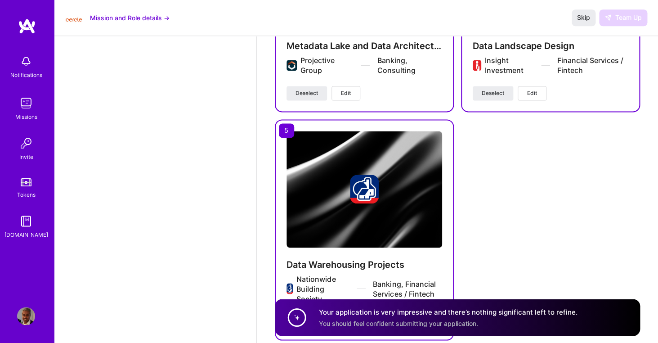
click at [466, 320] on span "You should feel confident submitting your application." at bounding box center [398, 323] width 159 height 8
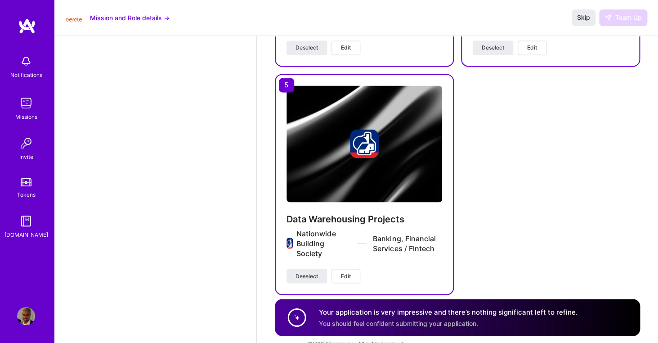
scroll to position [1823, 0]
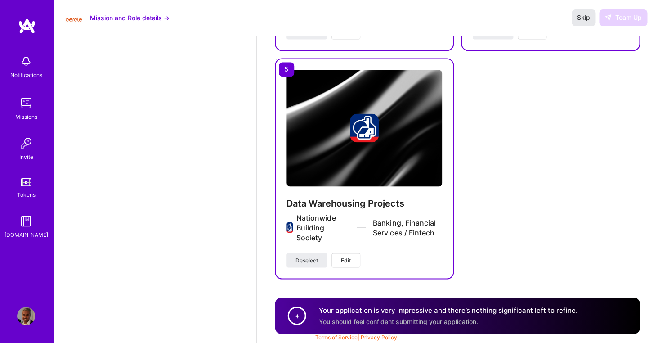
click at [579, 19] on span "Skip" at bounding box center [583, 17] width 13 height 9
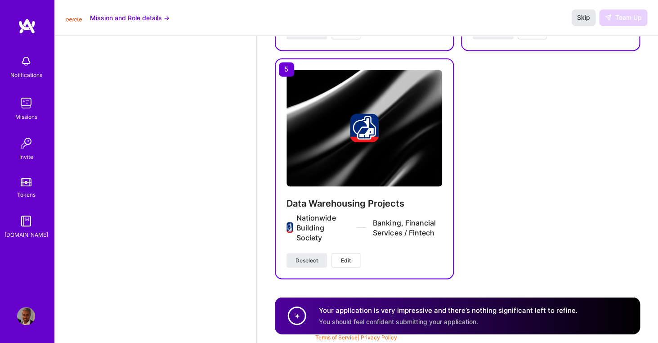
click at [579, 19] on span "Skip" at bounding box center [583, 17] width 13 height 9
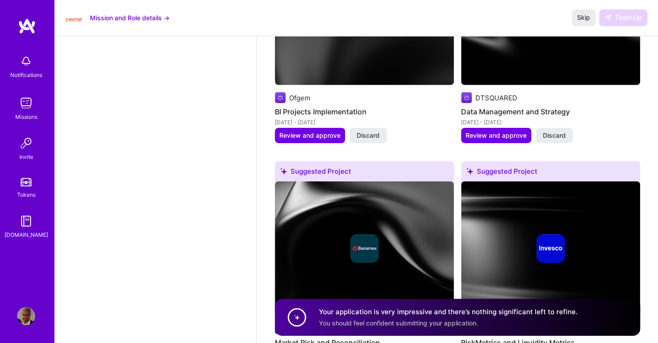
scroll to position [914, 0]
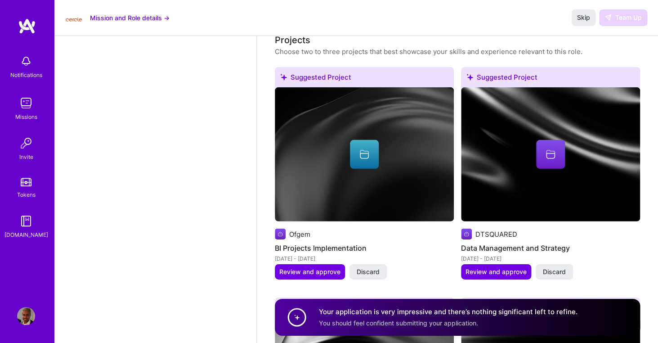
click at [630, 13] on div "Skip Team Up" at bounding box center [610, 17] width 76 height 16
click at [630, 21] on div "Skip Team Up" at bounding box center [610, 17] width 76 height 16
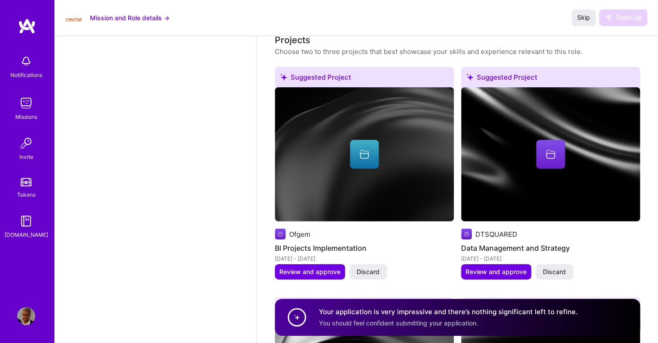
click at [630, 21] on div "Skip Team Up" at bounding box center [610, 17] width 76 height 16
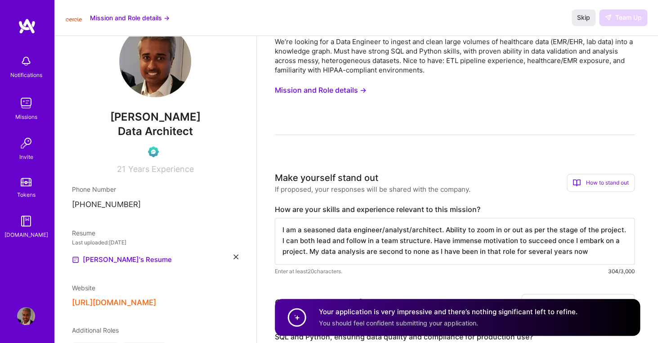
scroll to position [0, 0]
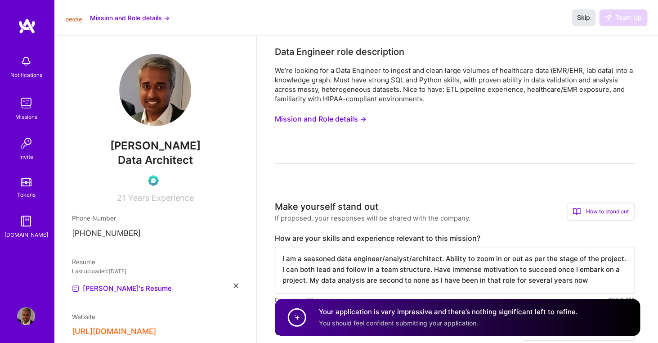
click at [583, 20] on span "Skip" at bounding box center [583, 17] width 13 height 9
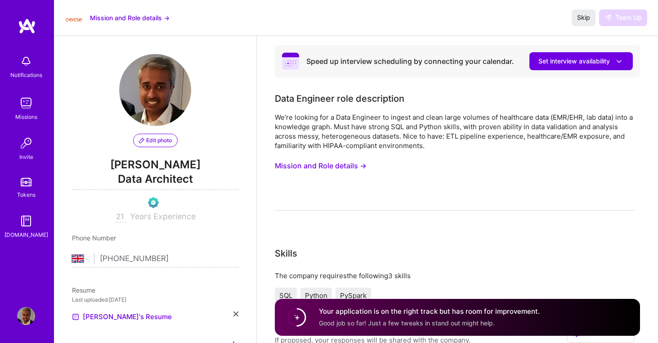
select select "GB"
click at [612, 65] on span "Set interview availability" at bounding box center [580, 61] width 85 height 9
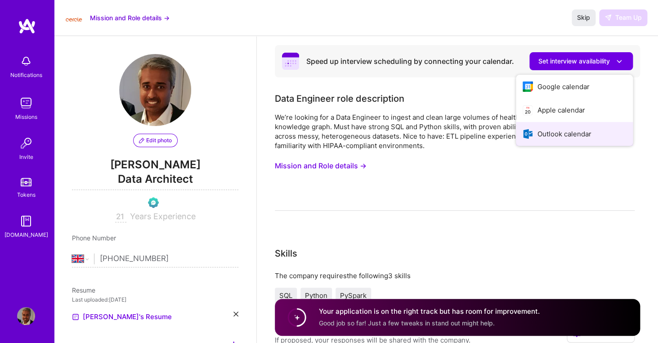
click at [559, 130] on button "Outlook calendar" at bounding box center [574, 134] width 117 height 24
